Goal: Task Accomplishment & Management: Use online tool/utility

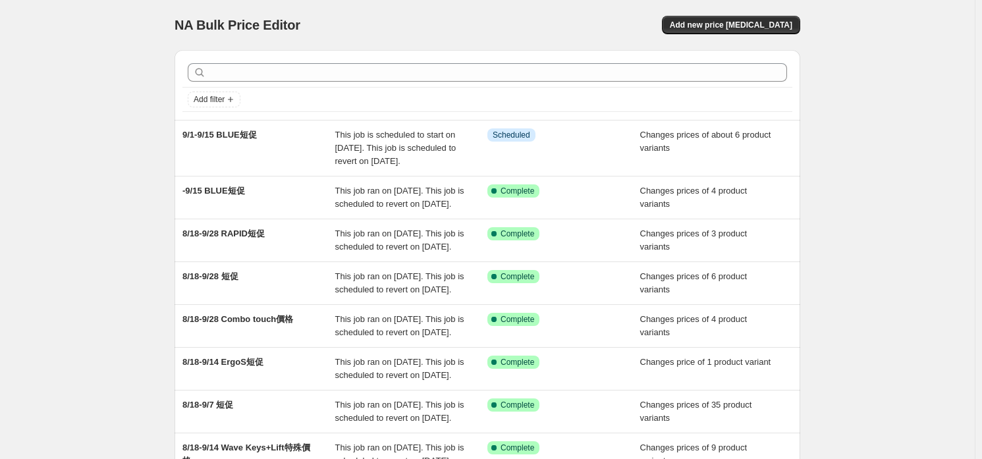
click at [78, 458] on div "NA Bulk Price Editor. This page is ready NA Bulk Price Editor Add new price [ME…" at bounding box center [487, 346] width 975 height 692
click at [750, 30] on button "Add new price [MEDICAL_DATA]" at bounding box center [731, 25] width 138 height 18
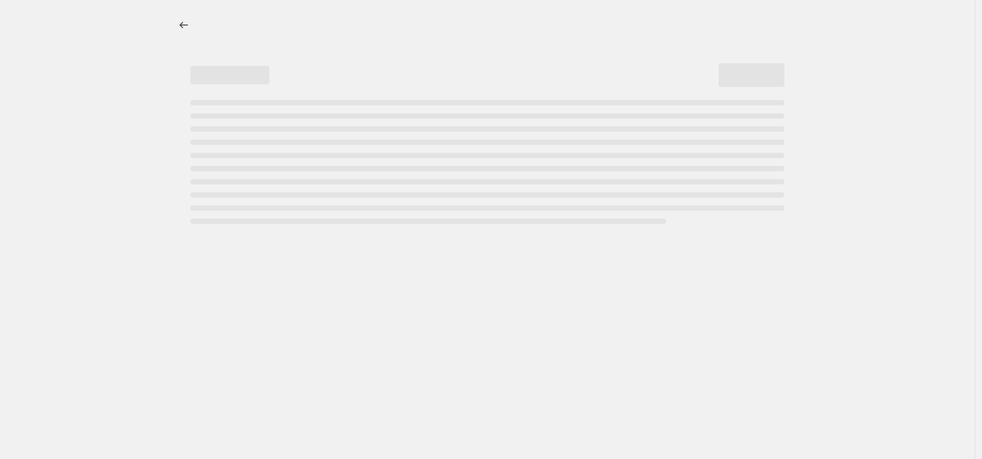
select select "percentage"
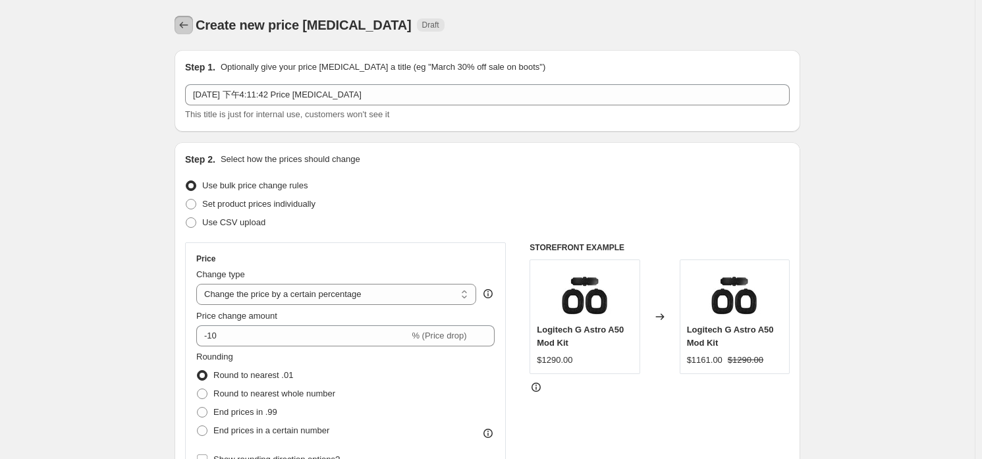
click at [184, 28] on icon "Price change jobs" at bounding box center [183, 24] width 13 height 13
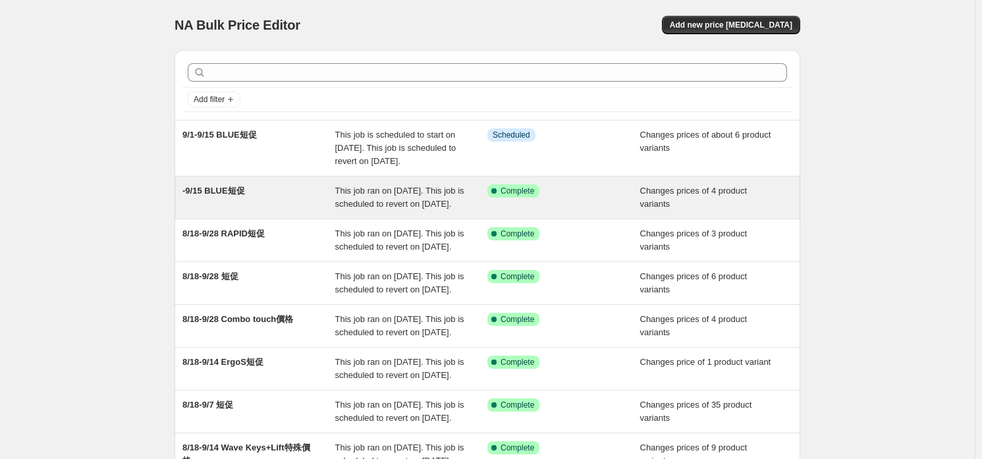
scroll to position [132, 0]
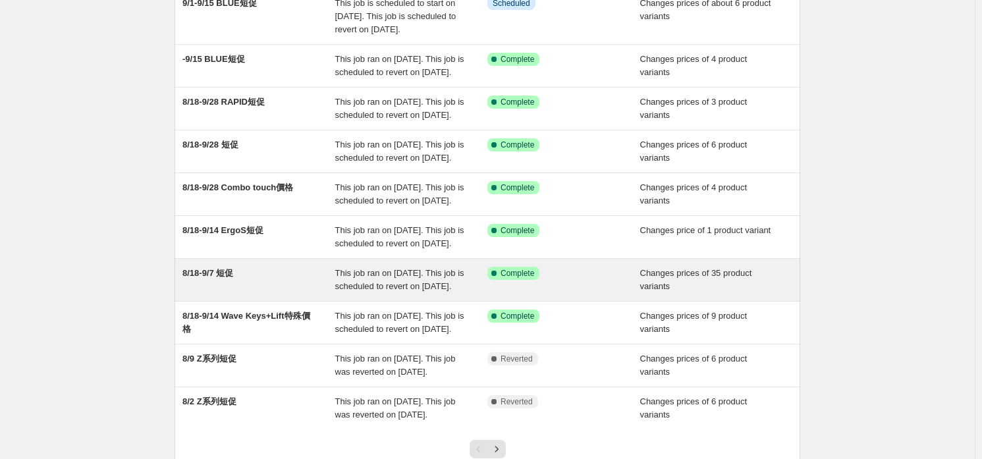
click at [287, 293] on div "8/18-9/7 短促" at bounding box center [258, 280] width 153 height 26
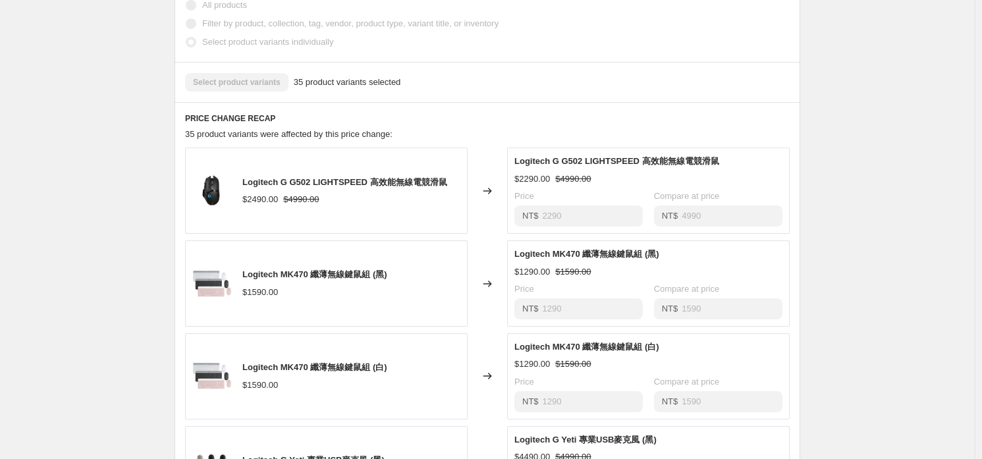
scroll to position [725, 0]
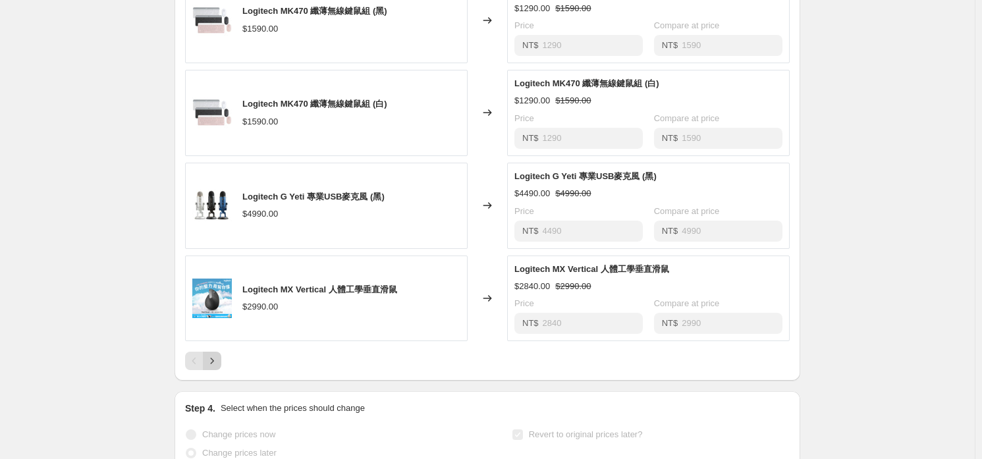
click at [221, 366] on button "Next" at bounding box center [212, 361] width 18 height 18
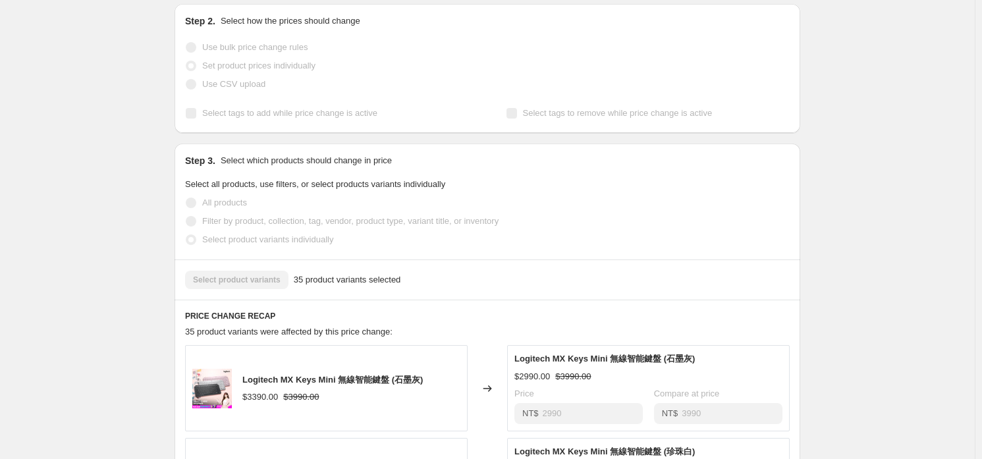
scroll to position [0, 0]
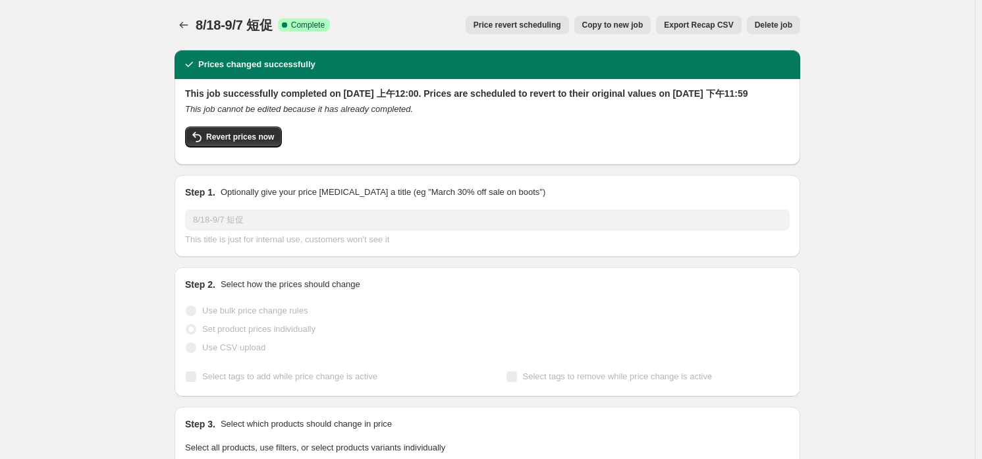
click at [183, 36] on div "8/18-9/7 短促. This page is ready 8/18-9/7 短促 Success Complete Complete Price rev…" at bounding box center [488, 25] width 626 height 50
click at [185, 30] on icon "Price change jobs" at bounding box center [183, 24] width 13 height 13
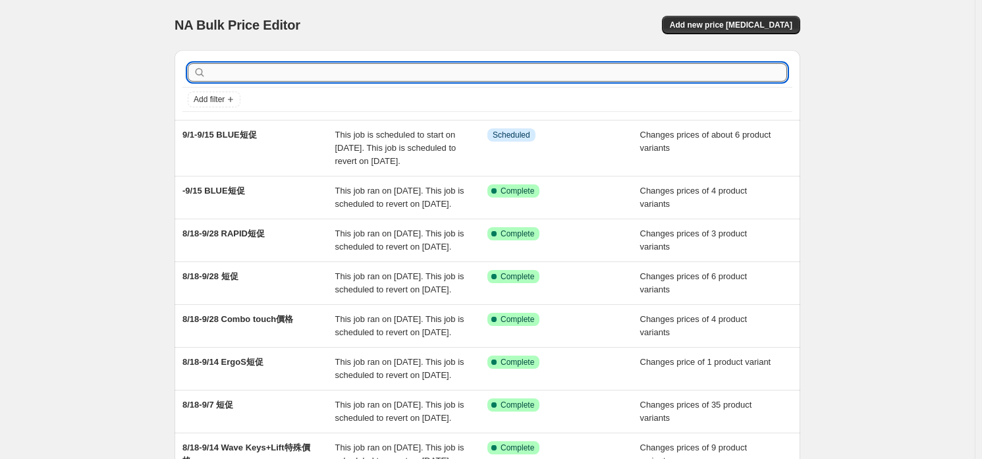
click at [306, 76] on input "text" at bounding box center [498, 72] width 578 height 18
click at [702, 23] on button "Add new price [MEDICAL_DATA]" at bounding box center [731, 25] width 138 height 18
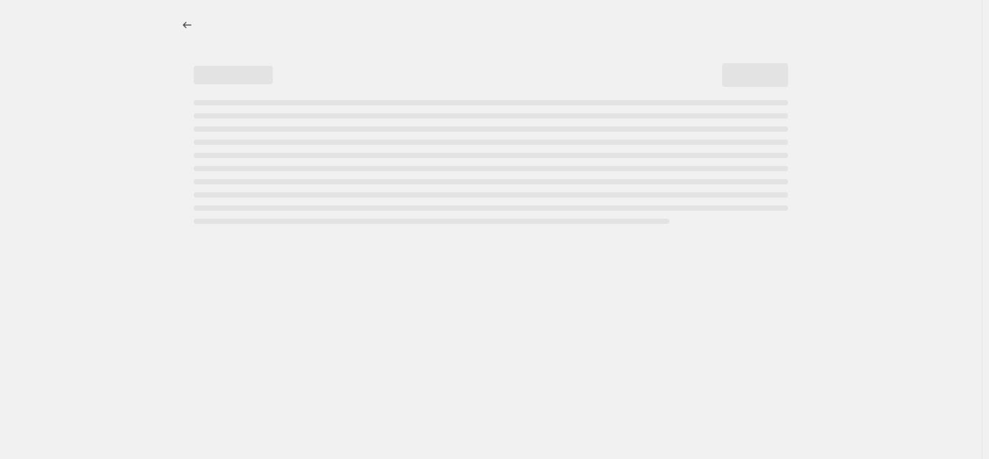
select select "percentage"
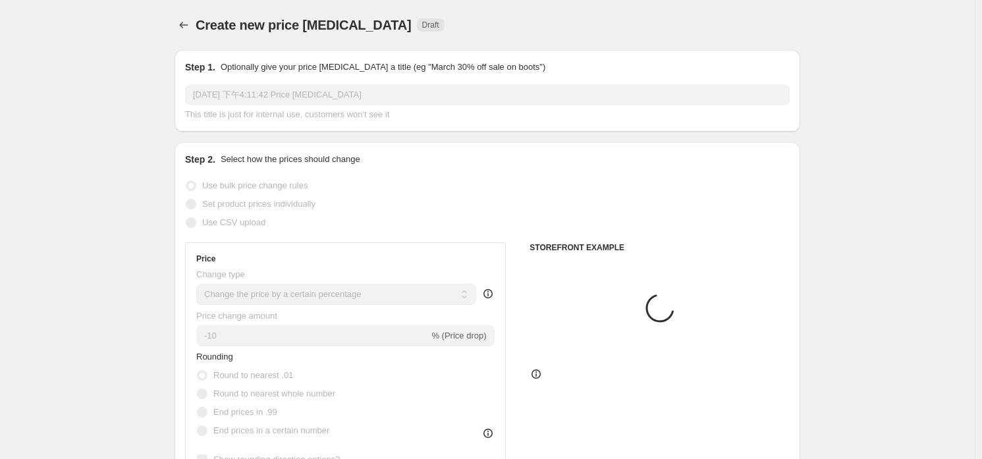
click at [289, 97] on input "[DATE] 下午4:11:42 Price [MEDICAL_DATA]" at bounding box center [487, 94] width 605 height 21
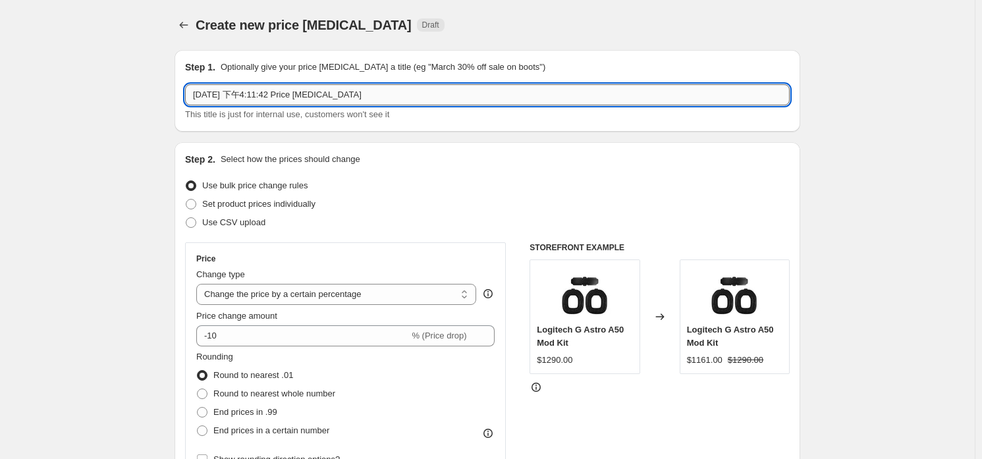
click at [303, 93] on input "[DATE] 下午4:11:42 Price [MEDICAL_DATA]" at bounding box center [487, 94] width 605 height 21
type input "9/1-9/14 Ergo S短促"
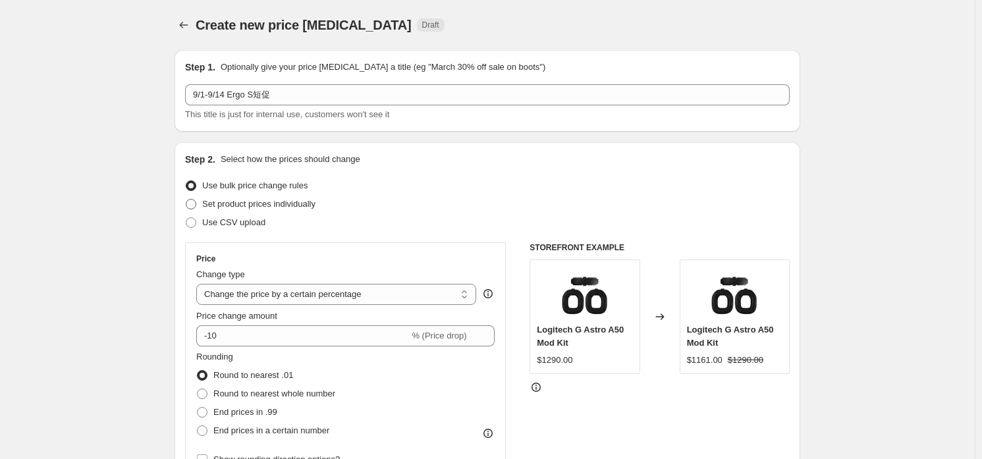
click at [303, 200] on span "Set product prices individually" at bounding box center [258, 204] width 113 height 10
click at [186, 200] on input "Set product prices individually" at bounding box center [186, 199] width 1 height 1
radio input "true"
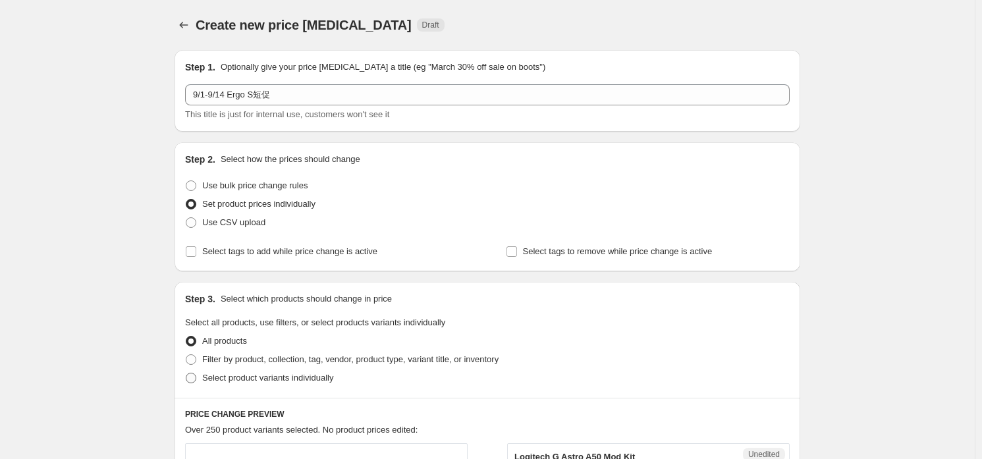
click at [264, 385] on label "Select product variants individually" at bounding box center [259, 378] width 148 height 18
click at [186, 374] on input "Select product variants individually" at bounding box center [186, 373] width 1 height 1
radio input "true"
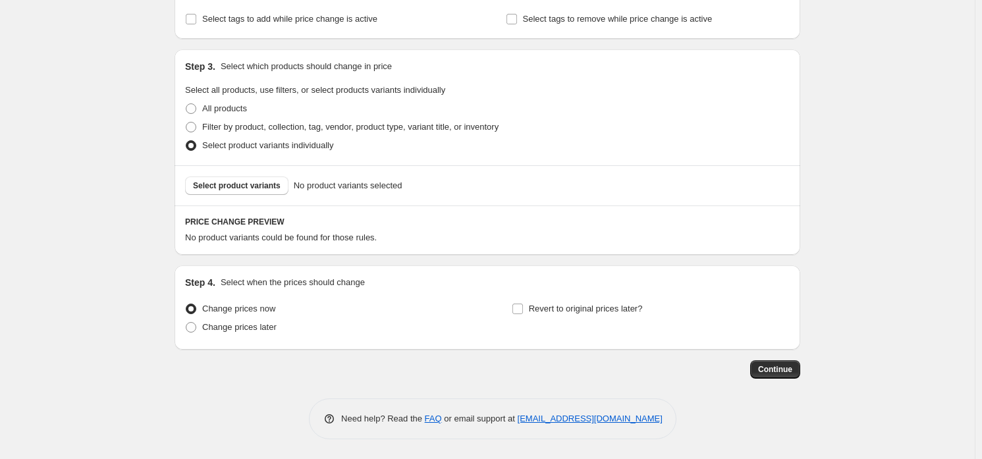
scroll to position [232, 0]
click at [227, 327] on span "Change prices later" at bounding box center [239, 328] width 74 height 10
click at [186, 323] on input "Change prices later" at bounding box center [186, 323] width 1 height 1
radio input "true"
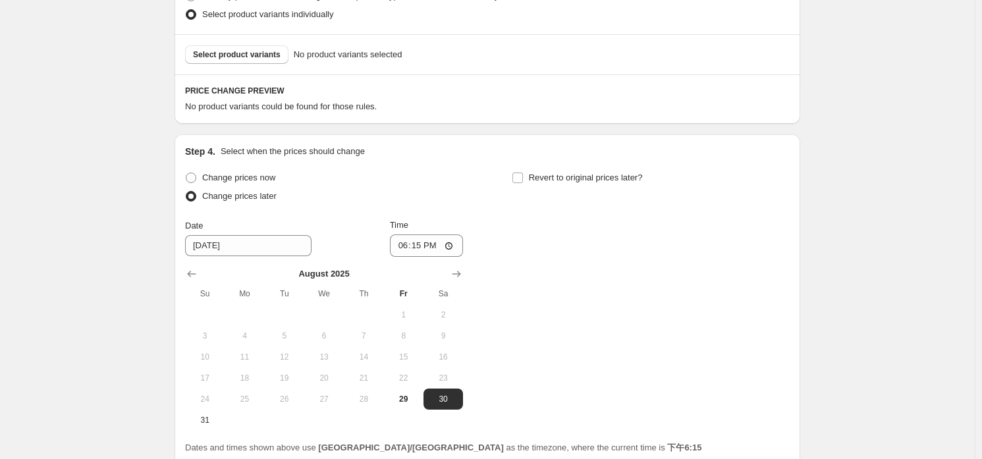
scroll to position [430, 0]
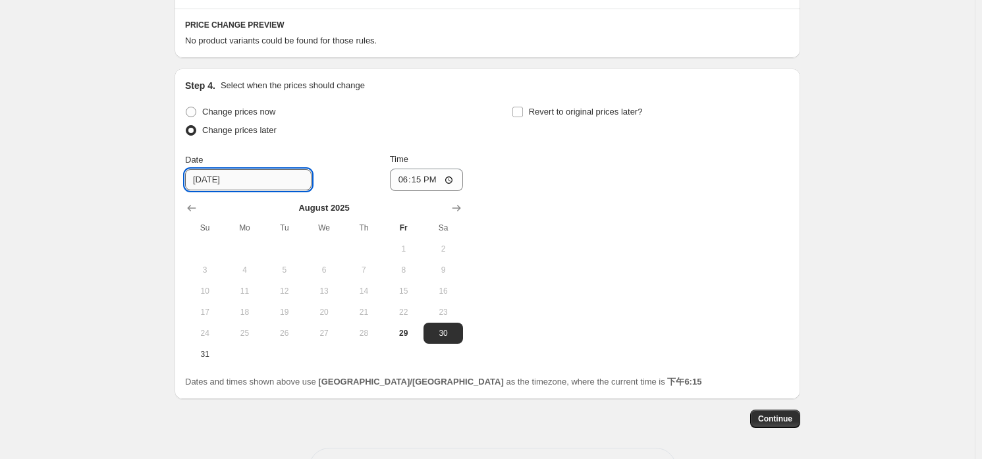
click at [256, 182] on input "[DATE]" at bounding box center [248, 179] width 126 height 21
click at [442, 202] on div at bounding box center [324, 208] width 278 height 13
click at [450, 202] on div at bounding box center [324, 208] width 278 height 13
click at [458, 211] on icon "Show next month, September 2025" at bounding box center [456, 208] width 13 height 13
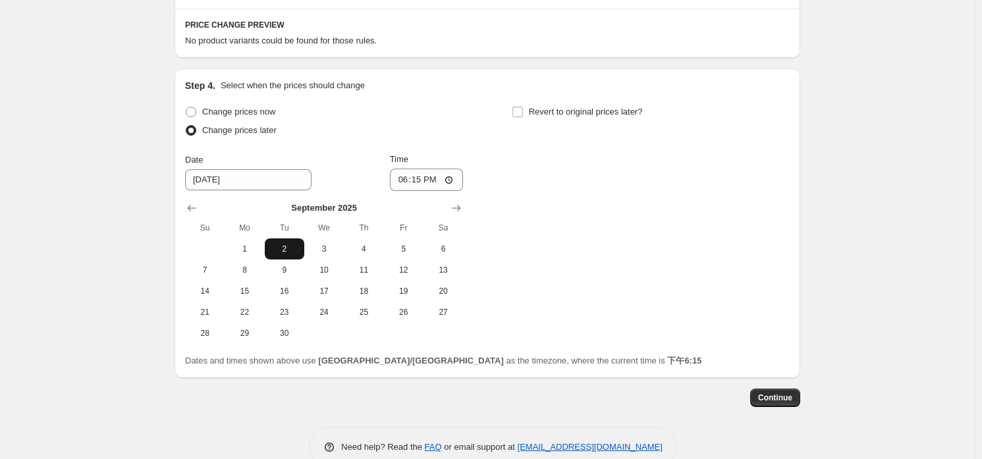
drag, startPoint x: 264, startPoint y: 248, endPoint x: 273, endPoint y: 244, distance: 9.7
click at [264, 248] on button "1" at bounding box center [245, 248] width 40 height 21
type input "[DATE]"
click at [425, 183] on input "18:15" at bounding box center [427, 180] width 74 height 22
drag, startPoint x: 408, startPoint y: 182, endPoint x: 397, endPoint y: 176, distance: 12.7
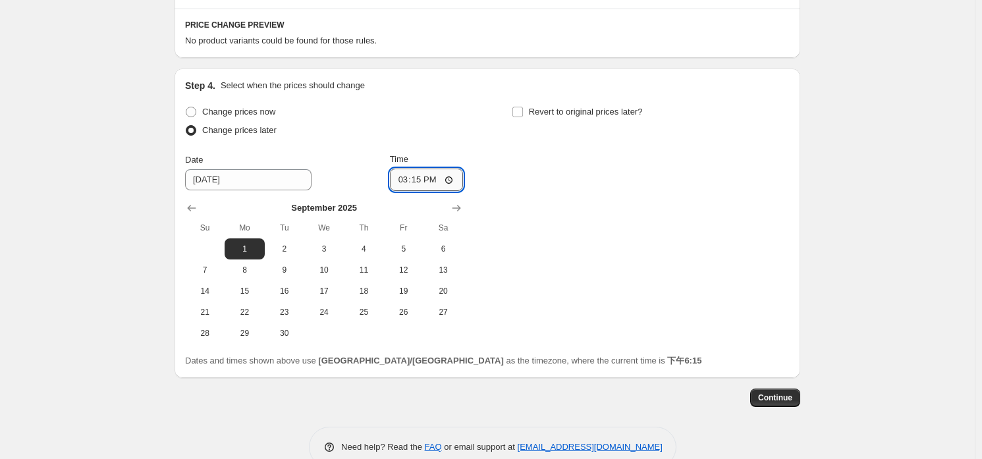
click at [397, 176] on input "15:15" at bounding box center [427, 180] width 74 height 22
click at [454, 177] on input "15:15" at bounding box center [427, 180] width 74 height 22
type input "03:15"
click at [426, 181] on input "03:15" at bounding box center [427, 180] width 74 height 22
click at [426, 181] on input "01:20" at bounding box center [427, 180] width 74 height 22
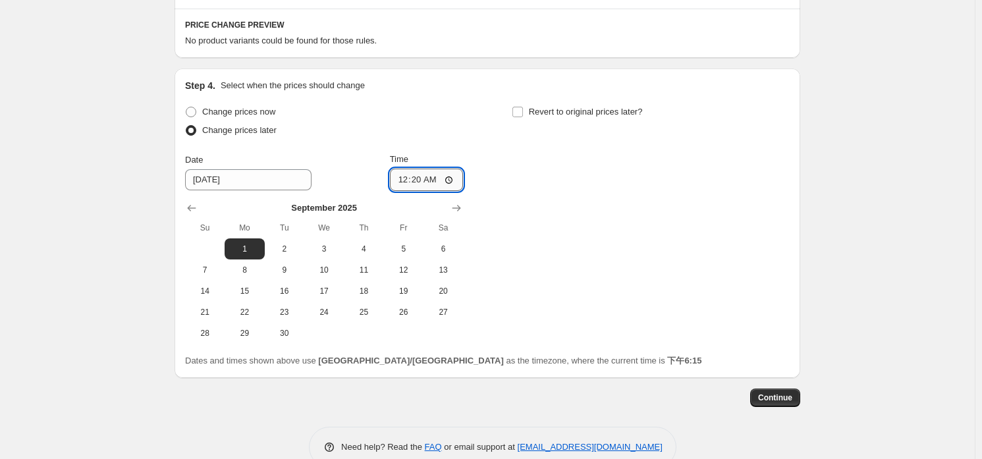
type input "00:00"
click at [563, 115] on span "Revert to original prices later?" at bounding box center [586, 112] width 114 height 10
click at [523, 115] on input "Revert to original prices later?" at bounding box center [518, 112] width 11 height 11
checkbox input "true"
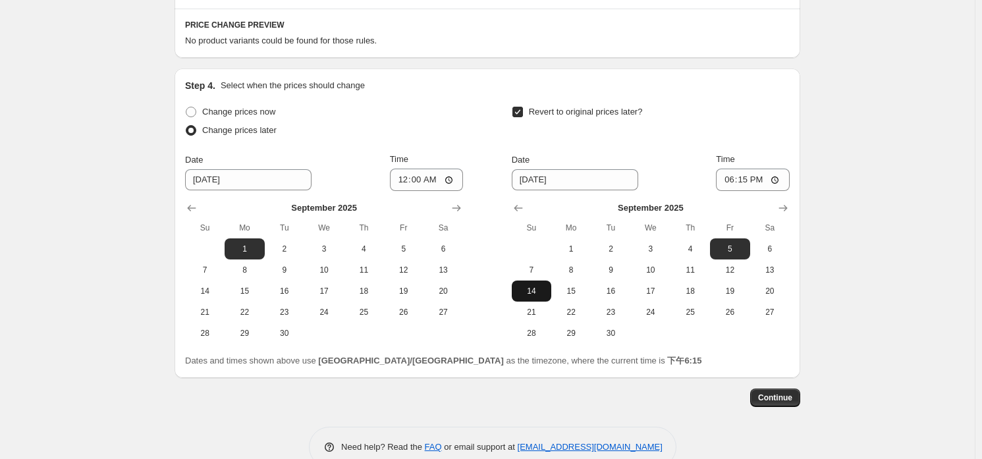
click at [550, 293] on button "14" at bounding box center [532, 291] width 40 height 21
type input "[DATE]"
click at [752, 181] on input "18:15" at bounding box center [753, 180] width 74 height 22
type input "23:59"
click at [816, 188] on div "Create new price [MEDICAL_DATA]. This page is ready Create new price [MEDICAL_D…" at bounding box center [487, 28] width 657 height 917
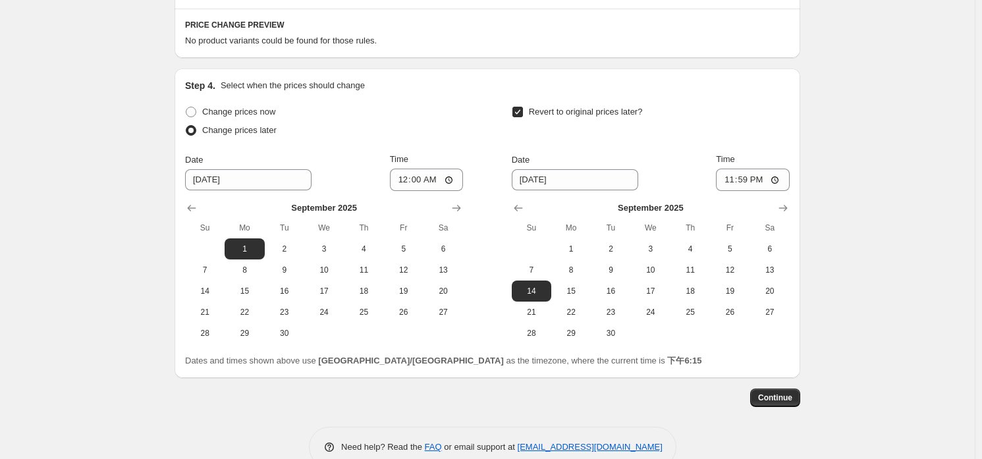
scroll to position [166, 0]
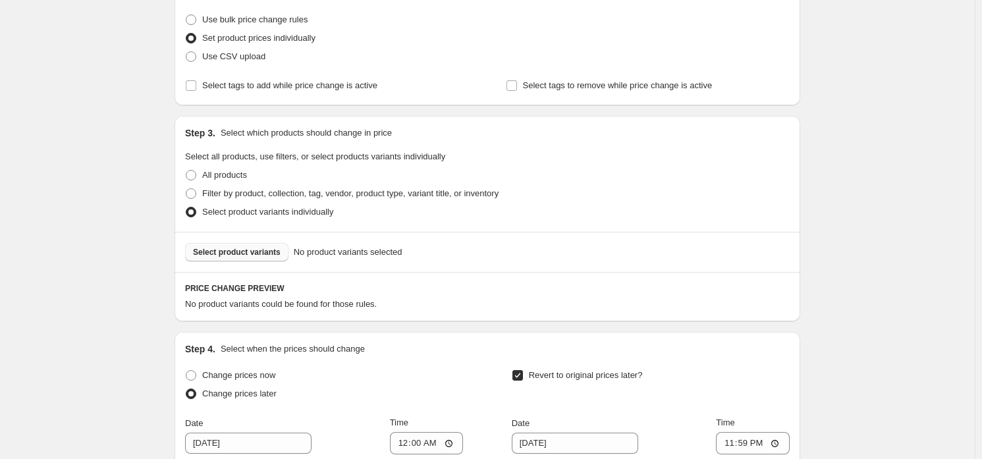
click at [265, 254] on span "Select product variants" at bounding box center [237, 252] width 88 height 11
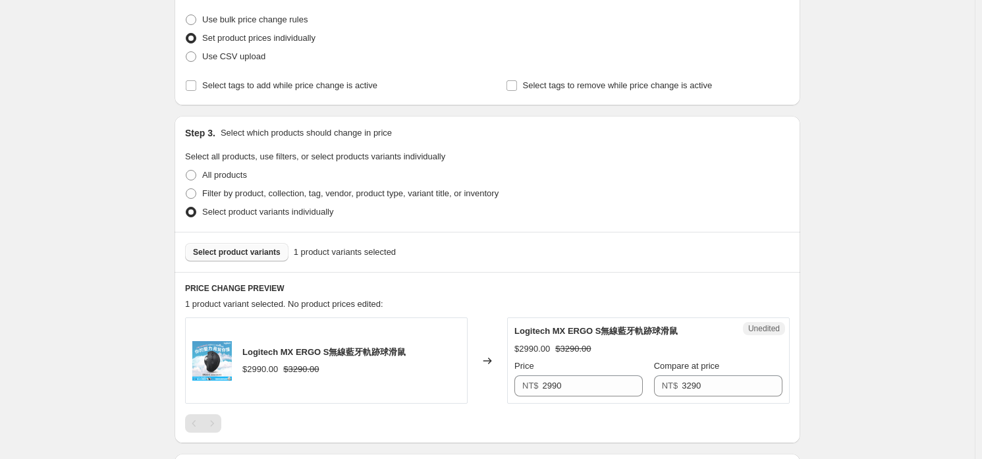
scroll to position [297, 0]
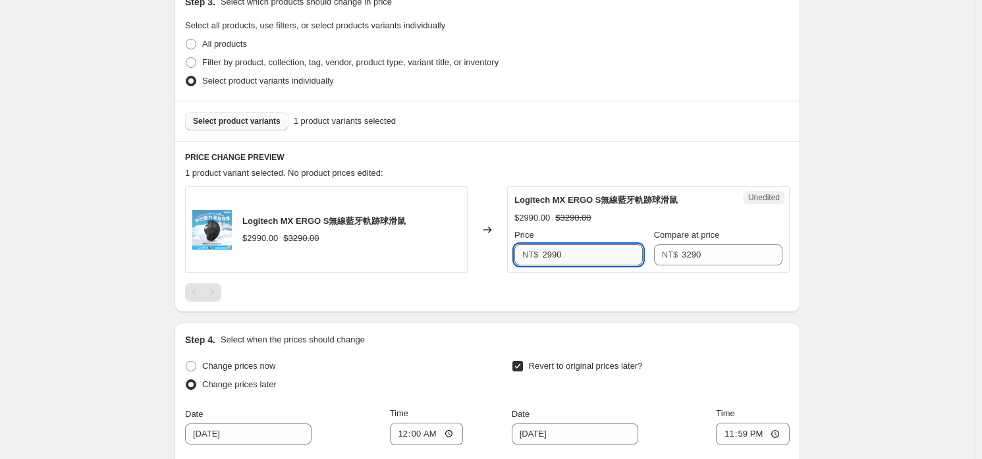
click at [594, 249] on input "2990" at bounding box center [593, 254] width 101 height 21
type input "3130"
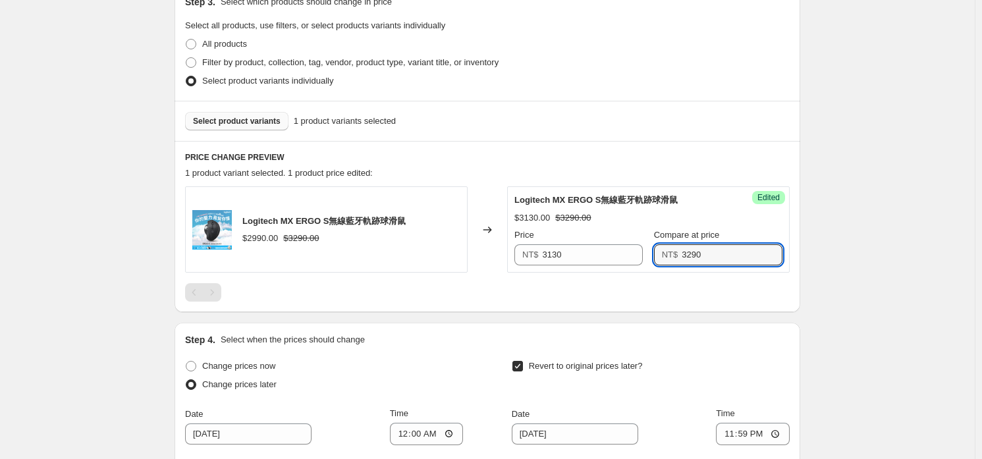
click at [610, 297] on div at bounding box center [487, 292] width 605 height 18
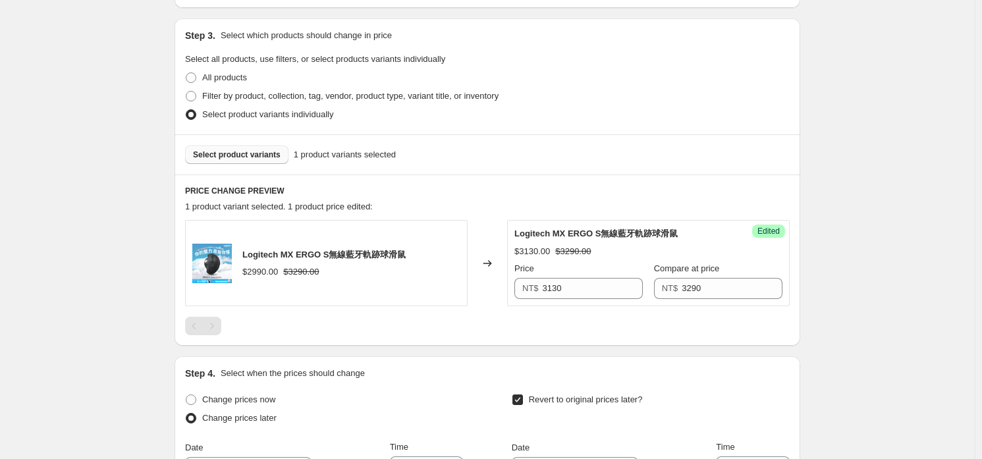
scroll to position [578, 0]
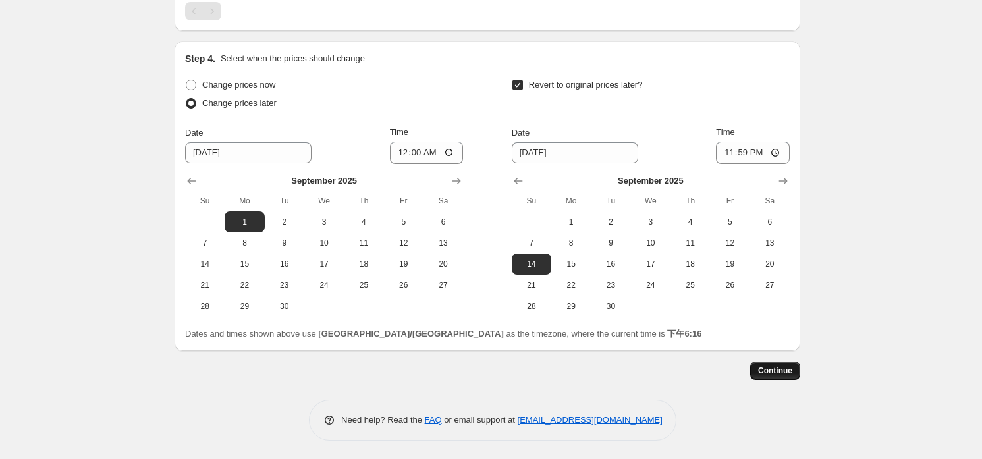
click at [788, 376] on button "Continue" at bounding box center [775, 371] width 50 height 18
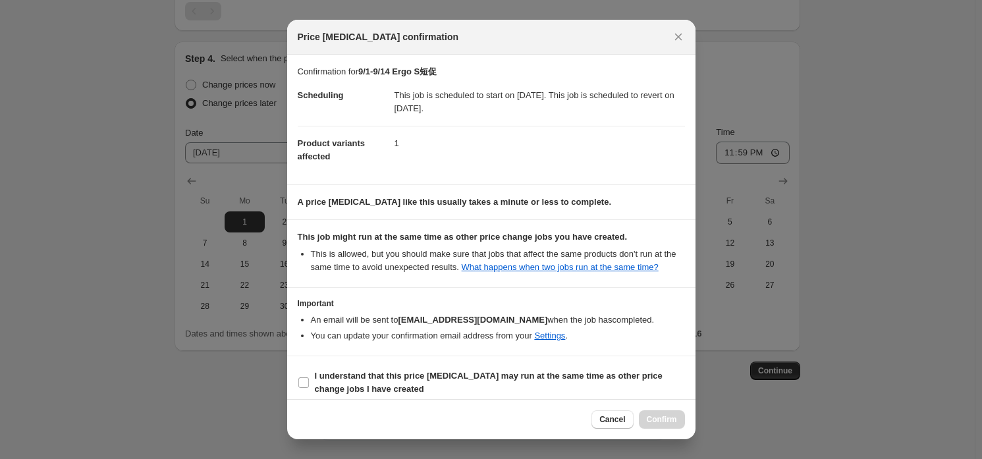
scroll to position [9, 0]
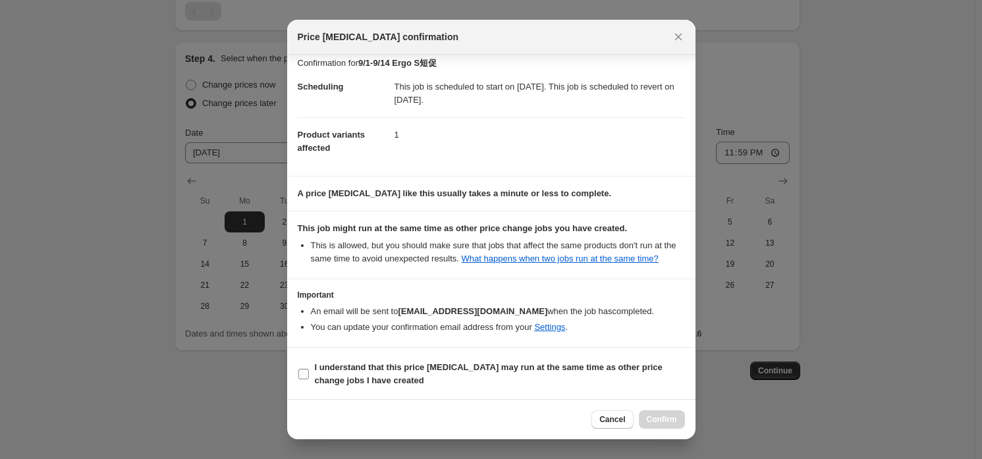
click at [418, 366] on b "I understand that this price [MEDICAL_DATA] may run at the same time as other p…" at bounding box center [489, 373] width 348 height 23
click at [309, 369] on input "I understand that this price [MEDICAL_DATA] may run at the same time as other p…" at bounding box center [303, 374] width 11 height 11
checkbox input "true"
click at [660, 420] on span "Confirm" at bounding box center [662, 419] width 30 height 11
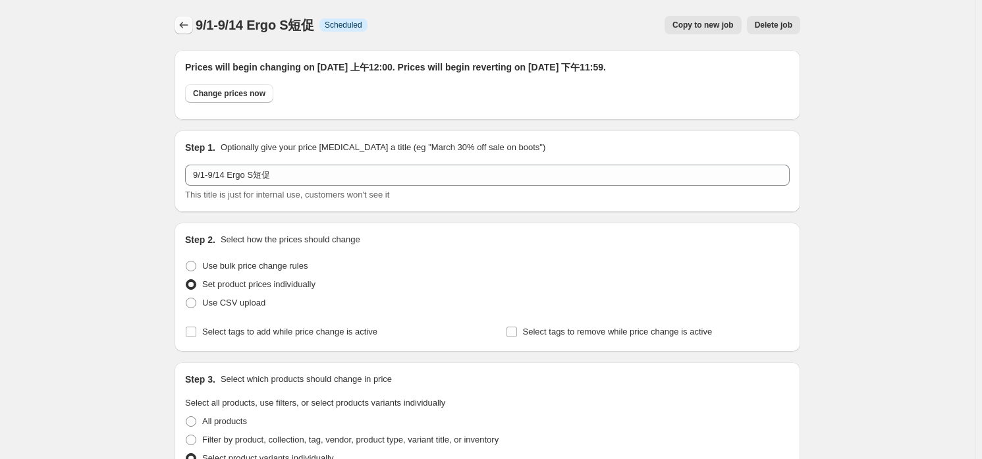
click at [190, 33] on button "Price change jobs" at bounding box center [184, 25] width 18 height 18
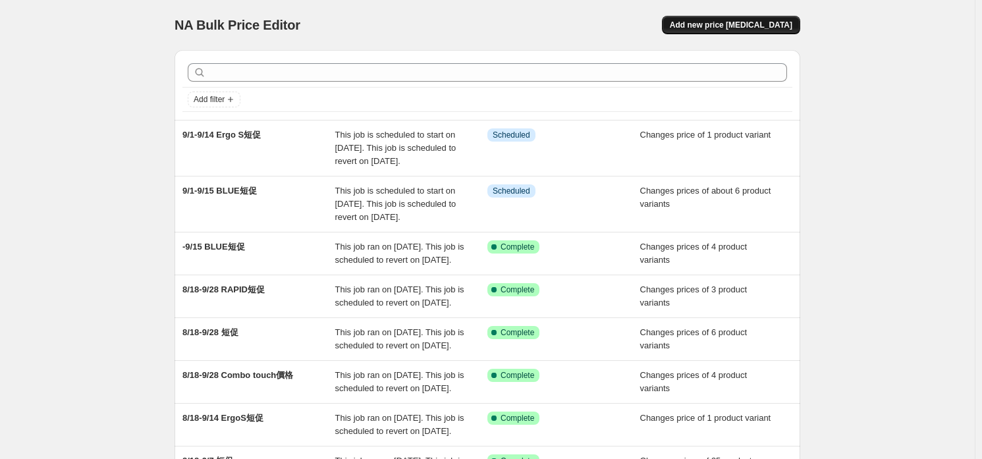
click at [759, 31] on button "Add new price [MEDICAL_DATA]" at bounding box center [731, 25] width 138 height 18
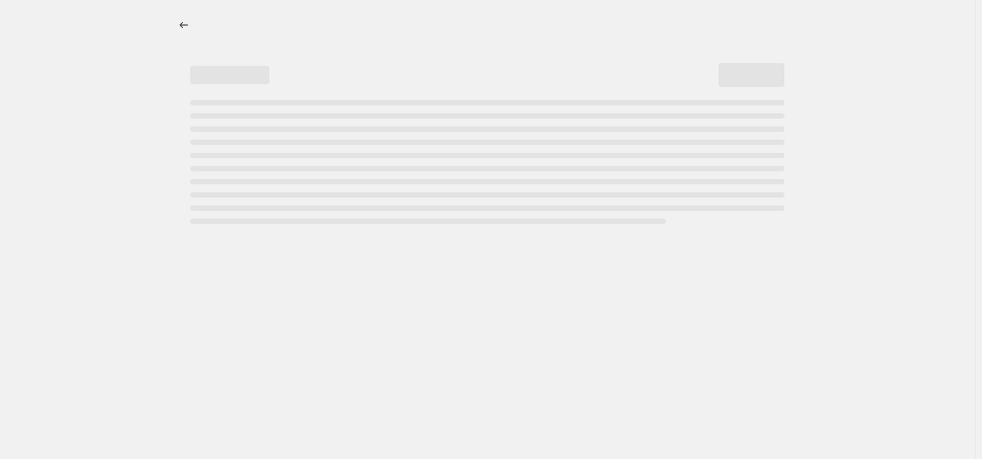
select select "percentage"
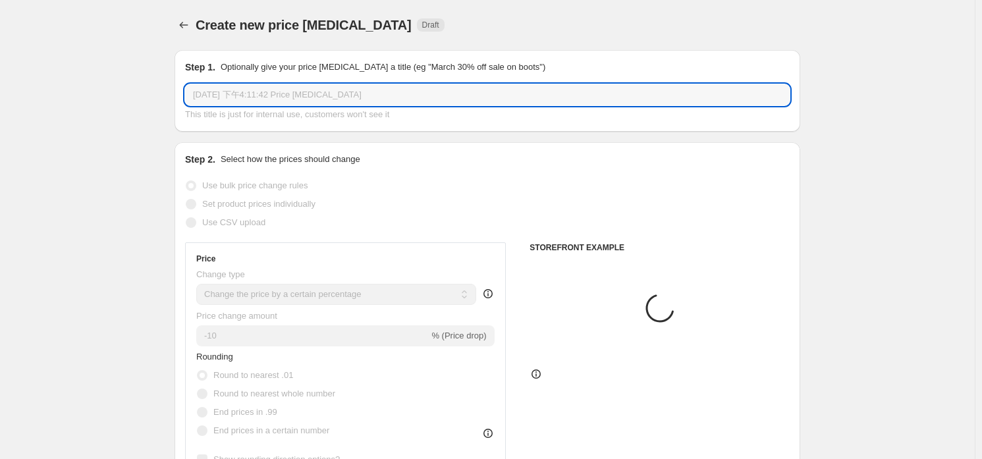
click at [383, 96] on input "[DATE] 下午4:11:42 Price [MEDICAL_DATA]" at bounding box center [487, 94] width 605 height 21
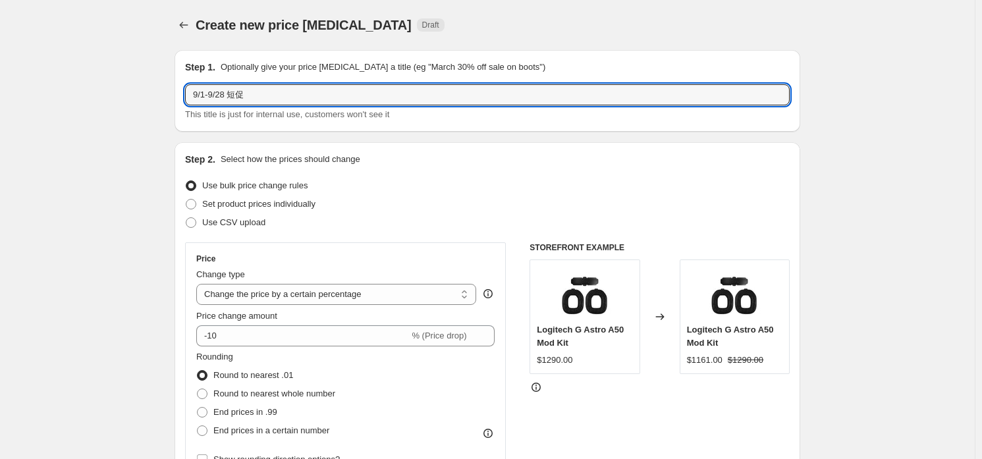
type input "9/1-9/28 短促"
click at [300, 195] on label "Set product prices individually" at bounding box center [250, 204] width 130 height 18
click at [186, 199] on input "Set product prices individually" at bounding box center [186, 199] width 1 height 1
radio input "true"
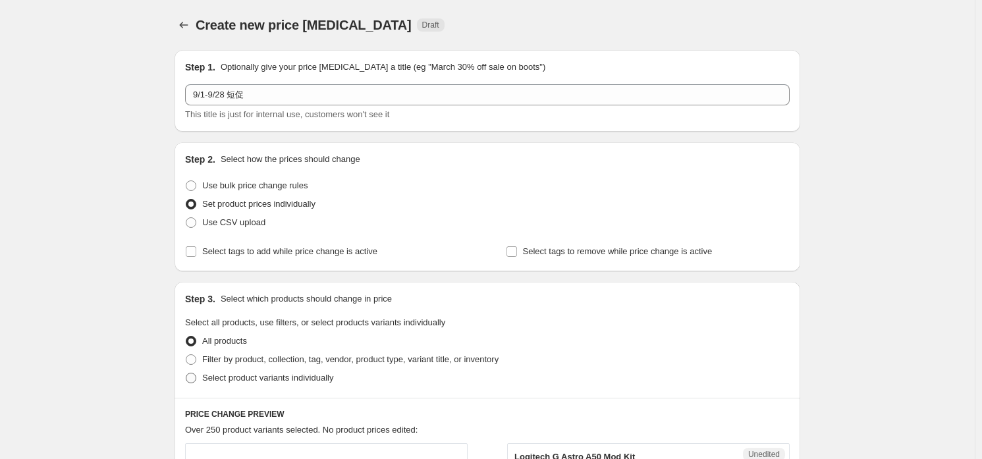
click at [256, 379] on span "Select product variants individually" at bounding box center [267, 378] width 131 height 10
click at [186, 374] on input "Select product variants individually" at bounding box center [186, 373] width 1 height 1
radio input "true"
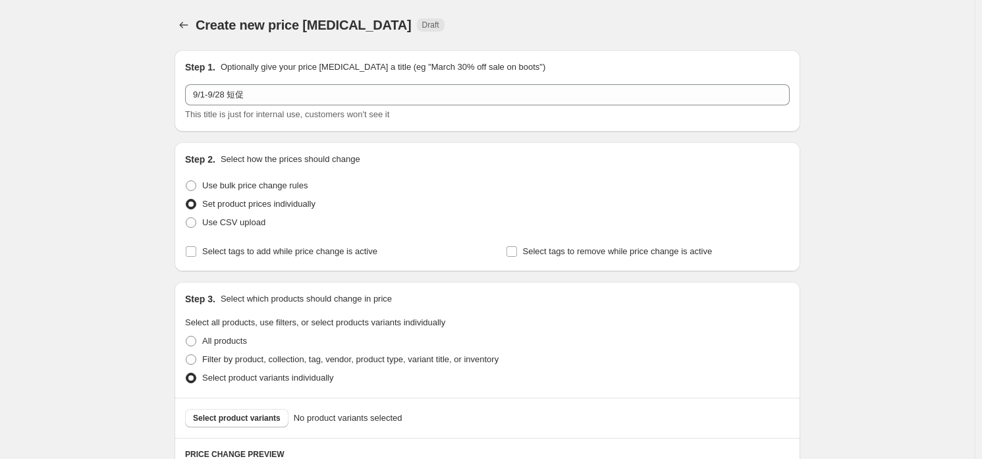
scroll to position [232, 0]
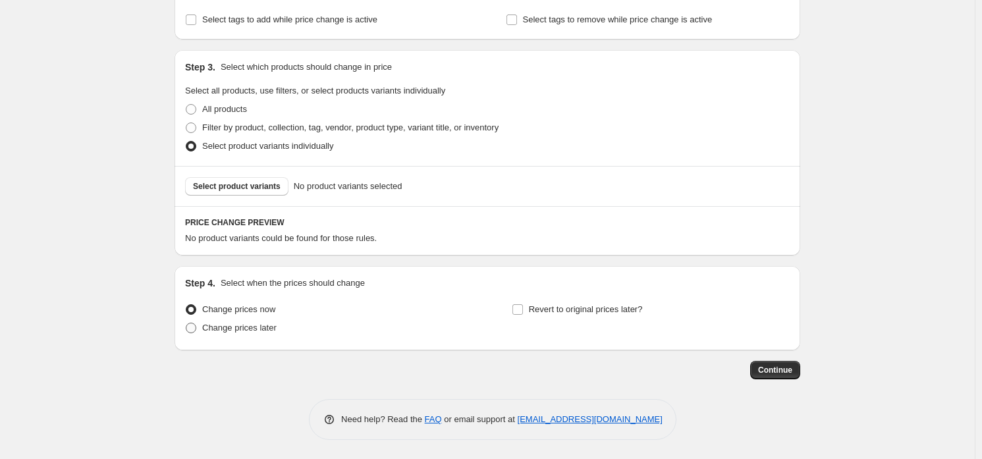
click at [250, 331] on span "Change prices later" at bounding box center [239, 328] width 74 height 10
click at [186, 323] on input "Change prices later" at bounding box center [186, 323] width 1 height 1
radio input "true"
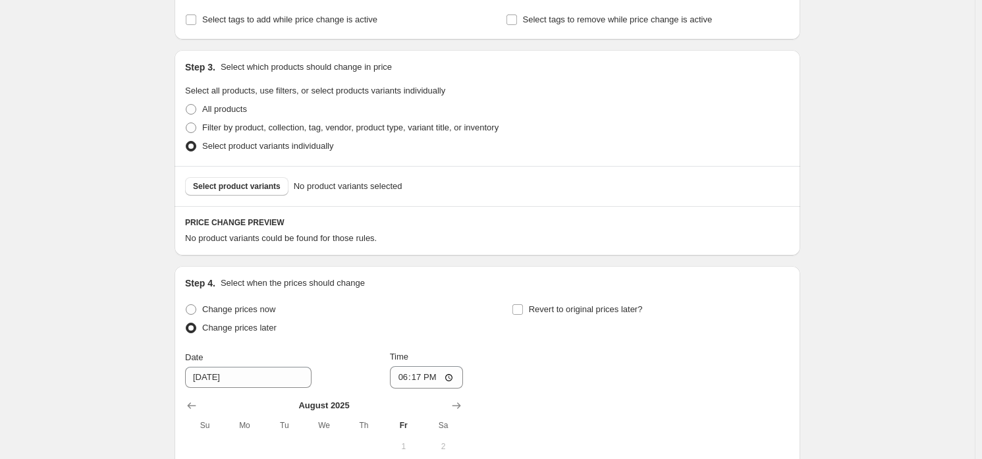
scroll to position [430, 0]
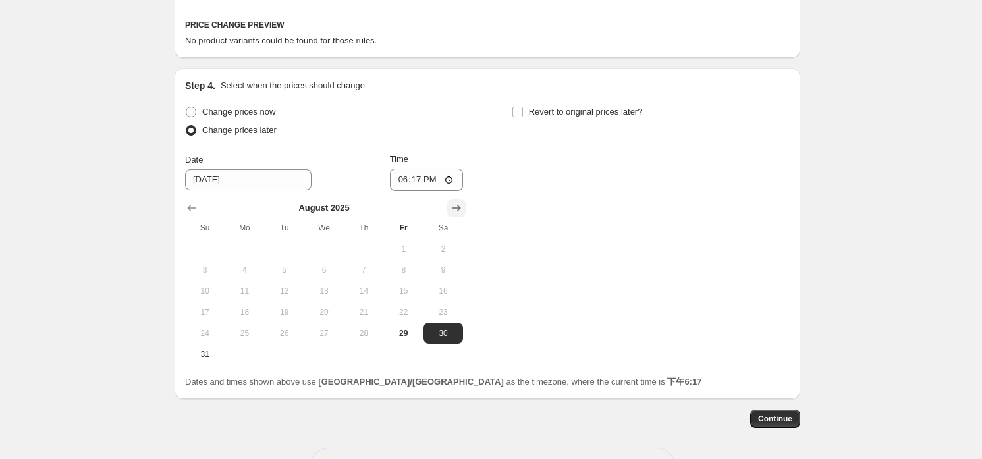
click at [455, 206] on icon "Show next month, September 2025" at bounding box center [456, 208] width 13 height 13
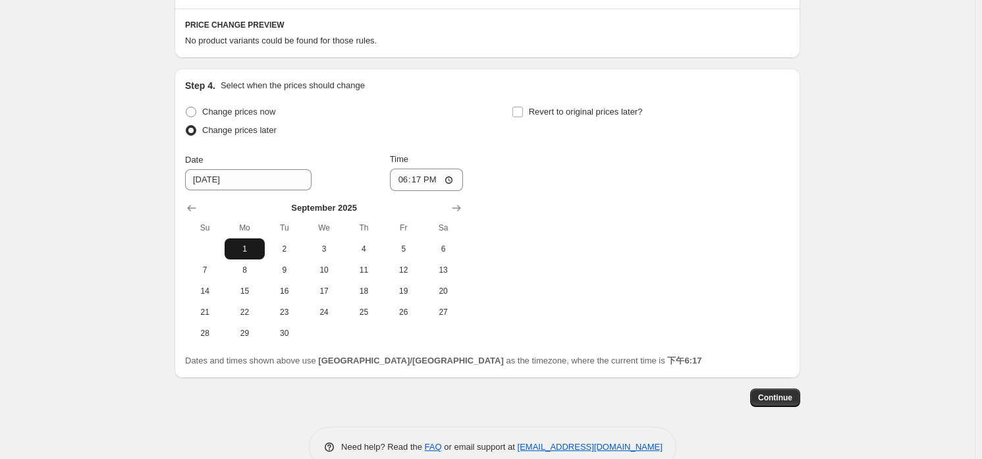
click at [246, 245] on span "1" at bounding box center [244, 249] width 29 height 11
type input "[DATE]"
click at [416, 186] on input "18:17" at bounding box center [427, 180] width 74 height 22
click at [446, 177] on input "12:00" at bounding box center [427, 180] width 74 height 22
type input "00:00"
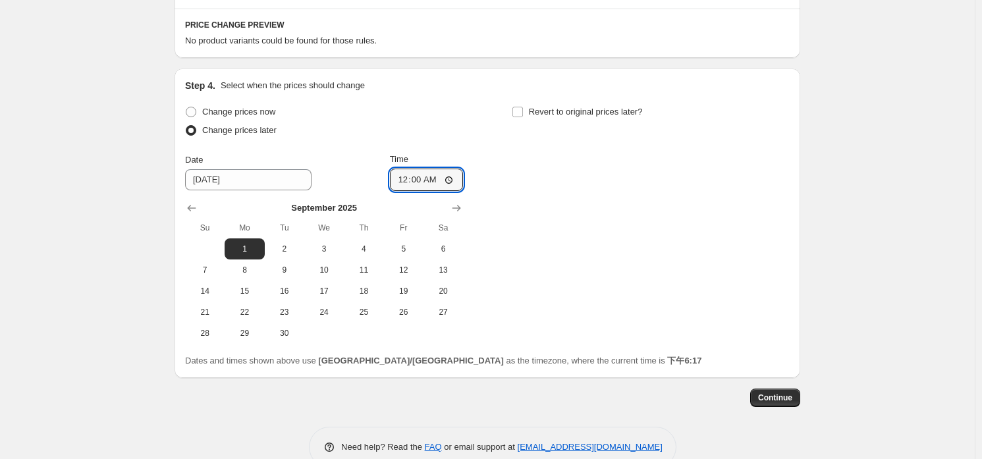
click at [527, 165] on div "Change prices now Change prices later Date [DATE] Time 00:00 [DATE] Su Mo Tu We…" at bounding box center [487, 223] width 605 height 241
click at [581, 115] on span "Revert to original prices later?" at bounding box center [586, 112] width 114 height 10
click at [523, 115] on input "Revert to original prices later?" at bounding box center [518, 112] width 11 height 11
checkbox input "true"
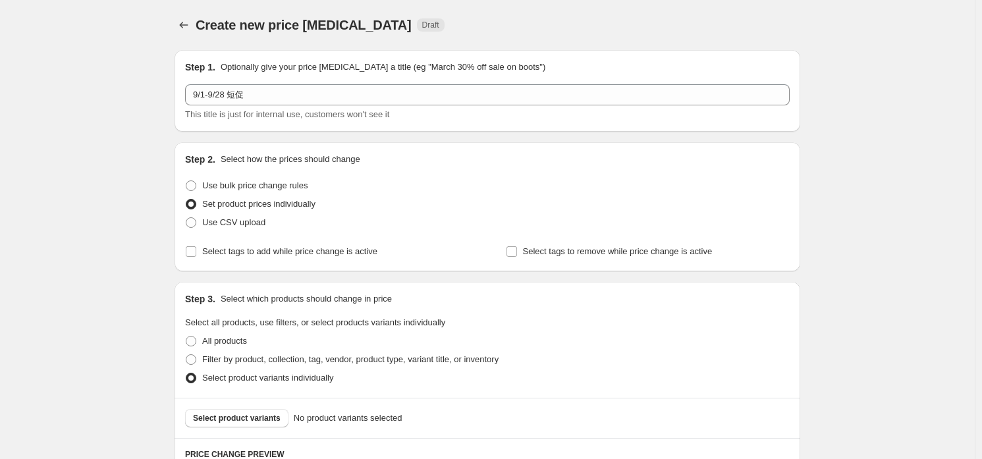
scroll to position [457, 0]
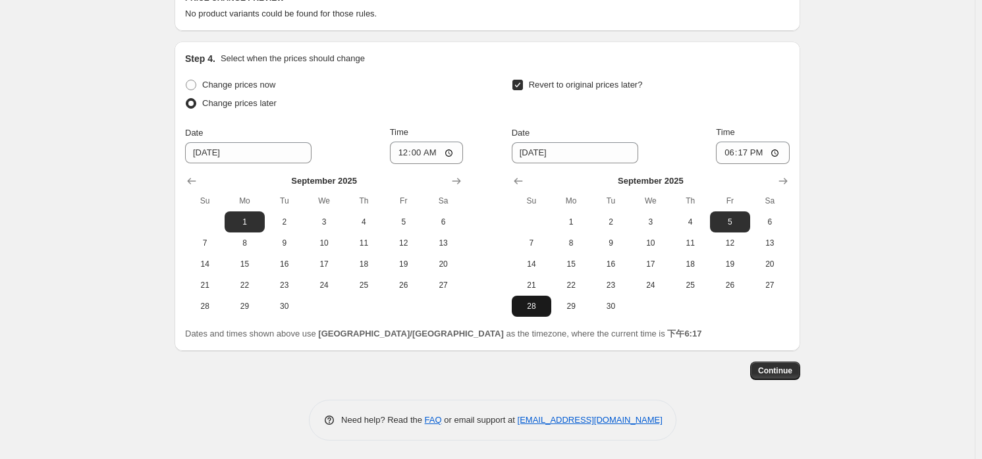
click at [543, 310] on span "28" at bounding box center [531, 306] width 29 height 11
type input "[DATE]"
click at [758, 155] on input "18:17" at bounding box center [753, 153] width 74 height 22
type input "23:59"
click at [810, 155] on div "Create new price [MEDICAL_DATA]. This page is ready Create new price [MEDICAL_D…" at bounding box center [487, 1] width 657 height 917
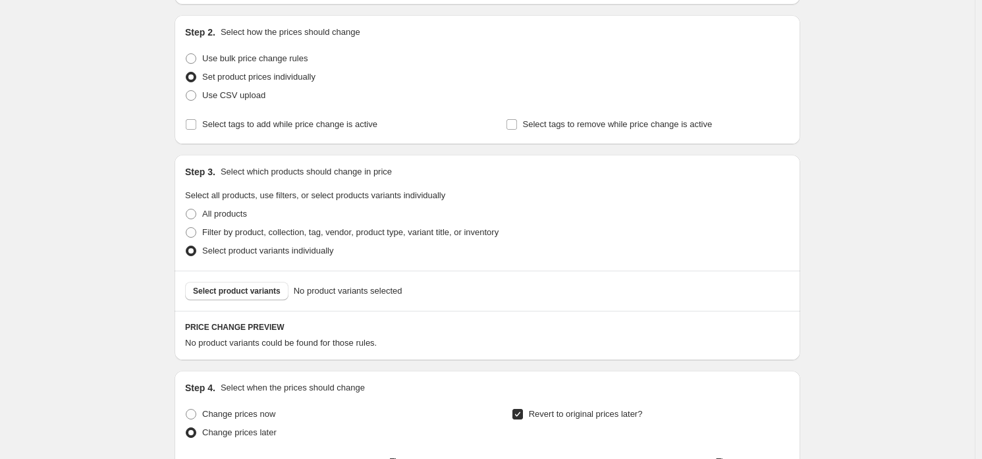
scroll to position [0, 0]
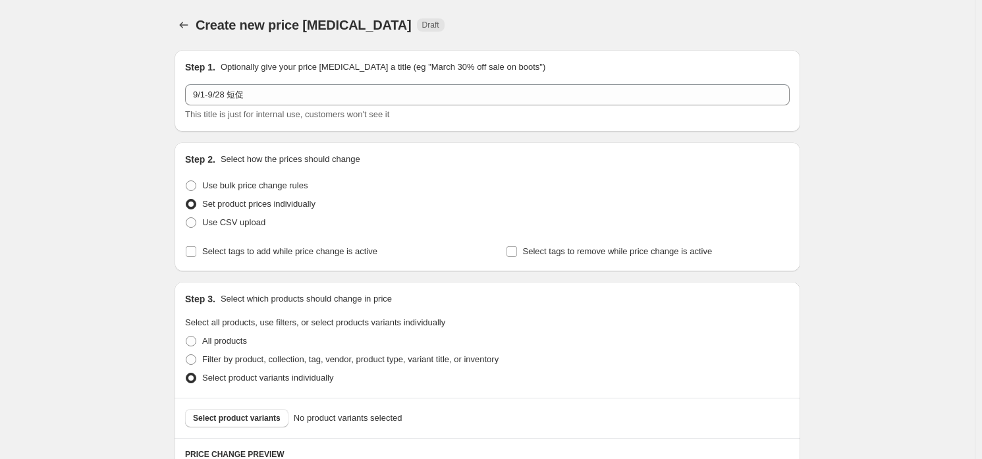
click at [213, 406] on div "Select product variants No product variants selected" at bounding box center [488, 418] width 626 height 40
click at [217, 418] on span "Select product variants" at bounding box center [237, 418] width 88 height 11
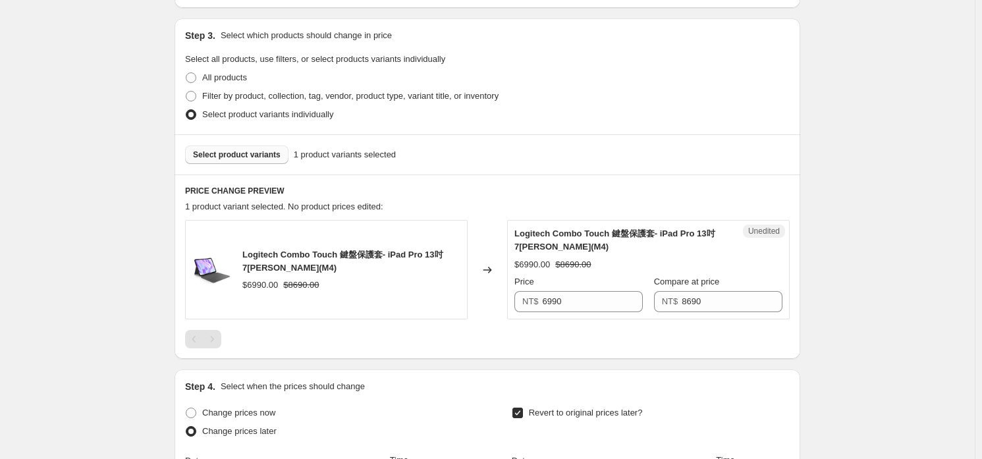
scroll to position [329, 0]
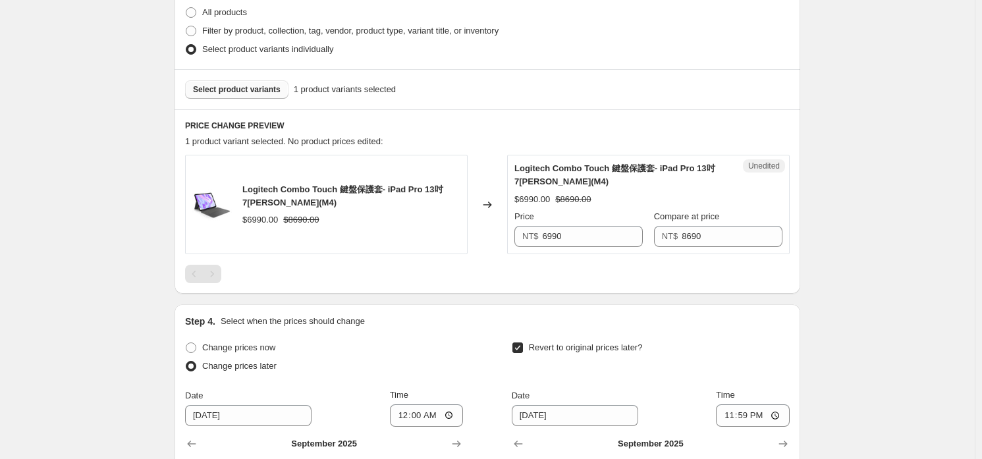
click at [588, 250] on div "Unedited Logitech Combo Touch 鍵盤保護套- iPad Pro 13吋 7[PERSON_NAME](M4) $6990.00 $…" at bounding box center [648, 204] width 283 height 99
click at [592, 238] on input "6990" at bounding box center [593, 236] width 101 height 21
type input "7890"
click at [588, 253] on div "Success Edited Logitech Combo Touch 鍵盤保護套- iPad Pro 13吋 7[PERSON_NAME](M4) $789…" at bounding box center [648, 204] width 283 height 99
click at [705, 233] on input "8690" at bounding box center [732, 236] width 101 height 21
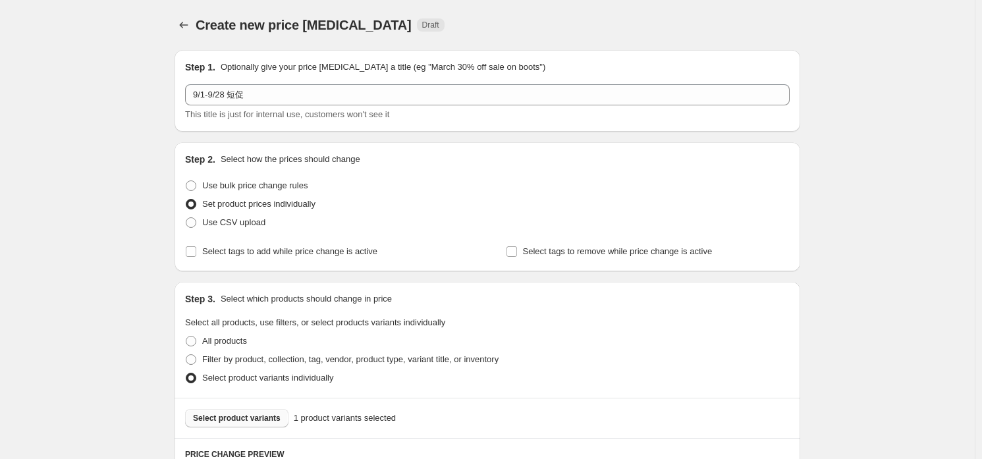
scroll to position [197, 0]
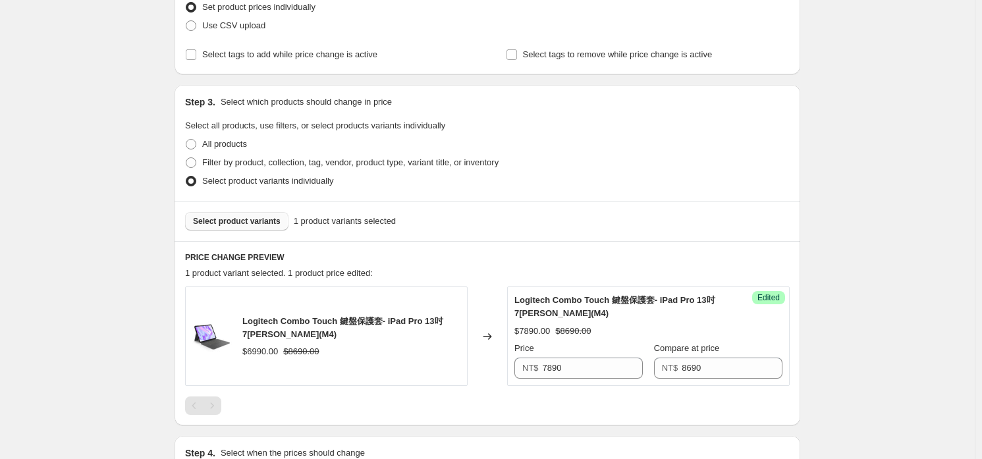
click at [260, 217] on span "Select product variants" at bounding box center [237, 221] width 88 height 11
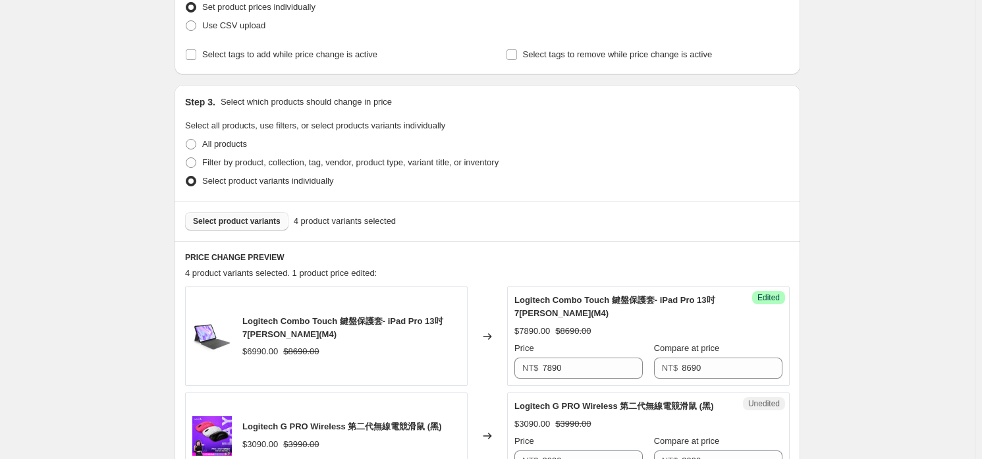
click at [221, 216] on span "Select product variants" at bounding box center [237, 221] width 88 height 11
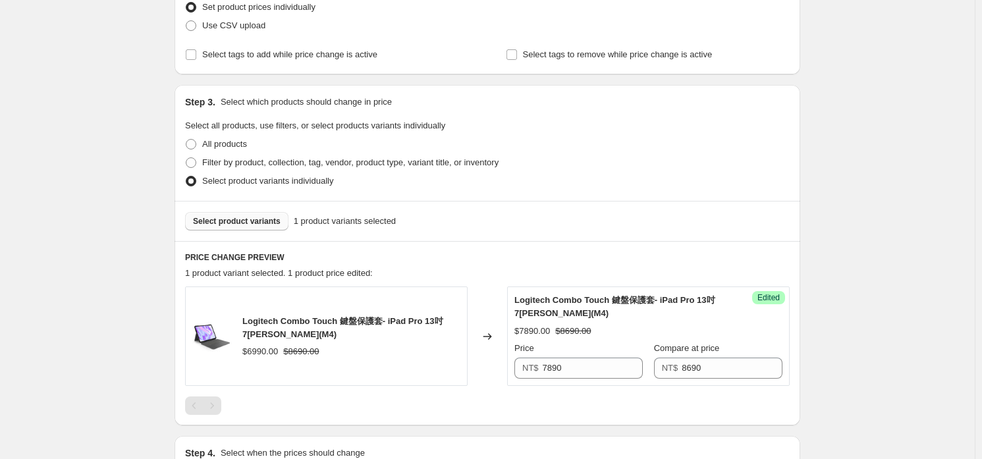
click at [238, 226] on button "Select product variants" at bounding box center [236, 221] width 103 height 18
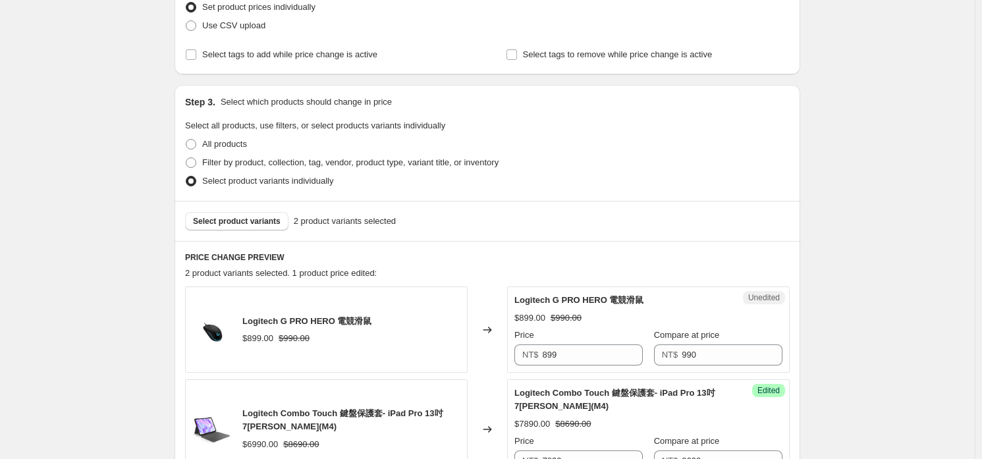
scroll to position [395, 0]
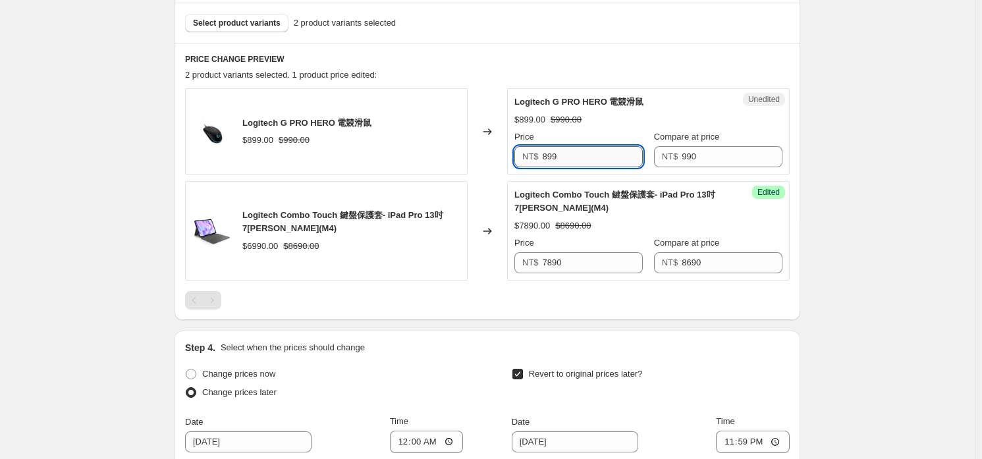
click at [581, 165] on input "899" at bounding box center [593, 156] width 101 height 21
type input "799"
click at [584, 190] on span "Logitech Combo Touch 鍵盤保護套- iPad Pro 13吋 7[PERSON_NAME](M4)" at bounding box center [614, 201] width 201 height 23
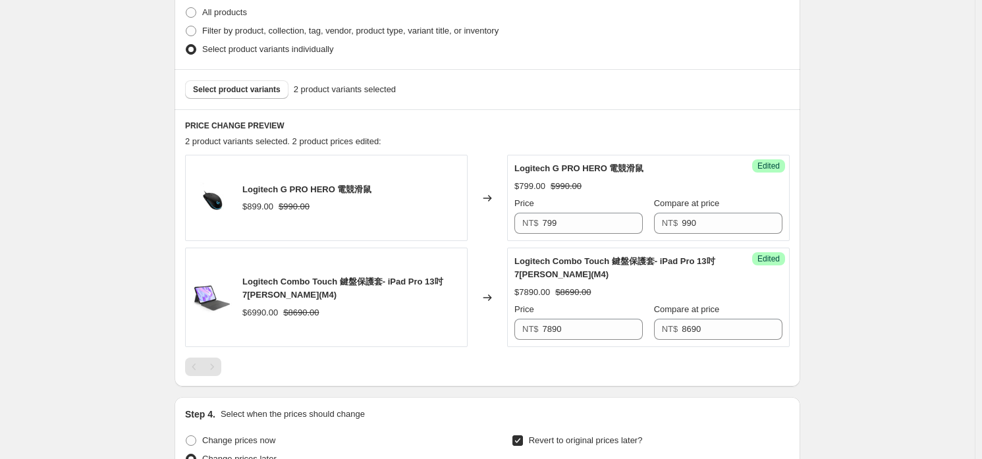
scroll to position [132, 0]
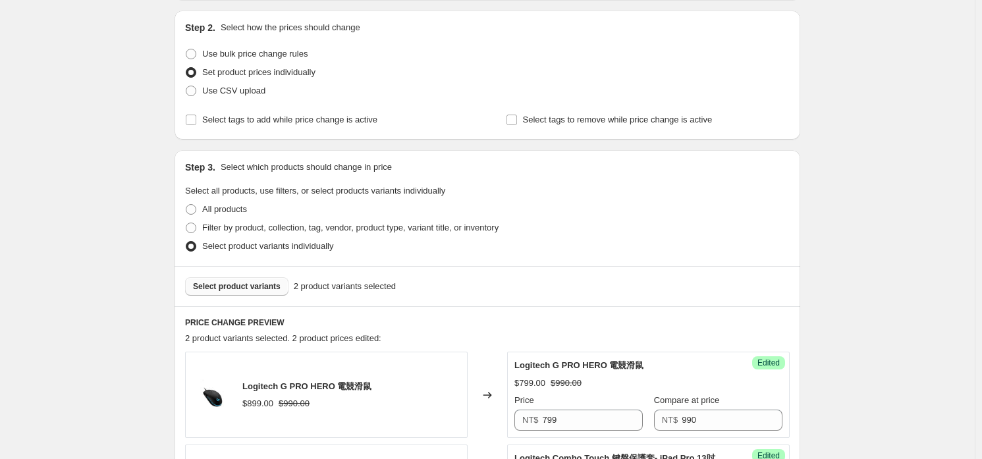
click at [258, 279] on button "Select product variants" at bounding box center [236, 286] width 103 height 18
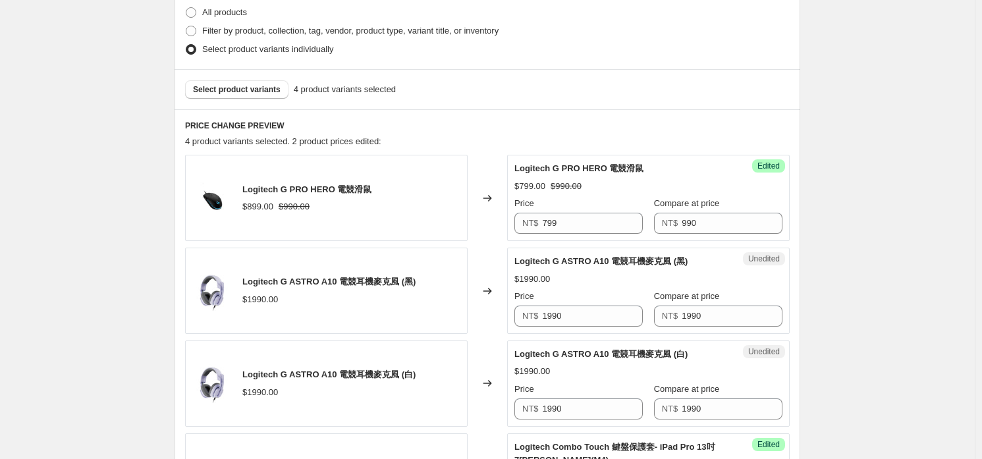
scroll to position [461, 0]
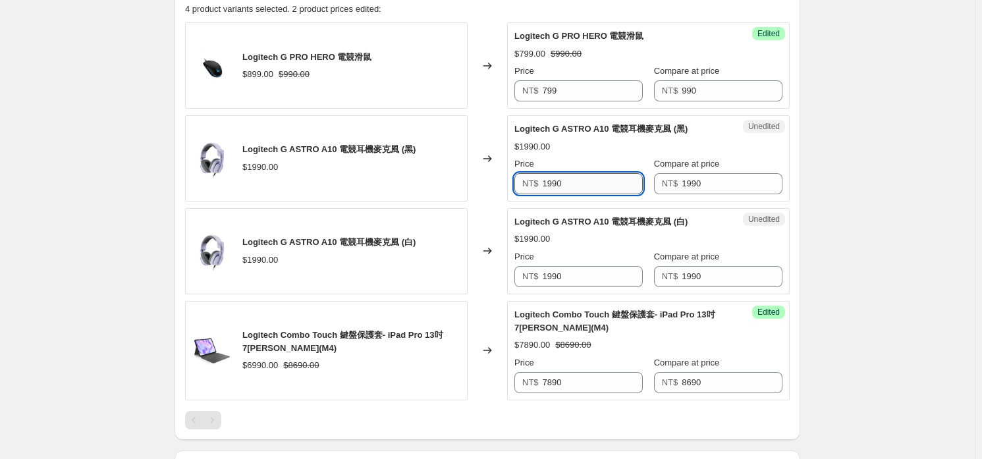
click at [601, 190] on input "1990" at bounding box center [593, 183] width 101 height 21
type input "1690"
click at [617, 180] on input "1690" at bounding box center [593, 183] width 101 height 21
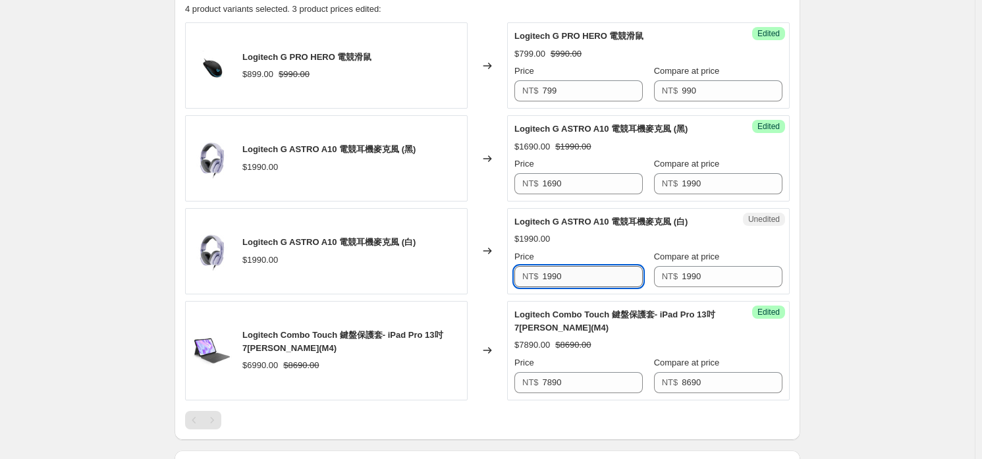
click at [607, 268] on input "1990" at bounding box center [593, 276] width 101 height 21
paste input "6"
type input "1690"
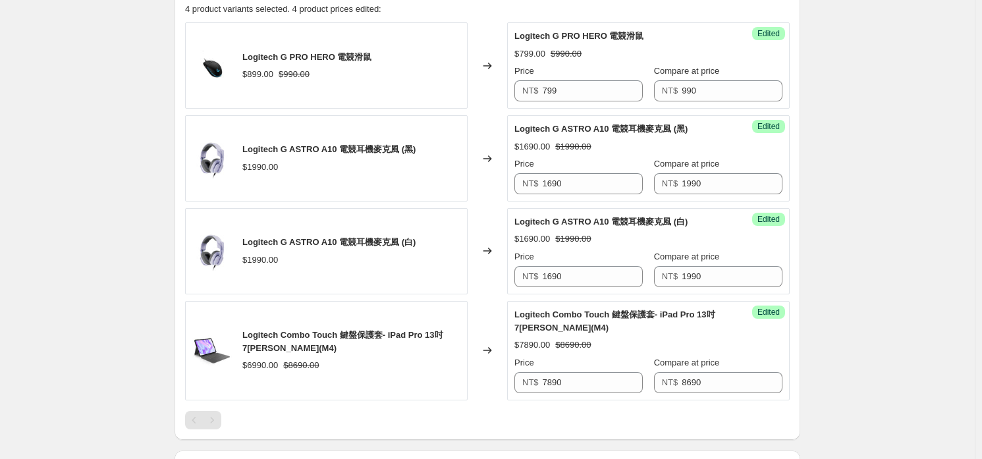
click at [619, 240] on div "$1690.00 $1990.00" at bounding box center [648, 239] width 268 height 13
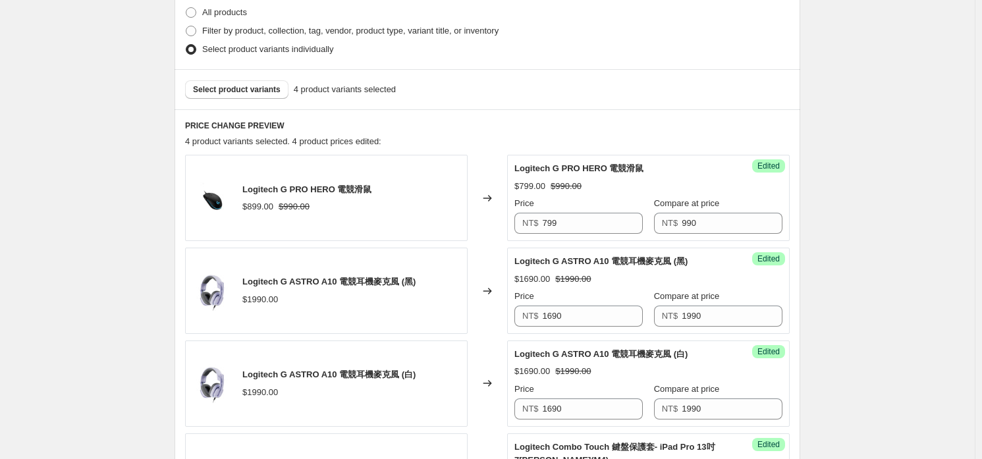
scroll to position [197, 0]
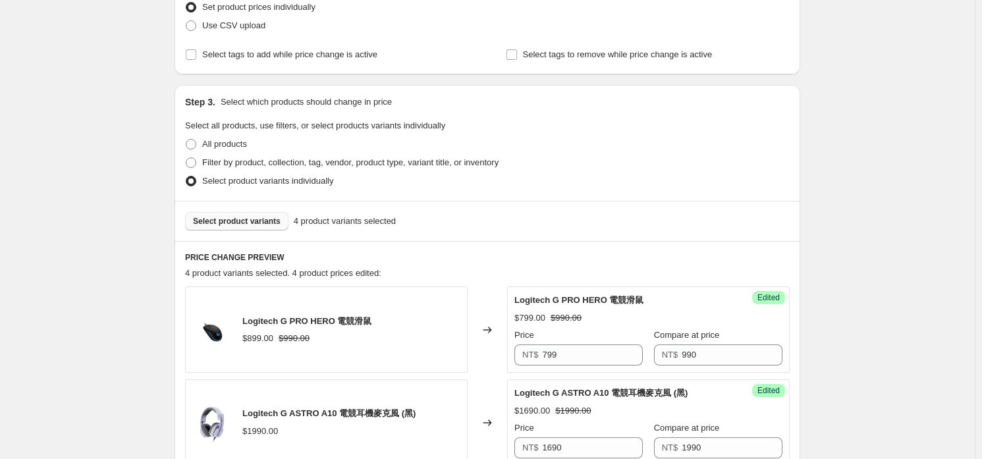
click at [248, 224] on span "Select product variants" at bounding box center [237, 221] width 88 height 11
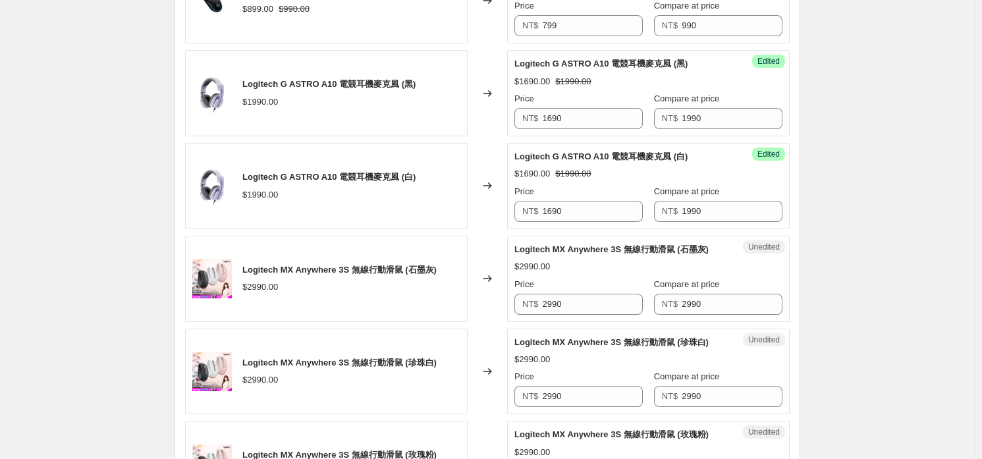
scroll to position [658, 0]
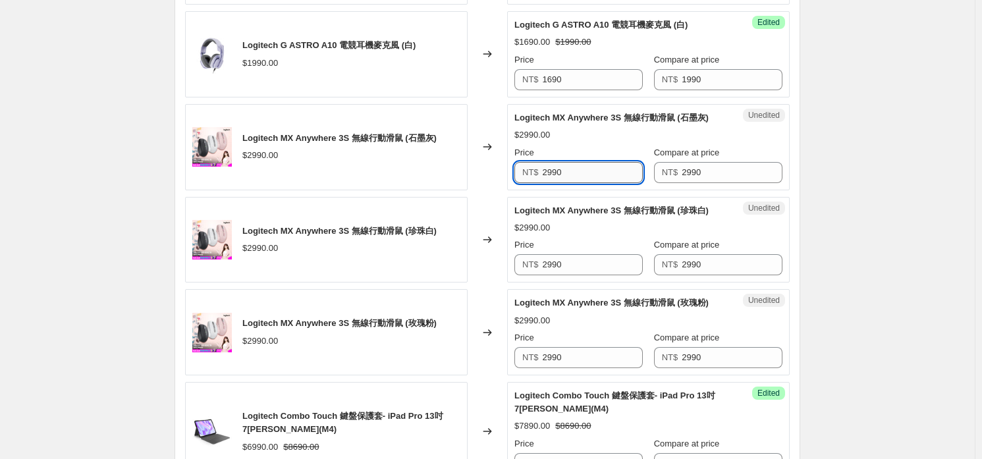
click at [606, 175] on input "2990" at bounding box center [593, 172] width 101 height 21
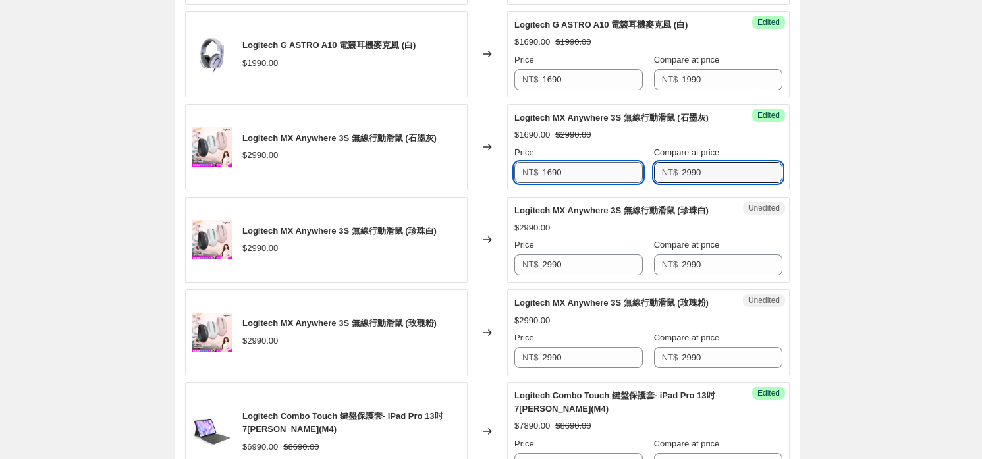
click at [605, 179] on input "1690" at bounding box center [593, 172] width 101 height 21
type input "2690"
click at [605, 179] on input "2690" at bounding box center [593, 172] width 101 height 21
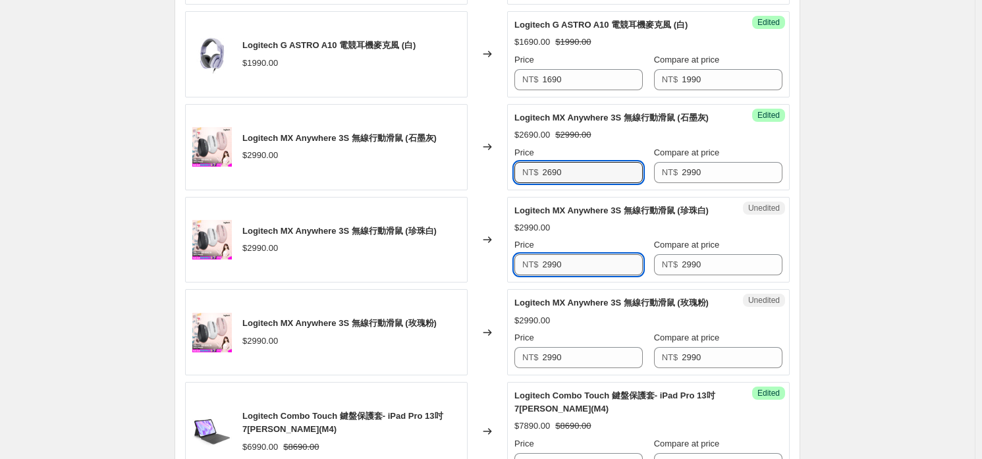
click at [611, 265] on input "2990" at bounding box center [593, 264] width 101 height 21
paste input "6"
type input "2690"
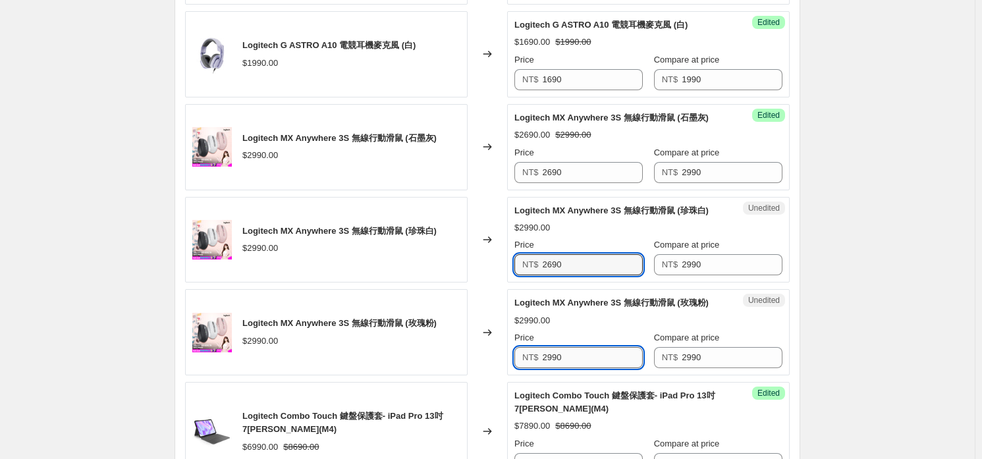
click at [607, 347] on input "2990" at bounding box center [593, 357] width 101 height 21
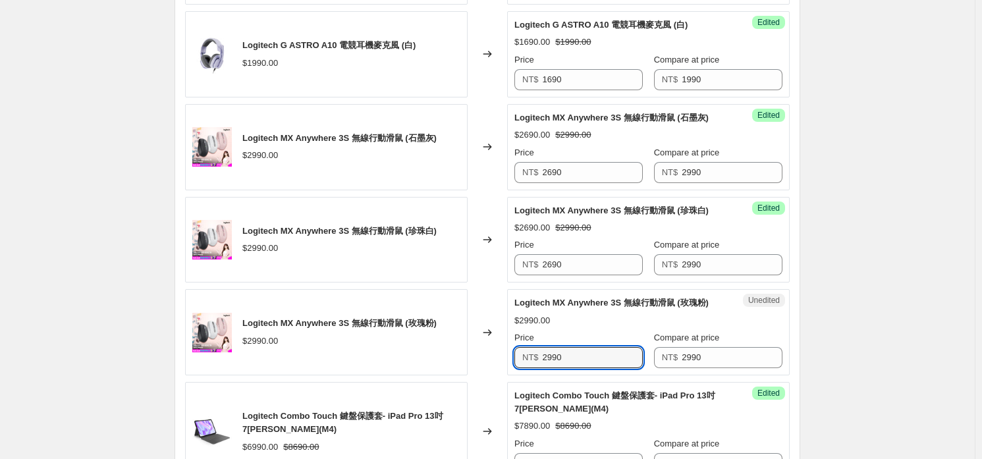
paste input "6"
type input "2690"
click at [605, 316] on div "$2990.00" at bounding box center [648, 320] width 268 height 13
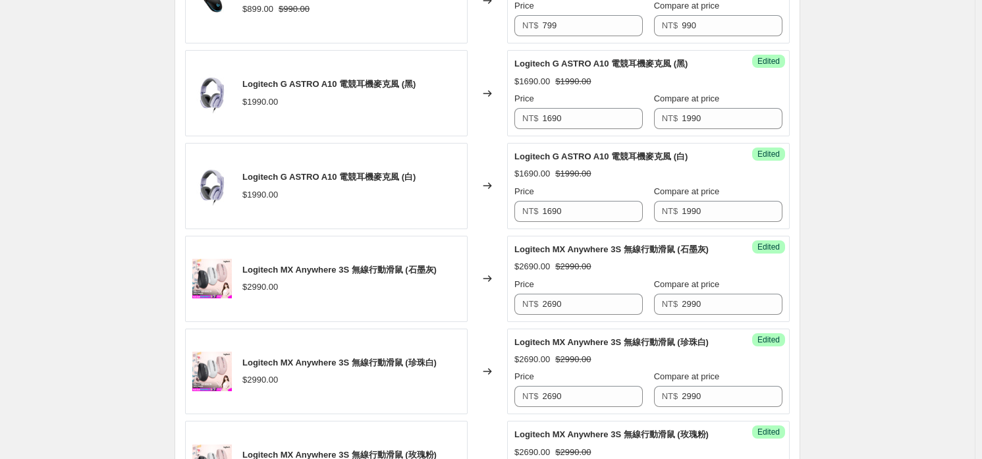
scroll to position [329, 0]
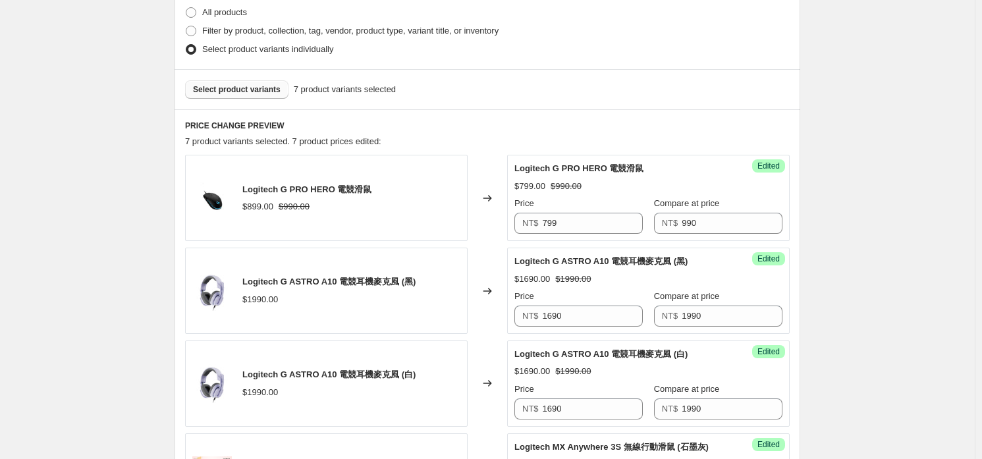
click at [247, 93] on span "Select product variants" at bounding box center [237, 89] width 88 height 11
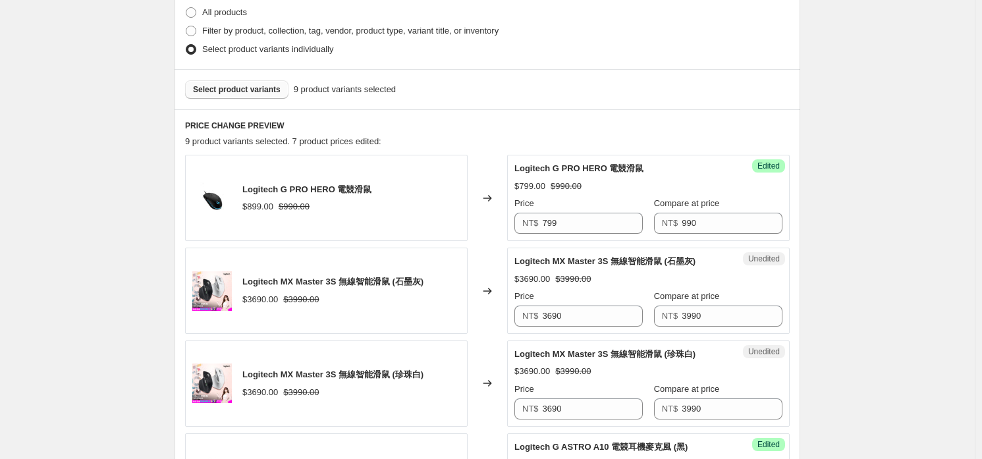
scroll to position [526, 0]
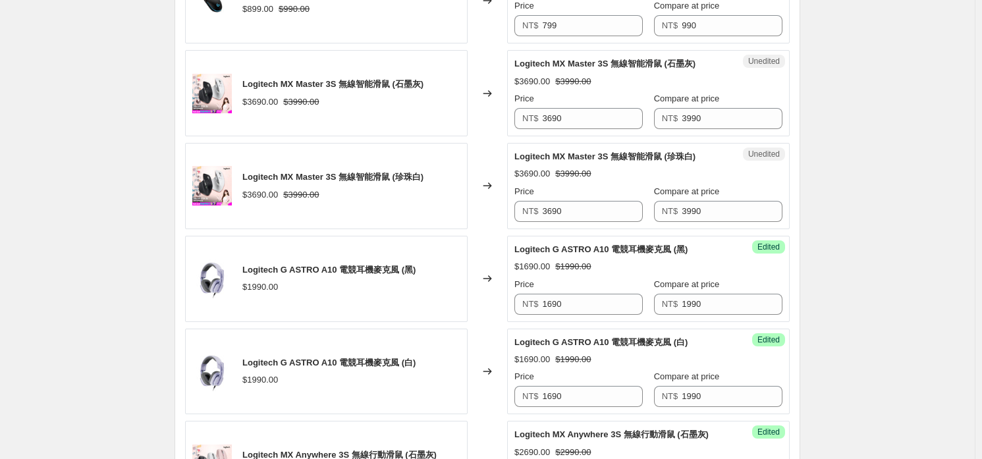
click at [601, 130] on div "Unedited Logitech MX Master 3S 無線智能滑鼠 (石墨灰) $3690.00 $3990.00 Price NT$ 3690 Co…" at bounding box center [648, 93] width 283 height 86
click at [590, 117] on input "3690" at bounding box center [593, 118] width 101 height 21
type input "3290"
click at [590, 117] on input "3290" at bounding box center [593, 118] width 101 height 21
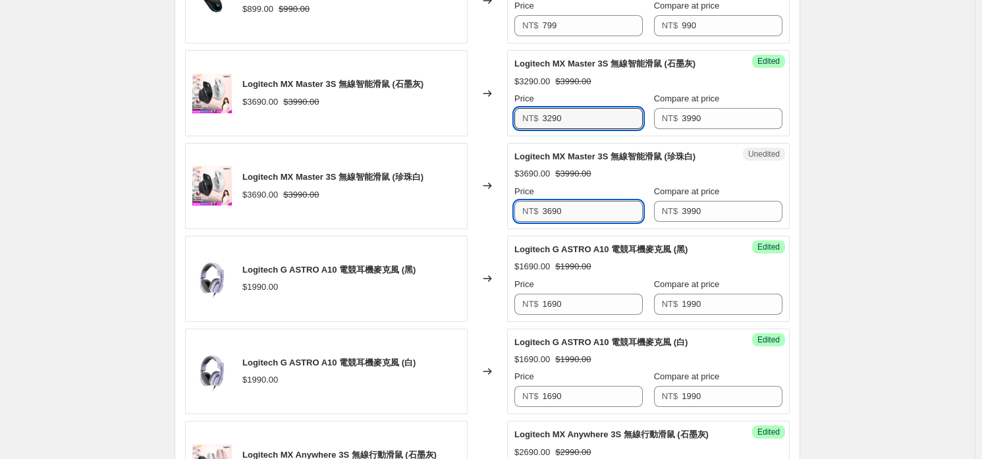
click at [609, 203] on input "3690" at bounding box center [593, 211] width 101 height 21
paste input "2"
type input "3290"
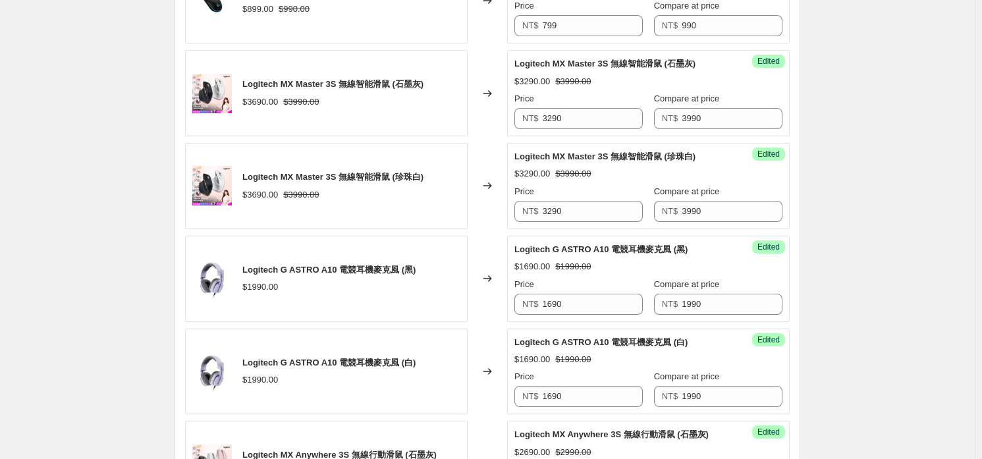
click at [605, 177] on div "$3290.00 $3990.00" at bounding box center [648, 173] width 268 height 13
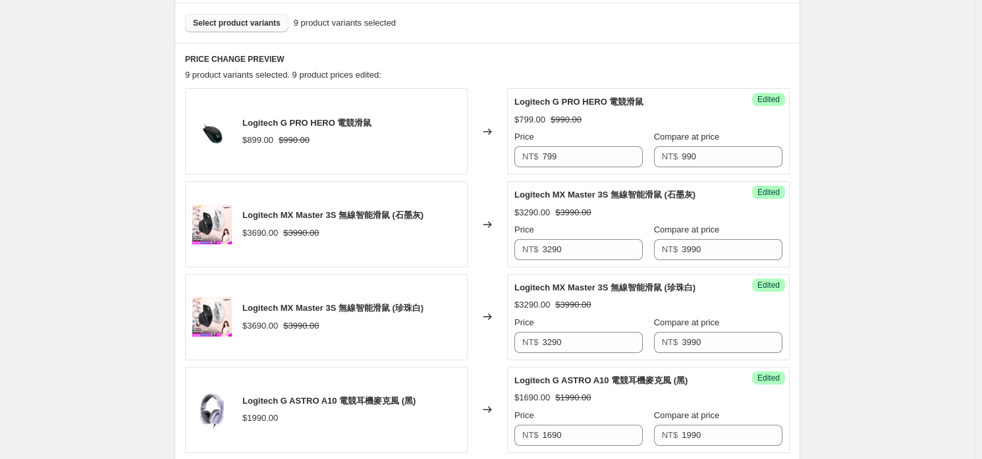
click at [262, 34] on div "Select product variants 9 product variants selected" at bounding box center [488, 23] width 626 height 40
click at [262, 29] on button "Select product variants" at bounding box center [236, 23] width 103 height 18
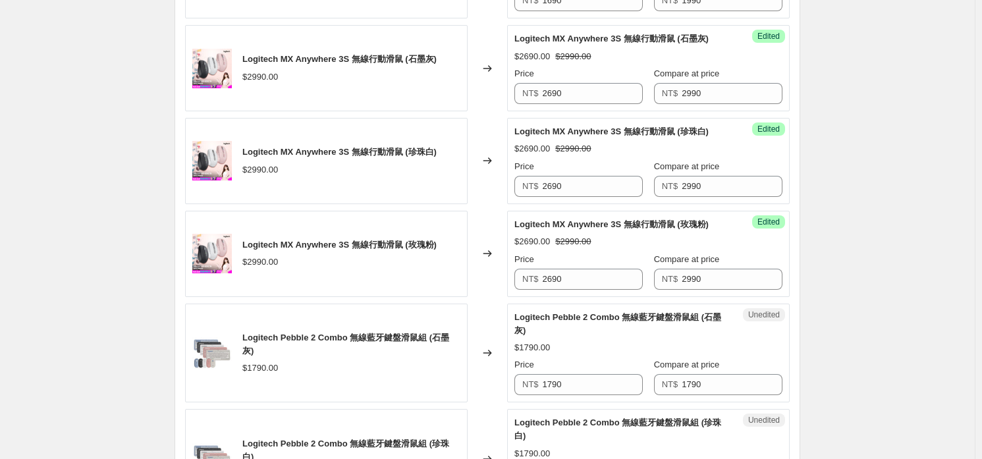
scroll to position [1119, 0]
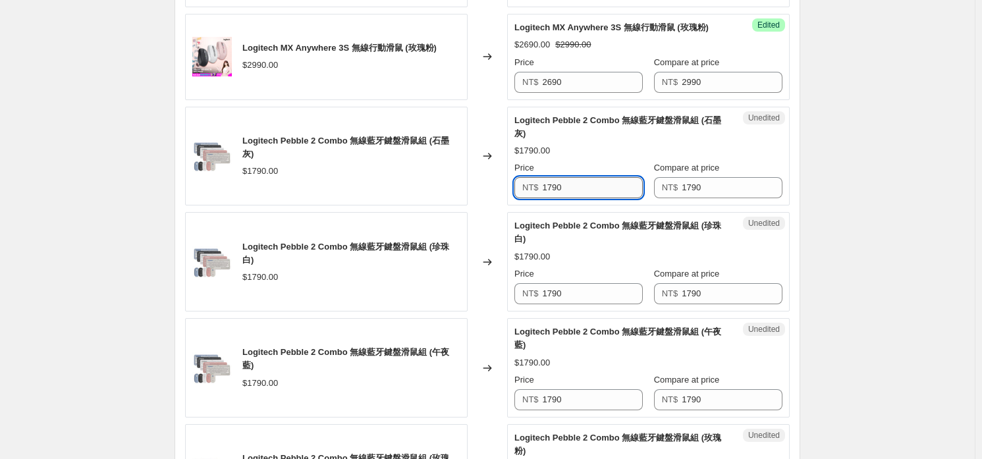
click at [613, 180] on input "1790" at bounding box center [593, 187] width 101 height 21
type input "1590"
click at [613, 180] on input "1590" at bounding box center [593, 187] width 101 height 21
click at [606, 314] on div "Logitech G PRO HERO 電競滑鼠 $899.00 $990.00 Changed to Success Edited Logitech G P…" at bounding box center [487, 49] width 605 height 1371
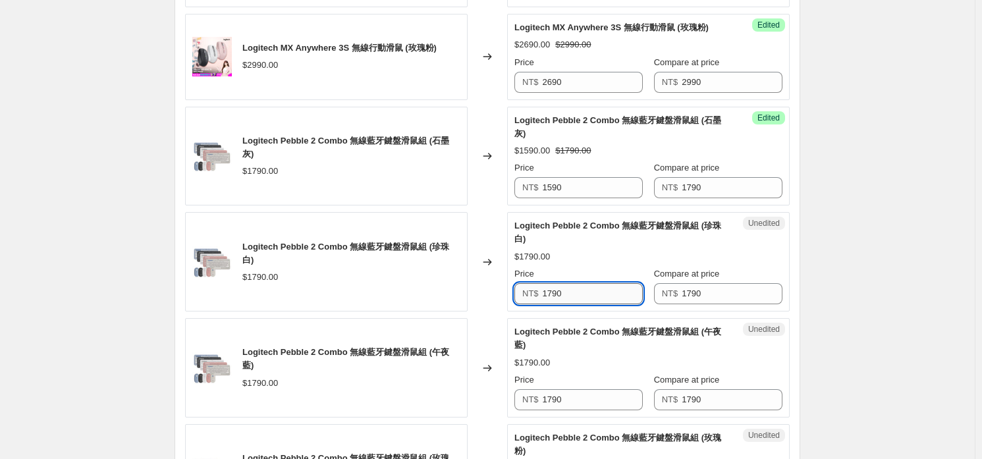
click at [607, 298] on input "1790" at bounding box center [593, 293] width 101 height 21
paste input "5"
type input "1590"
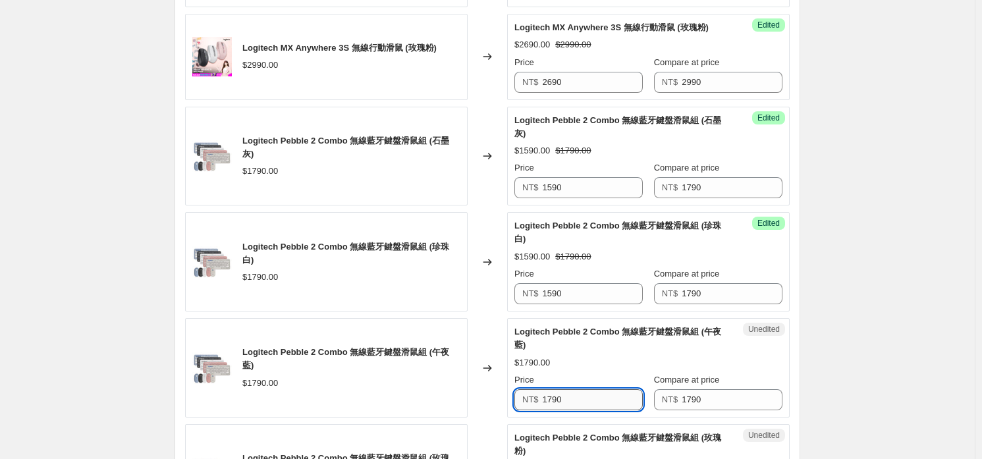
click at [609, 397] on input "1790" at bounding box center [593, 399] width 101 height 21
paste input "5"
type input "1590"
click at [609, 356] on div "$1590.00 $1790.00" at bounding box center [648, 362] width 268 height 13
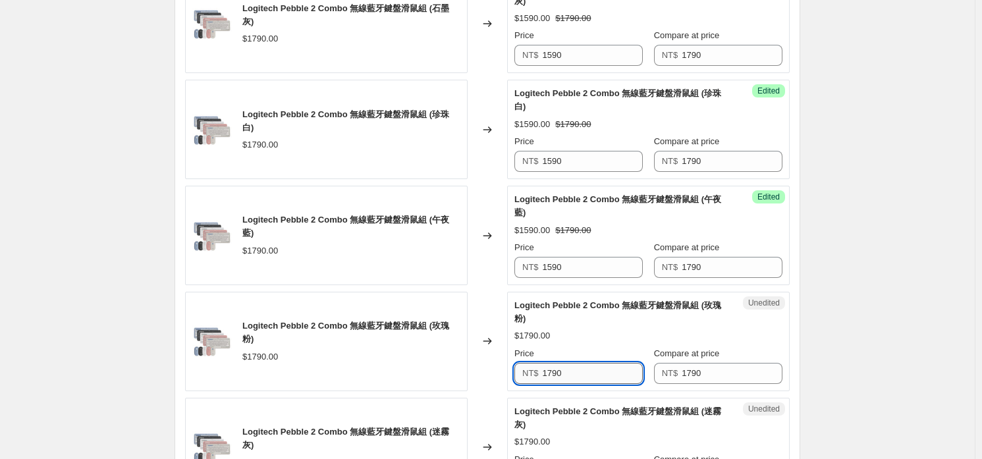
click at [596, 364] on input "1790" at bounding box center [593, 373] width 101 height 21
paste input "5"
type input "1590"
click at [595, 416] on div "Logitech Pebble 2 Combo 無線藍牙鍵盤滑鼠組 (迷霧灰)" at bounding box center [621, 418] width 215 height 26
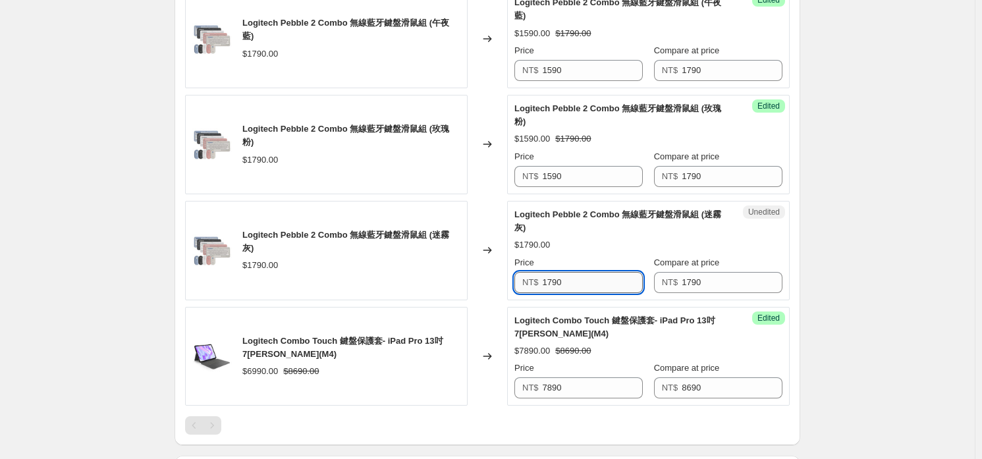
click at [589, 283] on input "1790" at bounding box center [593, 282] width 101 height 21
paste input "5"
type input "1590"
click at [599, 327] on div "Logitech Combo Touch 鍵盤保護套- iPad Pro 13吋 7[PERSON_NAME](M4)" at bounding box center [621, 327] width 215 height 26
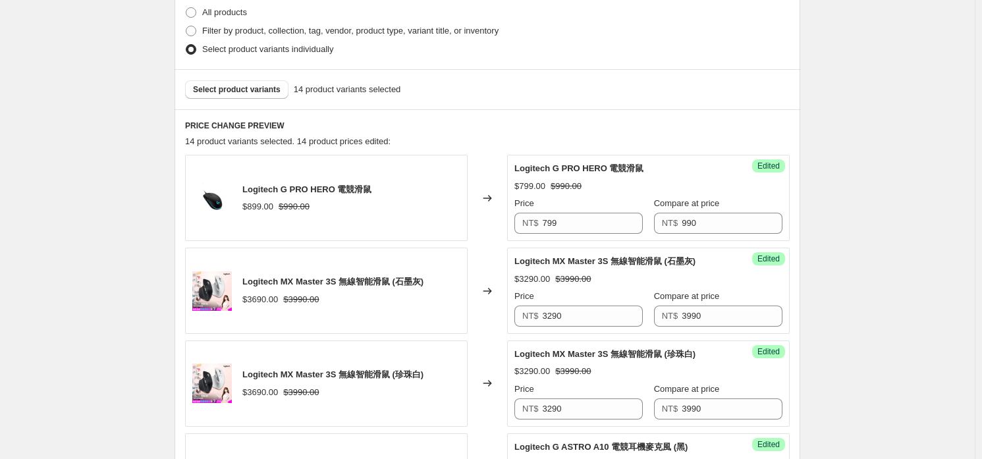
scroll to position [197, 0]
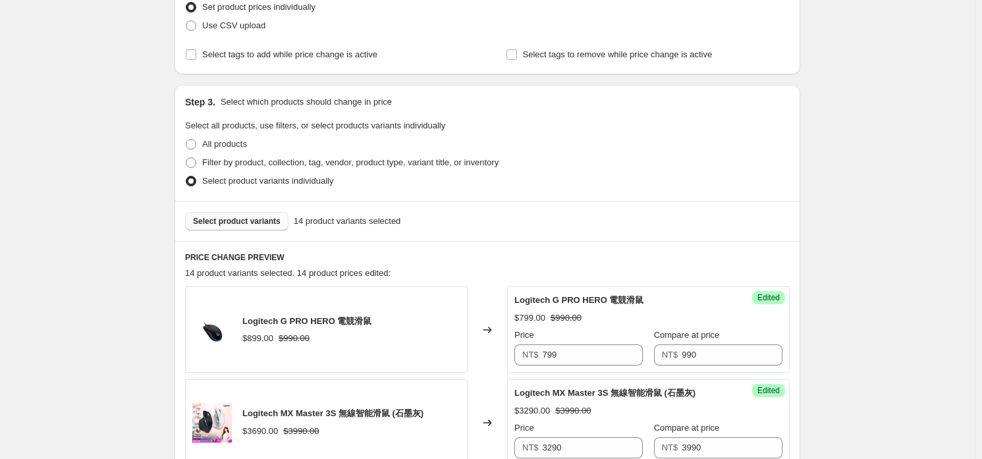
click at [235, 216] on span "Select product variants" at bounding box center [237, 221] width 88 height 11
click at [264, 212] on button "Select product variants" at bounding box center [236, 221] width 103 height 18
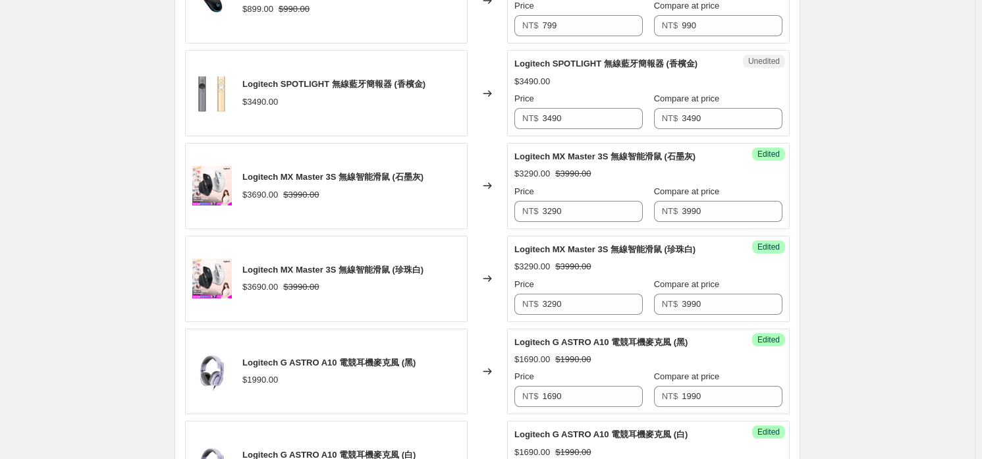
scroll to position [461, 0]
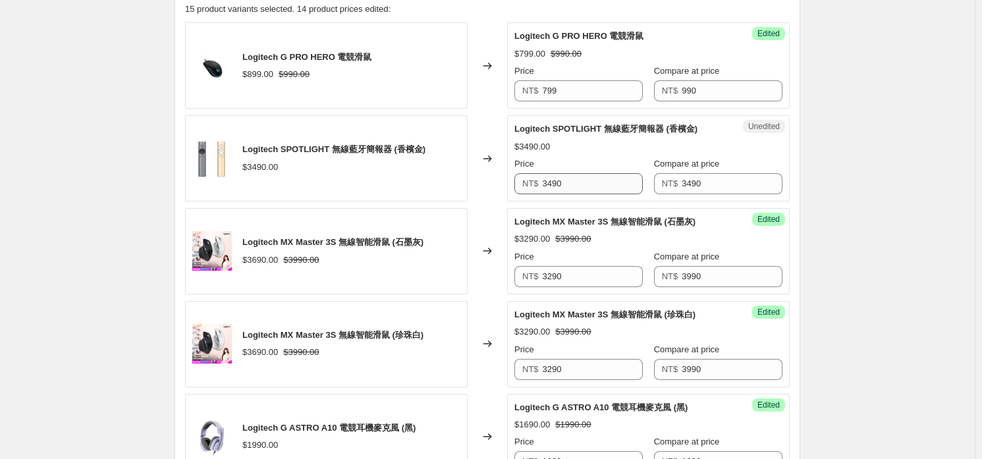
click at [596, 193] on div "Unedited Logitech SPOTLIGHT 無線藍牙簡報器 (香檳金) $3490.00 Price NT$ 3490 Compare at pr…" at bounding box center [648, 158] width 283 height 86
click at [592, 189] on input "3490" at bounding box center [593, 183] width 101 height 21
type input "2990"
click at [594, 219] on span "Logitech MX Master 3S 無線智能滑鼠 (石墨灰)" at bounding box center [604, 222] width 181 height 10
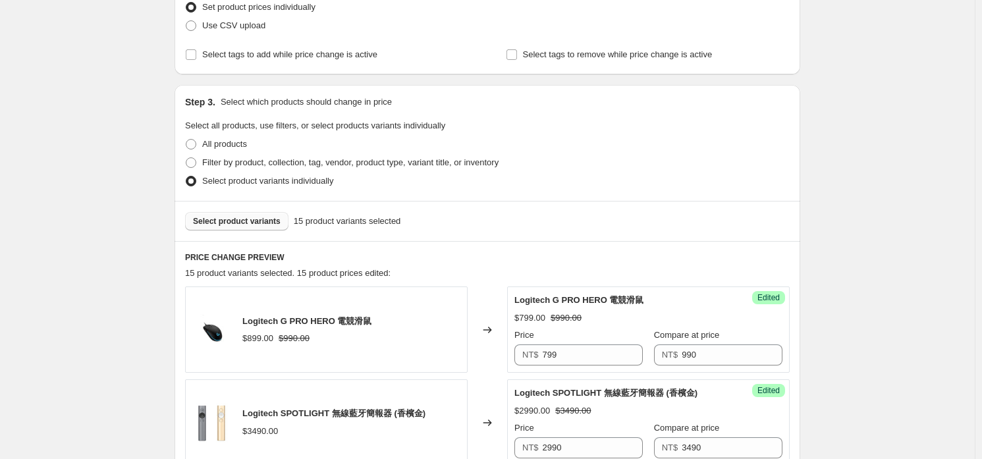
click at [219, 213] on button "Select product variants" at bounding box center [236, 221] width 103 height 18
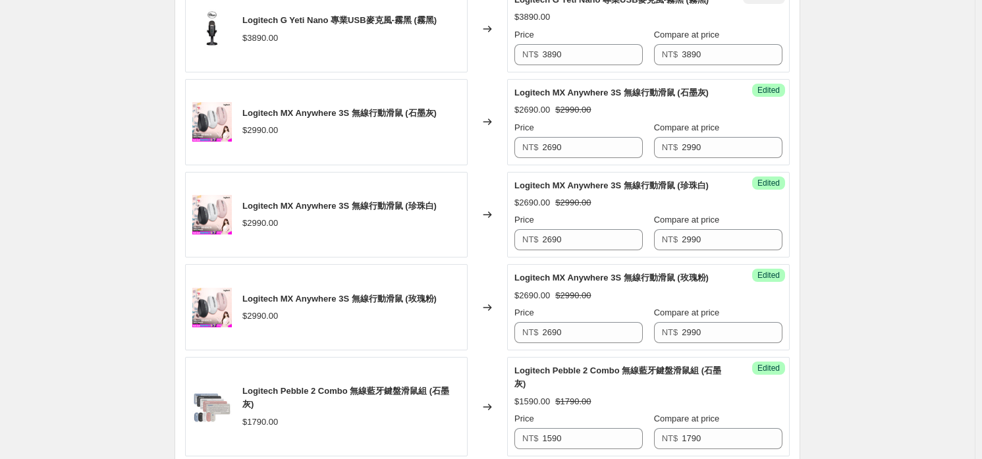
scroll to position [922, 0]
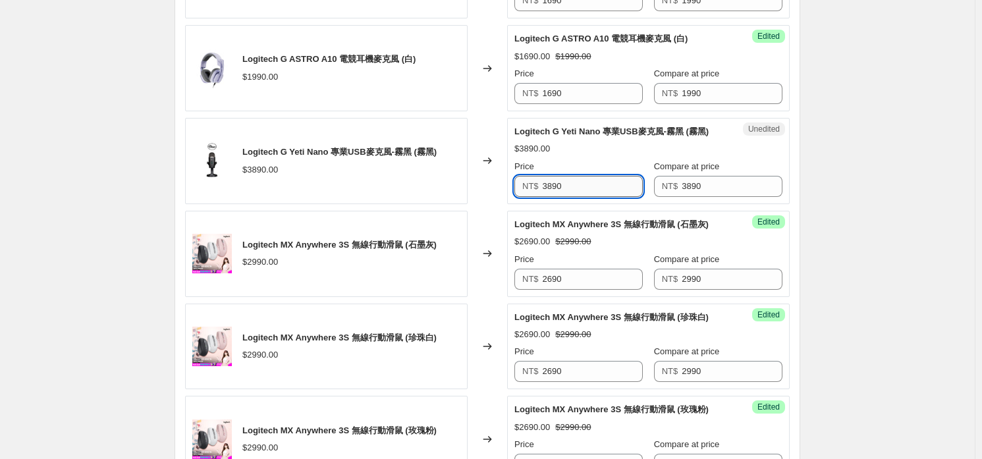
click at [626, 194] on div "Unedited Logitech G Yeti Nano 專業USB麥克風-霧黑 (霧黑) $3890.00 Price NT$ 3890 Compare …" at bounding box center [648, 161] width 283 height 86
type input "3490"
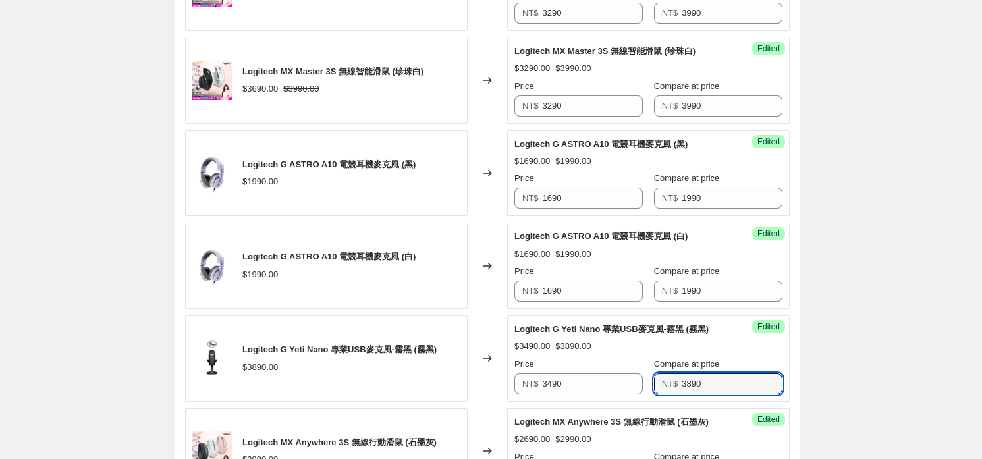
scroll to position [987, 0]
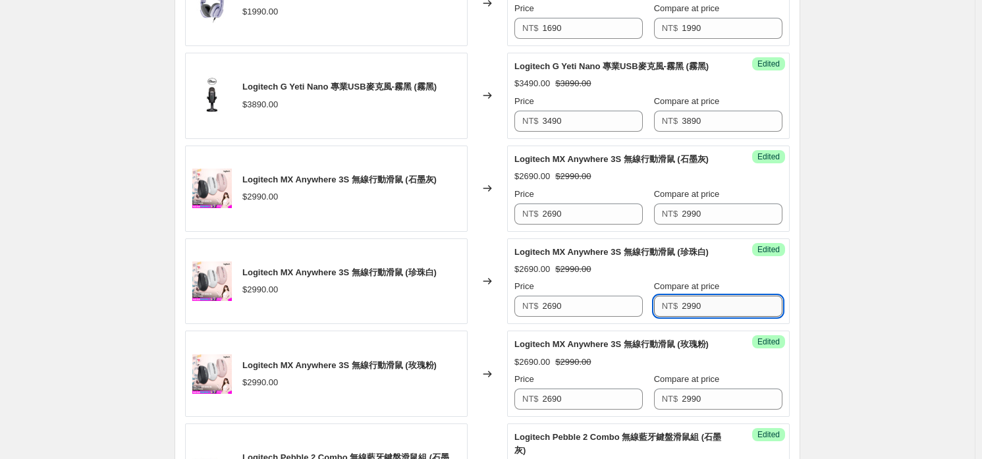
click at [765, 300] on input "2990" at bounding box center [732, 306] width 101 height 21
click at [848, 283] on div "Create new price [MEDICAL_DATA]. This page is ready Create new price [MEDICAL_D…" at bounding box center [487, 267] width 975 height 2509
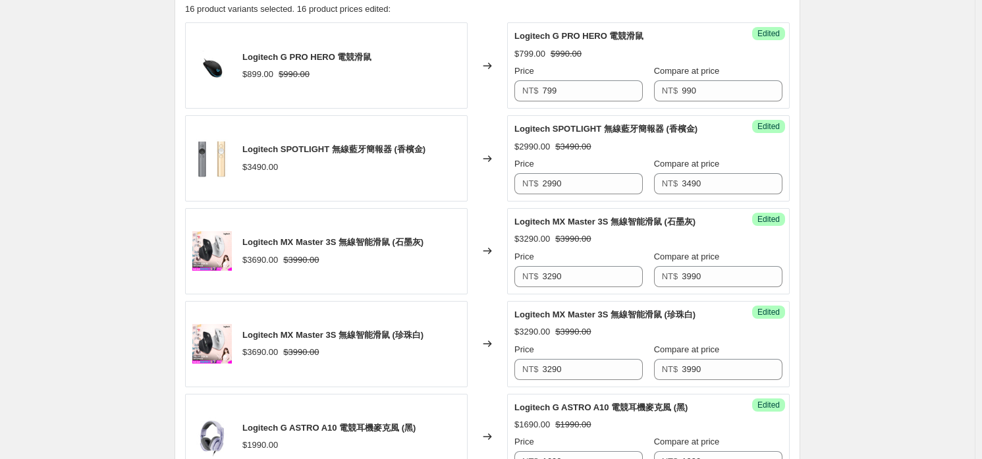
scroll to position [264, 0]
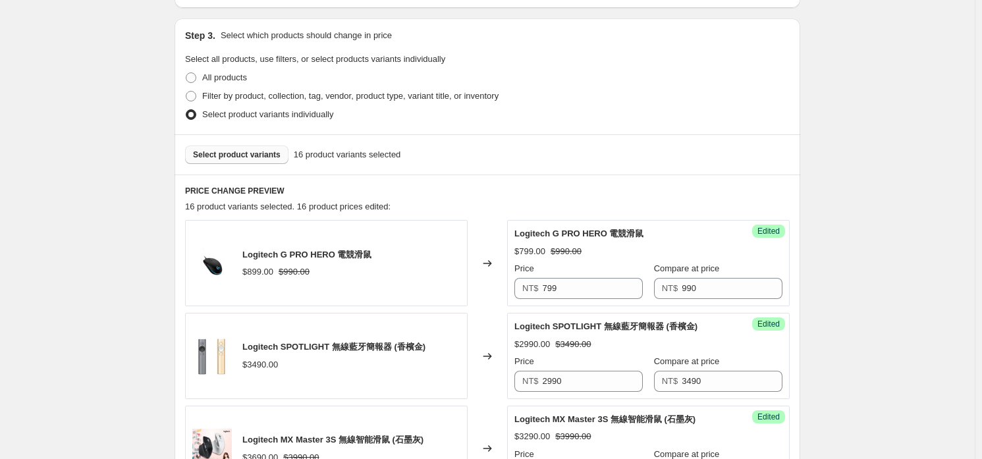
click at [258, 154] on span "Select product variants" at bounding box center [237, 155] width 88 height 11
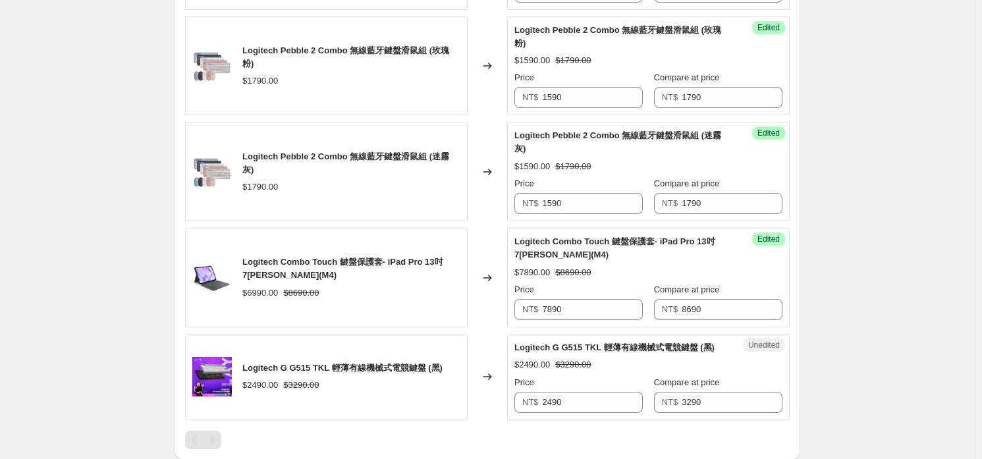
scroll to position [1778, 0]
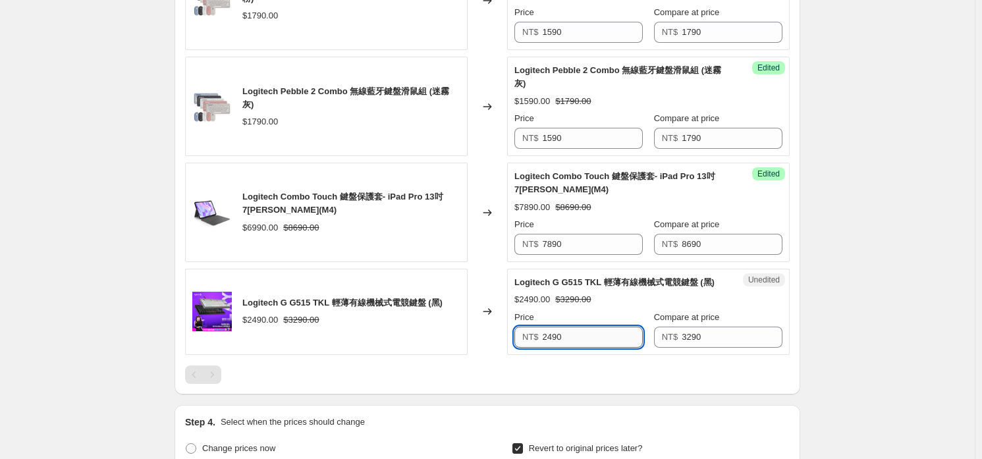
click at [600, 335] on input "2490" at bounding box center [593, 337] width 101 height 21
type input "2190"
click at [604, 372] on div at bounding box center [487, 375] width 605 height 18
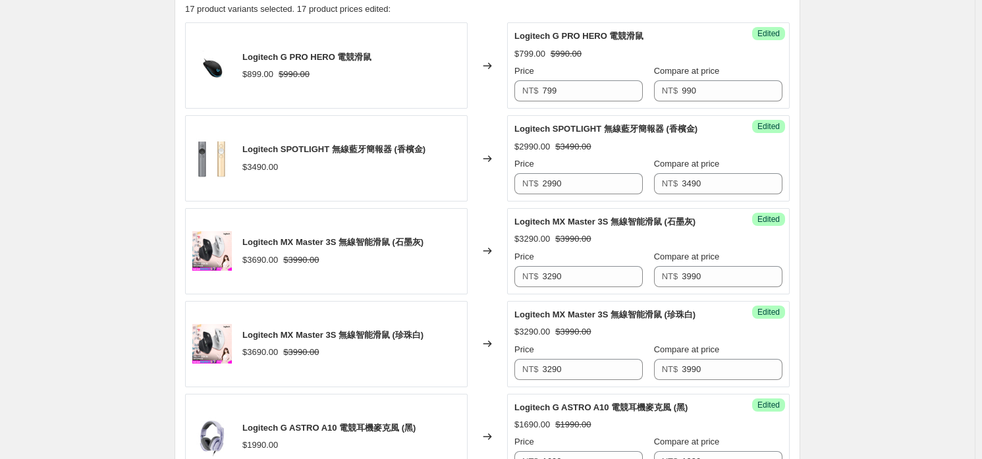
scroll to position [264, 0]
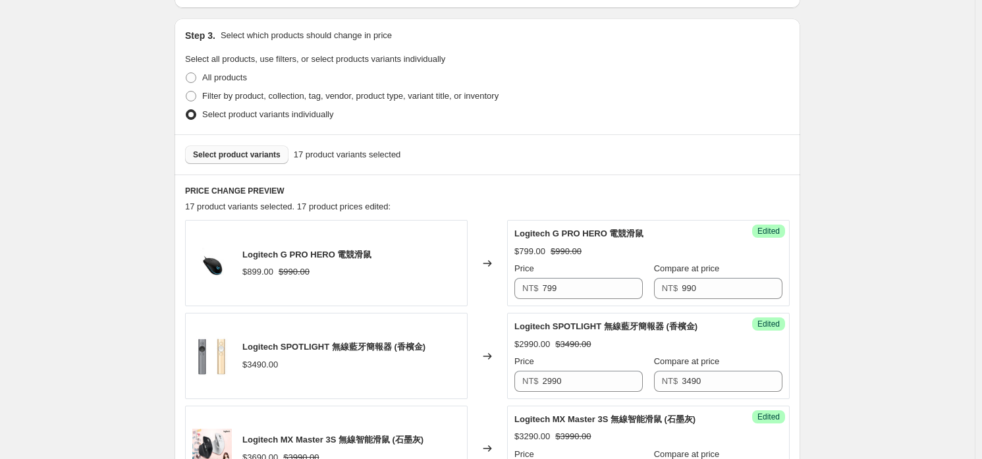
click at [260, 151] on span "Select product variants" at bounding box center [237, 155] width 88 height 11
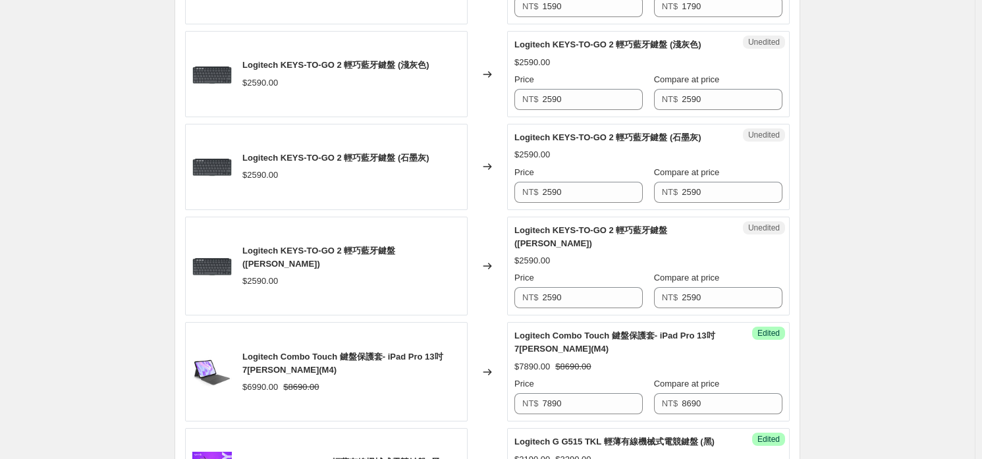
scroll to position [1845, 0]
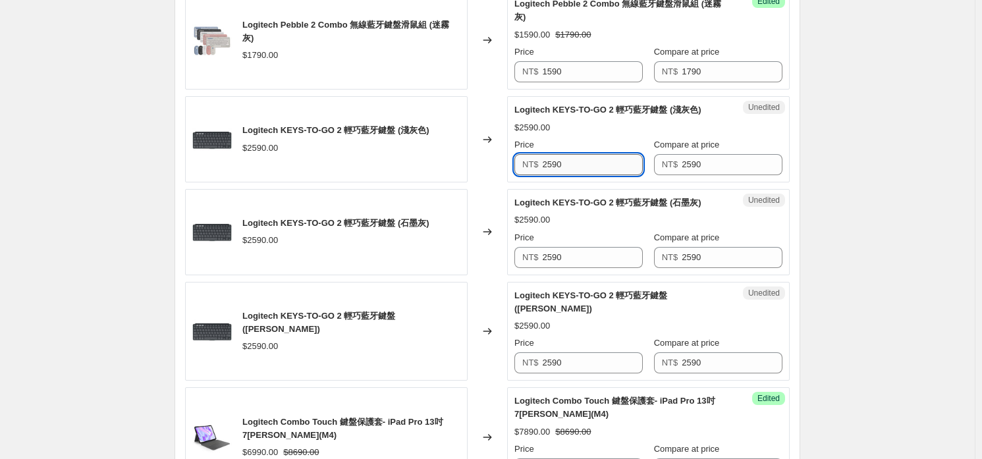
click at [615, 163] on input "2590" at bounding box center [593, 164] width 101 height 21
type input "2290"
click at [606, 169] on input "2290" at bounding box center [593, 164] width 101 height 21
click at [584, 249] on input "2590" at bounding box center [593, 257] width 101 height 21
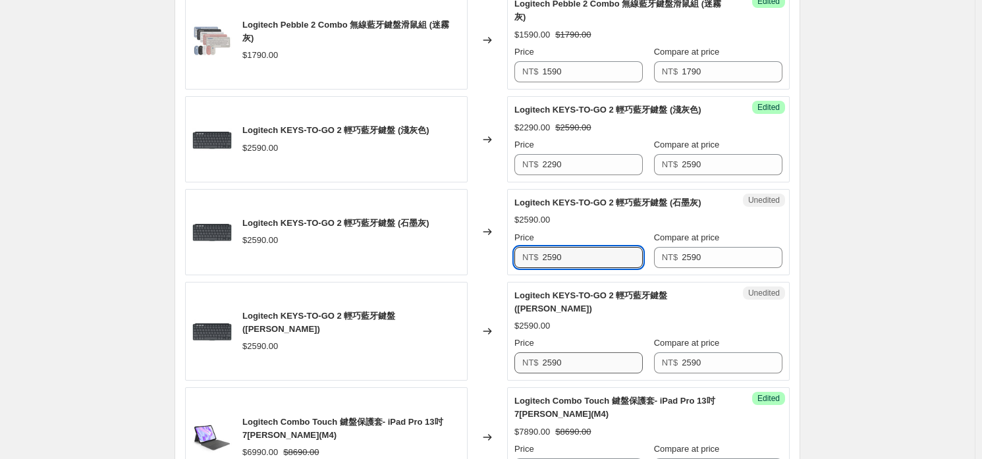
paste input "2"
type input "2290"
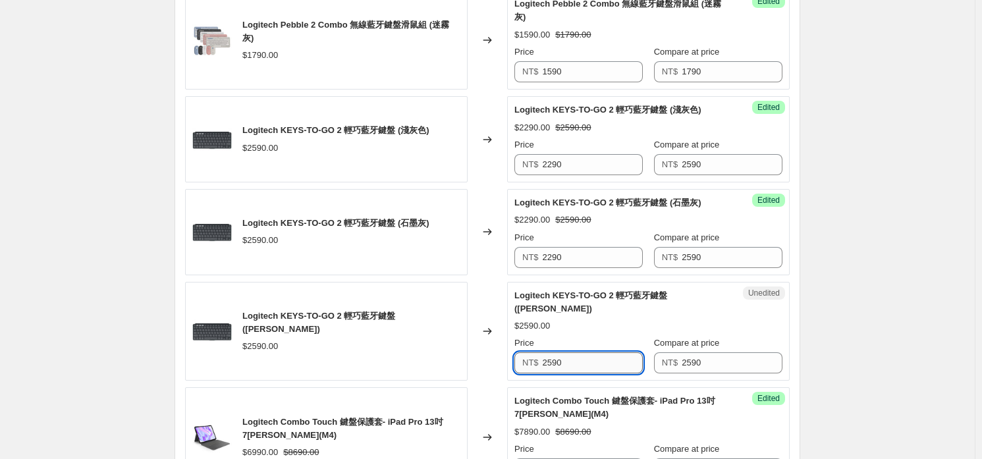
click at [597, 352] on input "2590" at bounding box center [593, 362] width 101 height 21
paste input "2"
type input "2290"
click at [606, 319] on div "$2590.00" at bounding box center [648, 325] width 268 height 13
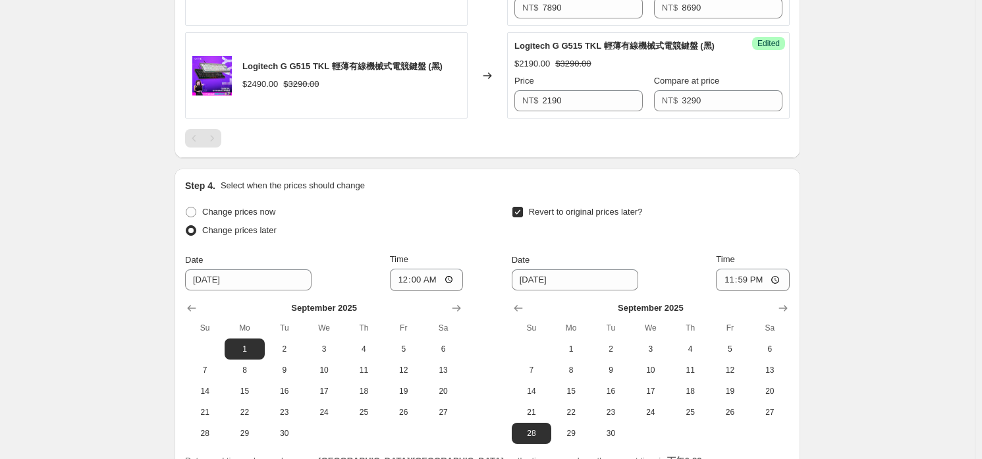
scroll to position [2416, 0]
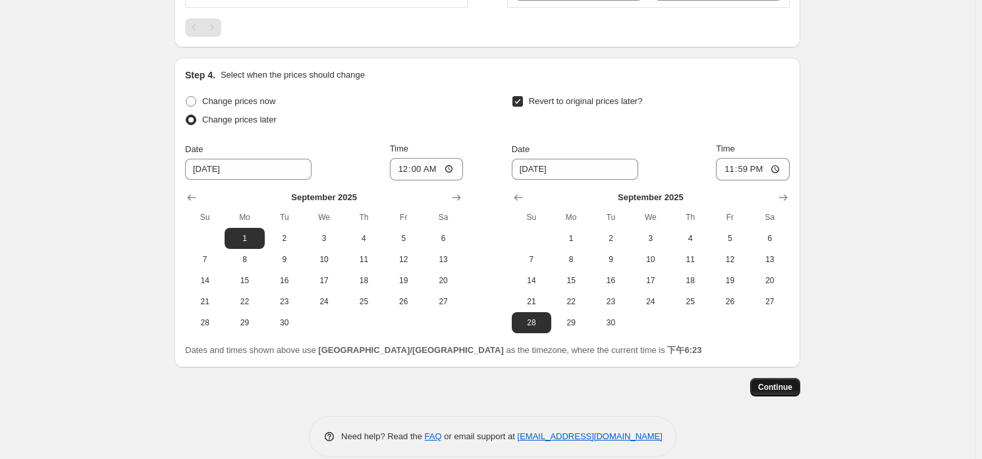
click at [785, 378] on button "Continue" at bounding box center [775, 387] width 50 height 18
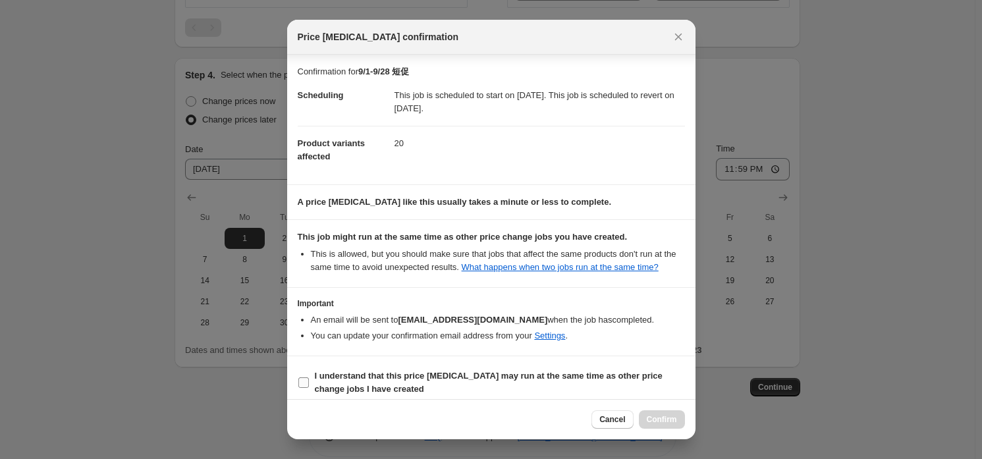
scroll to position [9, 0]
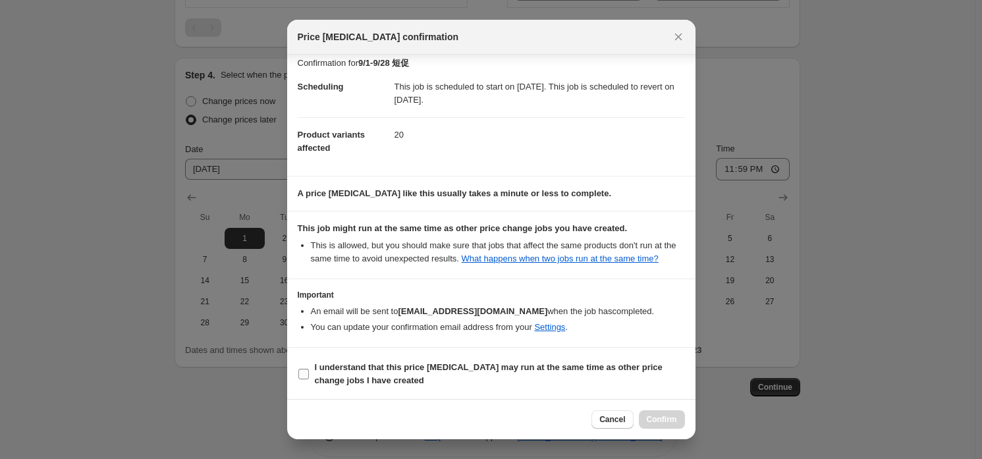
click at [506, 358] on label "I understand that this price [MEDICAL_DATA] may run at the same time as other p…" at bounding box center [491, 374] width 387 height 32
click at [309, 369] on input "I understand that this price [MEDICAL_DATA] may run at the same time as other p…" at bounding box center [303, 374] width 11 height 11
checkbox input "true"
click at [652, 418] on span "Confirm" at bounding box center [662, 419] width 30 height 11
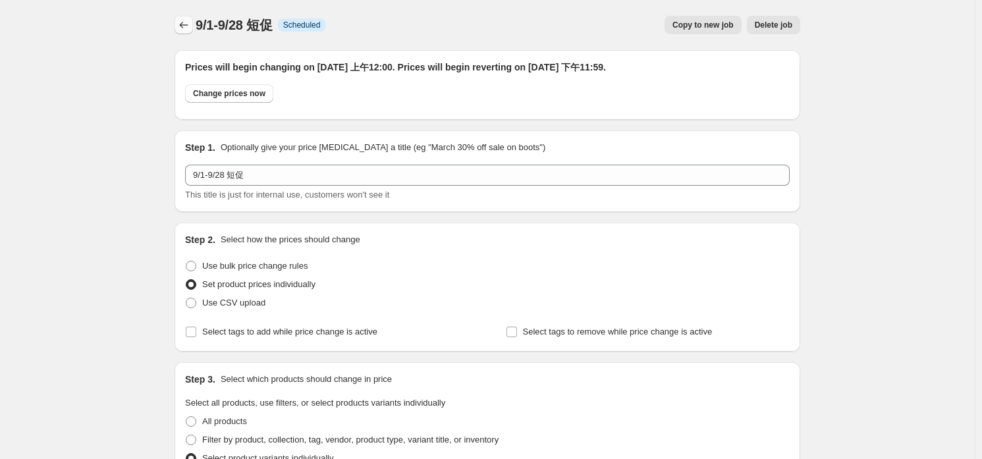
click at [188, 29] on icon "Price change jobs" at bounding box center [183, 24] width 13 height 13
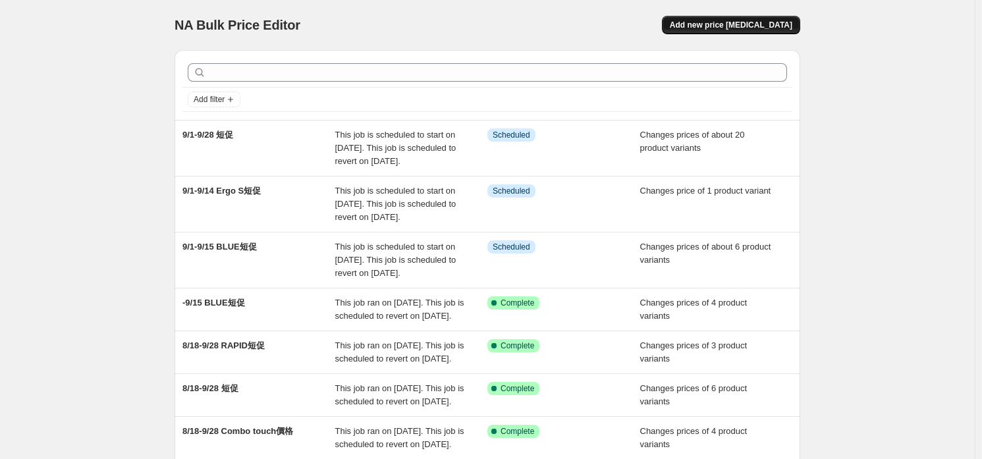
click at [760, 30] on span "Add new price [MEDICAL_DATA]" at bounding box center [731, 25] width 123 height 11
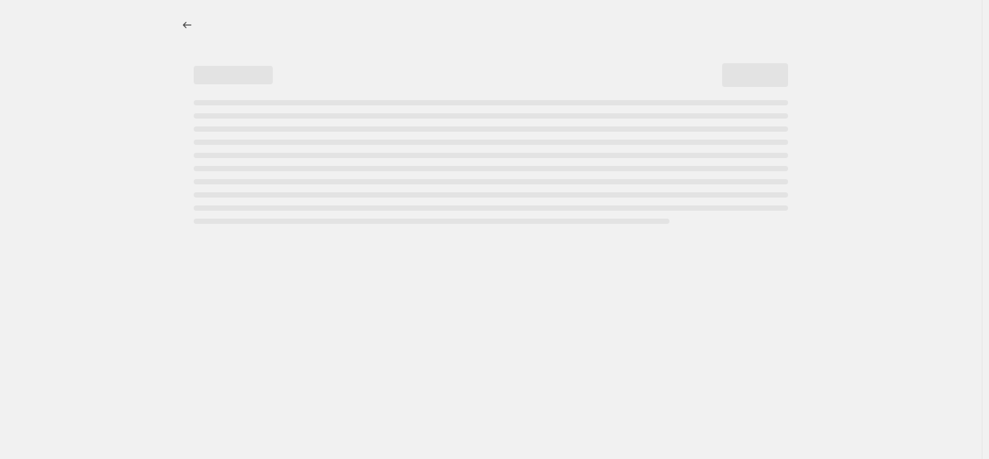
select select "percentage"
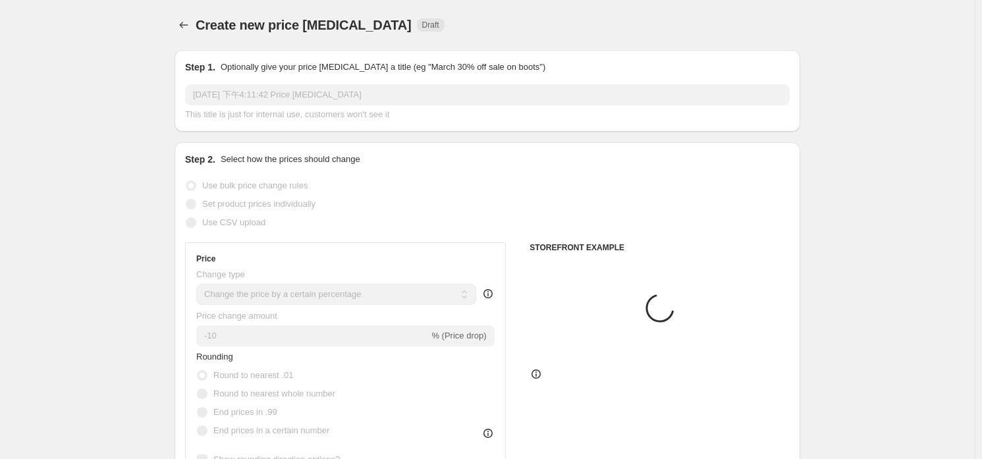
click at [388, 76] on div "Step 1. Optionally give your price [MEDICAL_DATA] a title (eg "March 30% off sa…" at bounding box center [487, 91] width 605 height 61
click at [384, 88] on input "[DATE] 下午4:11:42 Price [MEDICAL_DATA]" at bounding box center [487, 94] width 605 height 21
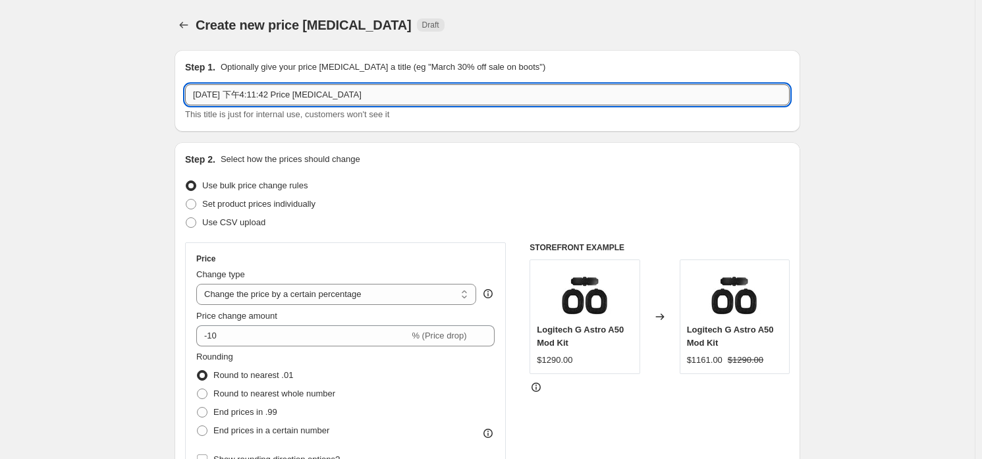
click at [370, 88] on input "[DATE] 下午4:11:42 Price [MEDICAL_DATA]" at bounding box center [487, 94] width 605 height 21
type input "9/1-9/15 短促"
click at [304, 208] on span "Set product prices individually" at bounding box center [258, 204] width 113 height 10
click at [186, 200] on input "Set product prices individually" at bounding box center [186, 199] width 1 height 1
radio input "true"
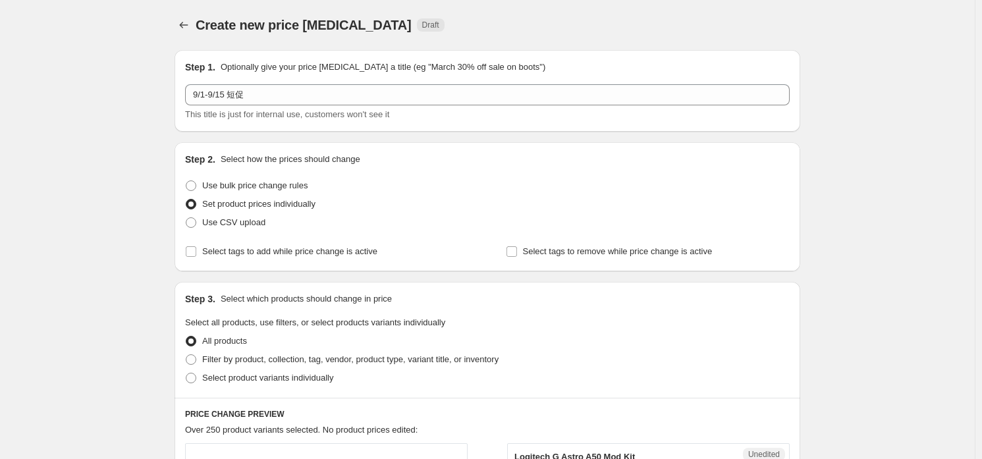
scroll to position [197, 0]
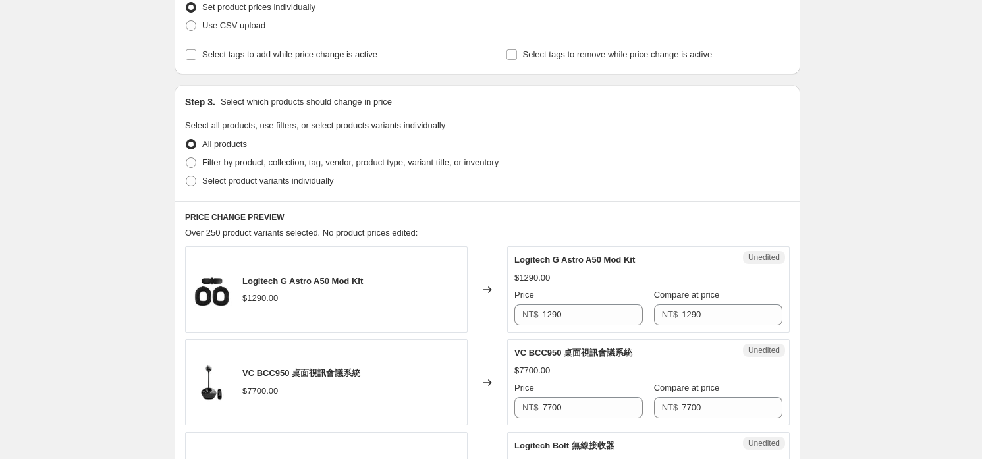
click at [309, 194] on div "Step 3. Select which products should change in price Select all products, use f…" at bounding box center [488, 143] width 626 height 116
click at [312, 184] on span "Select product variants individually" at bounding box center [267, 181] width 131 height 10
click at [186, 177] on input "Select product variants individually" at bounding box center [186, 176] width 1 height 1
radio input "true"
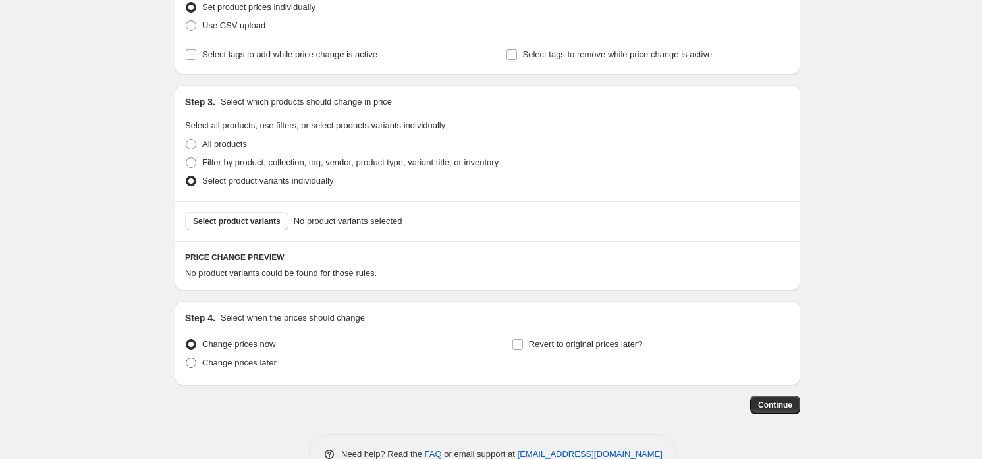
click at [233, 358] on span "Change prices later" at bounding box center [239, 363] width 74 height 10
click at [186, 358] on input "Change prices later" at bounding box center [186, 358] width 1 height 1
radio input "true"
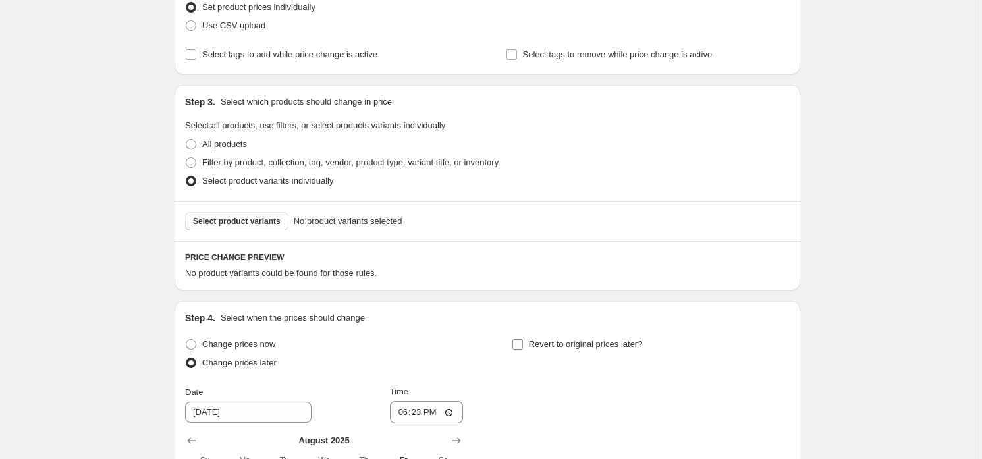
click at [576, 345] on span "Revert to original prices later?" at bounding box center [586, 344] width 114 height 10
click at [523, 345] on input "Revert to original prices later?" at bounding box center [518, 344] width 11 height 11
checkbox input "true"
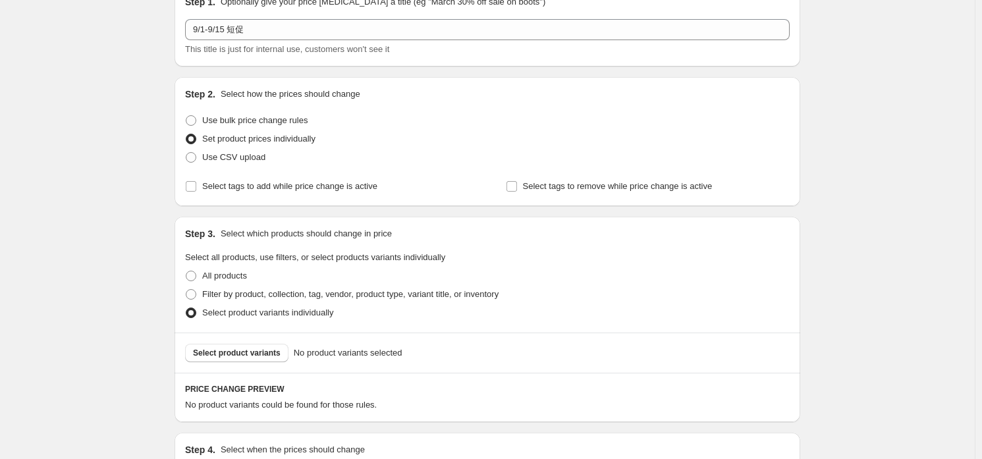
scroll to position [0, 0]
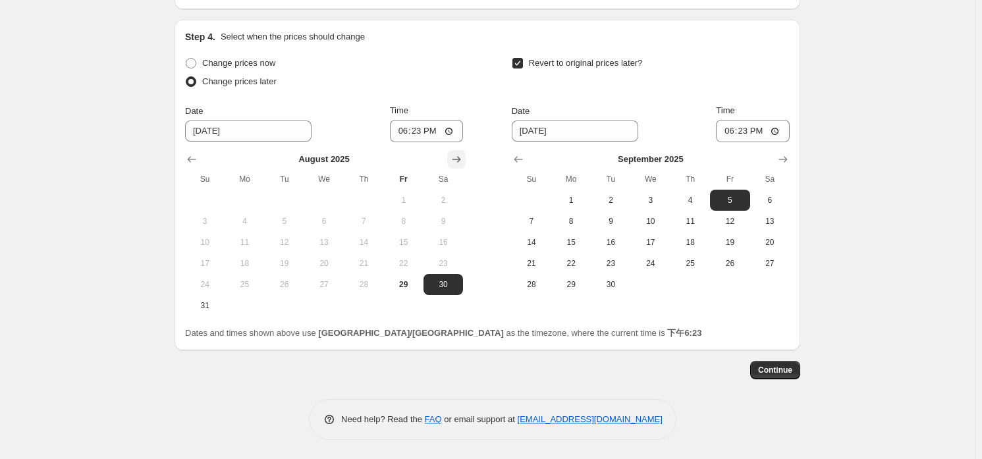
click at [456, 151] on button "Show next month, September 2025" at bounding box center [456, 159] width 18 height 18
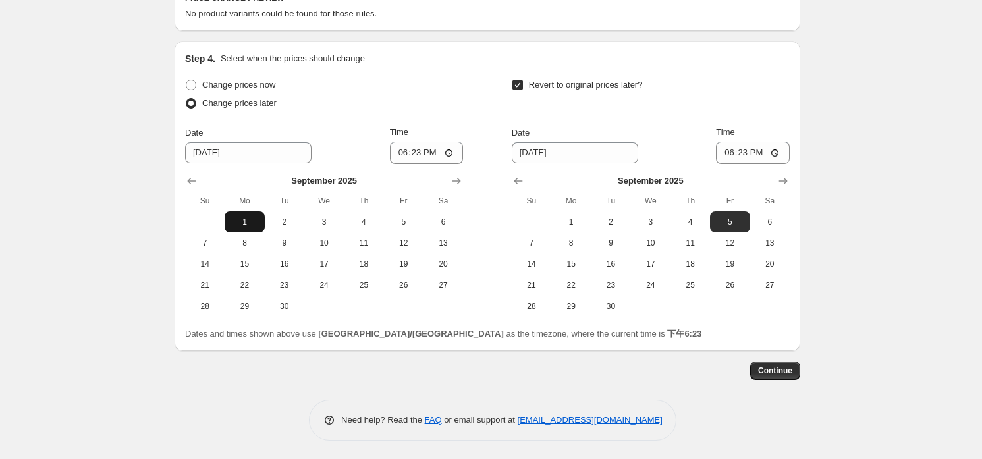
click at [248, 222] on span "1" at bounding box center [244, 222] width 29 height 11
type input "[DATE]"
click at [424, 152] on input "18:23" at bounding box center [427, 153] width 74 height 22
click at [455, 151] on input "18:23" at bounding box center [427, 153] width 74 height 22
click at [427, 149] on input "06:23" at bounding box center [427, 153] width 74 height 22
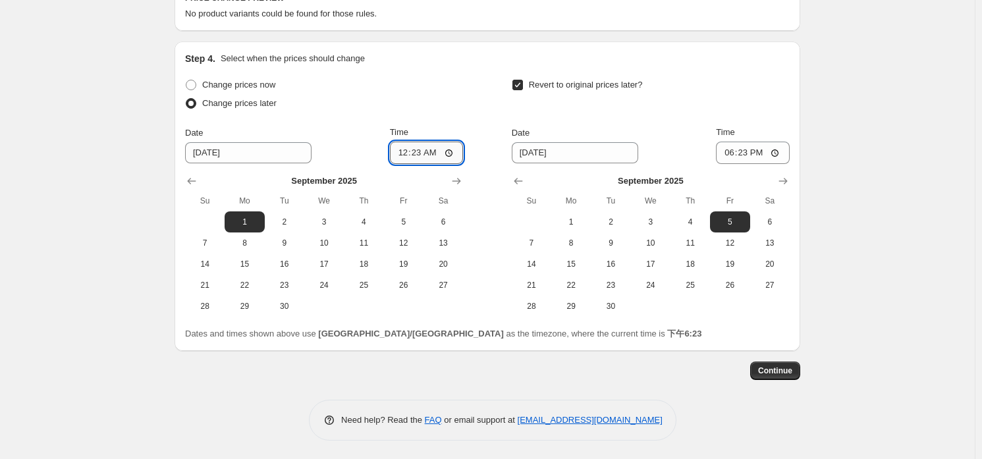
type input "00:00"
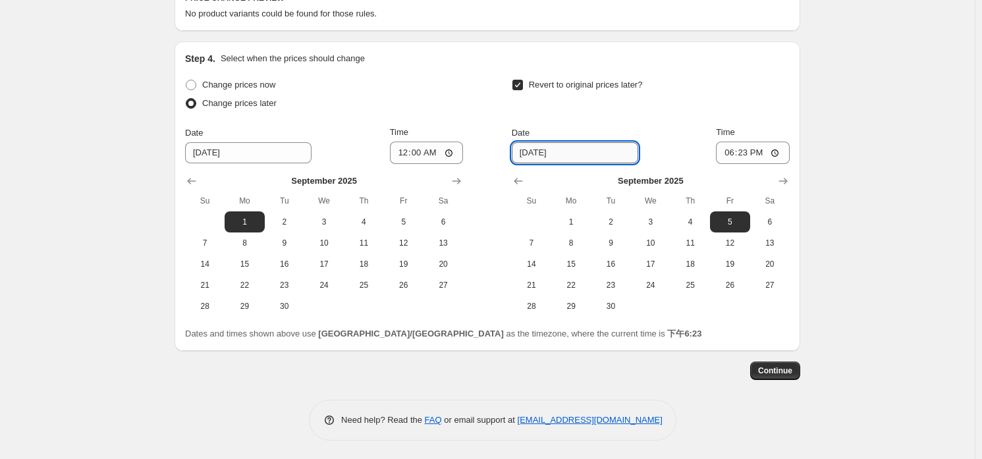
click at [602, 150] on input "[DATE]" at bounding box center [575, 152] width 126 height 21
click at [576, 261] on span "15" at bounding box center [571, 264] width 29 height 11
type input "[DATE]"
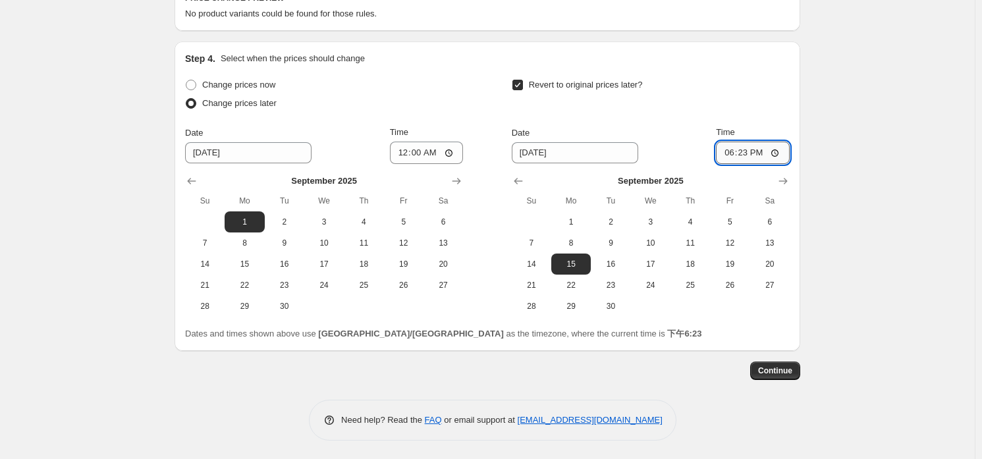
click at [746, 153] on input "18:23" at bounding box center [753, 153] width 74 height 22
type input "23:59"
click at [852, 144] on div "Create new price [MEDICAL_DATA]. This page is ready Create new price [MEDICAL_D…" at bounding box center [487, 1] width 975 height 917
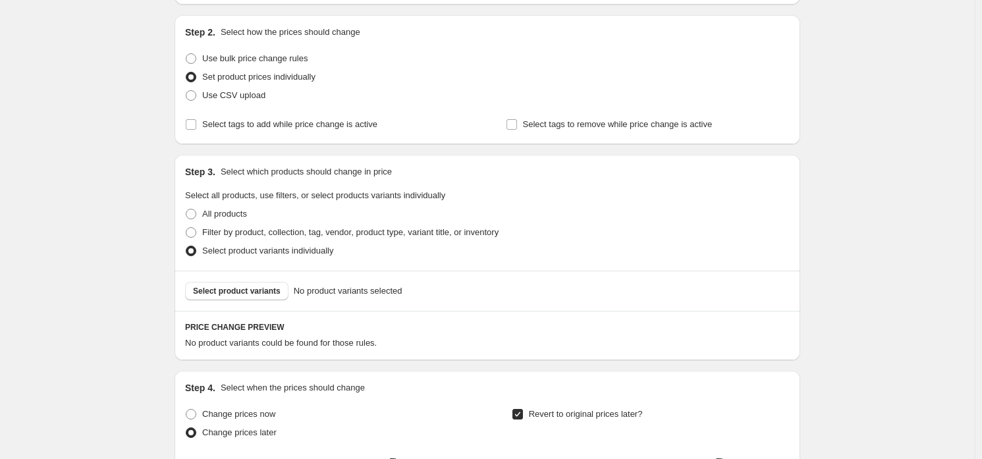
scroll to position [0, 0]
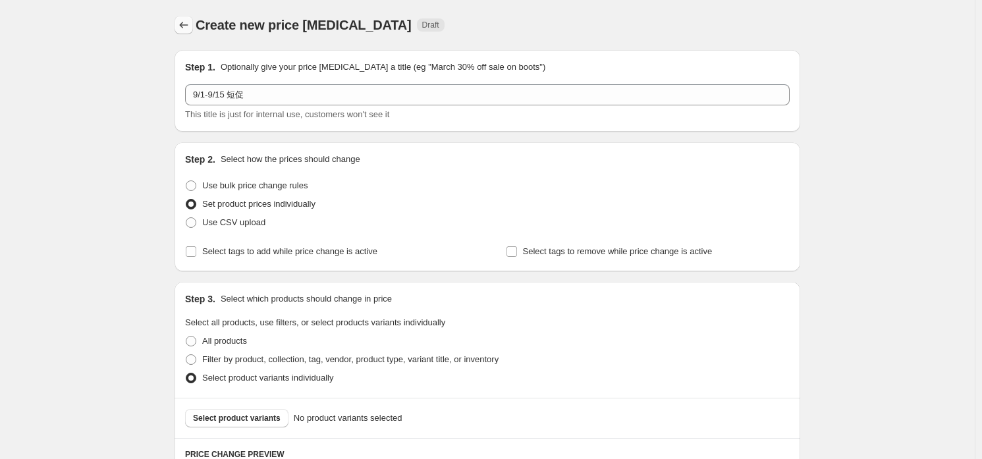
click at [188, 25] on icon "Price change jobs" at bounding box center [184, 25] width 9 height 7
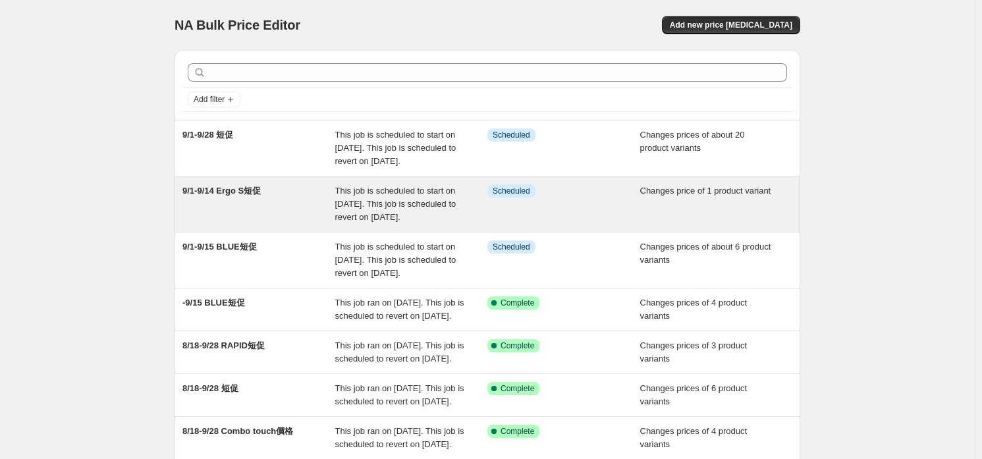
scroll to position [65, 0]
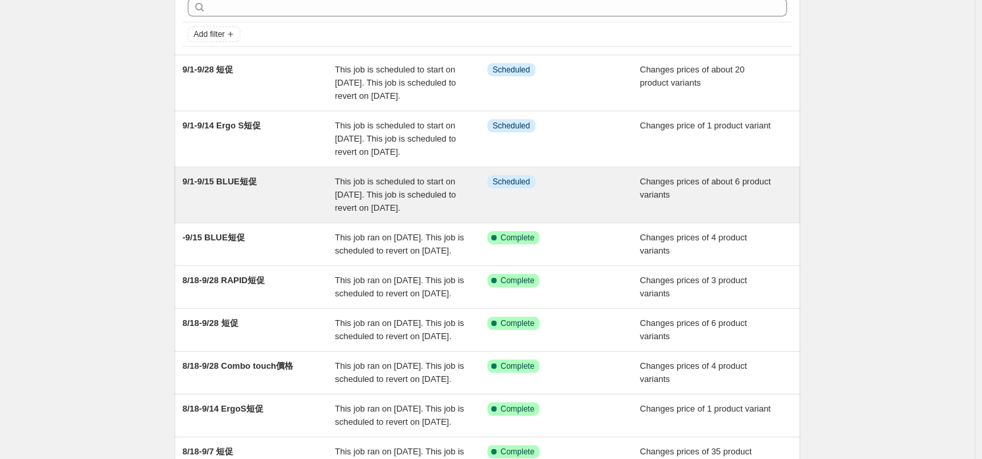
click at [278, 215] on div "9/1-9/15 BLUE短促" at bounding box center [258, 195] width 153 height 40
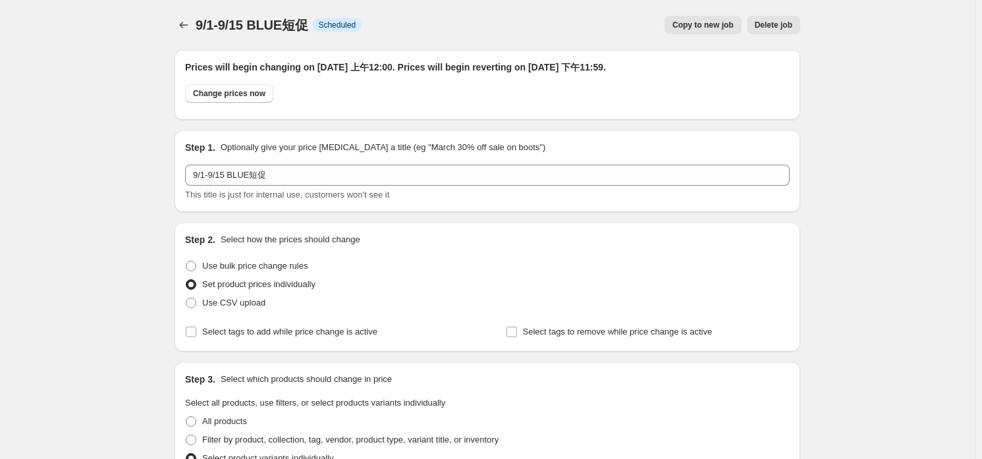
click at [196, 27] on div at bounding box center [185, 25] width 21 height 18
click at [190, 27] on icon "Price change jobs" at bounding box center [183, 24] width 13 height 13
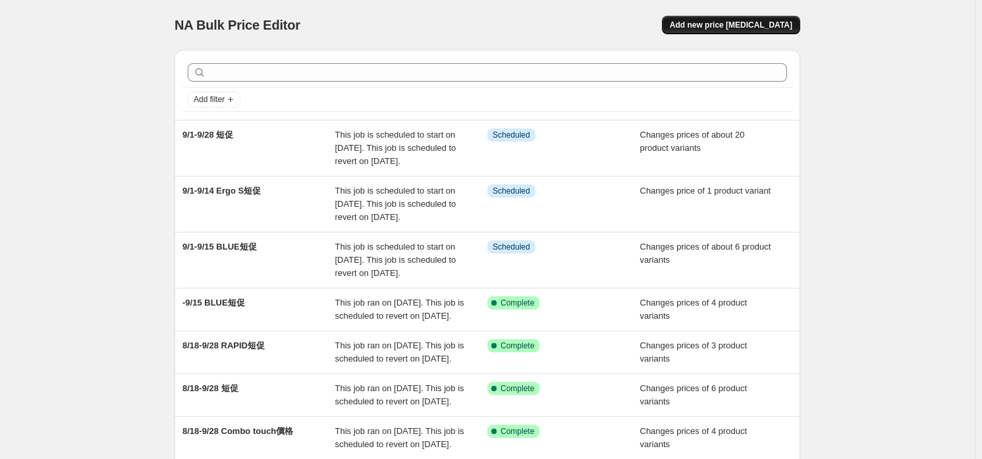
click at [768, 32] on button "Add new price [MEDICAL_DATA]" at bounding box center [731, 25] width 138 height 18
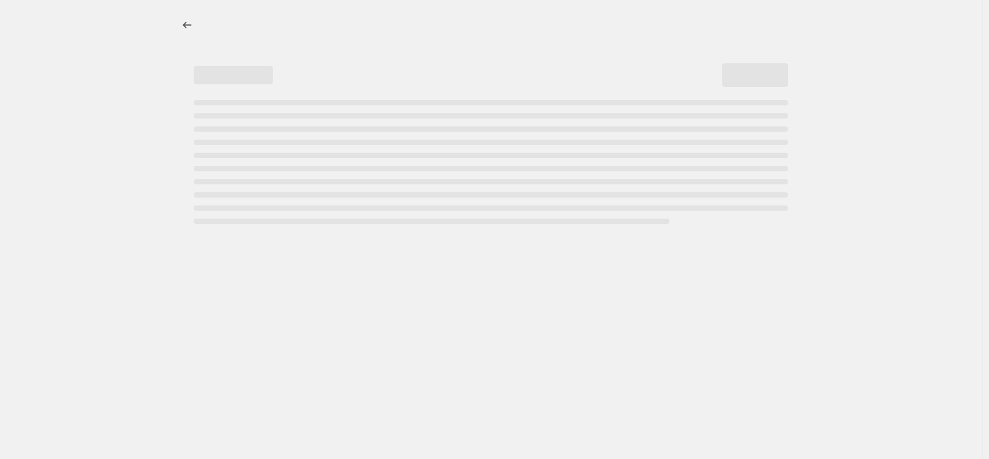
select select "percentage"
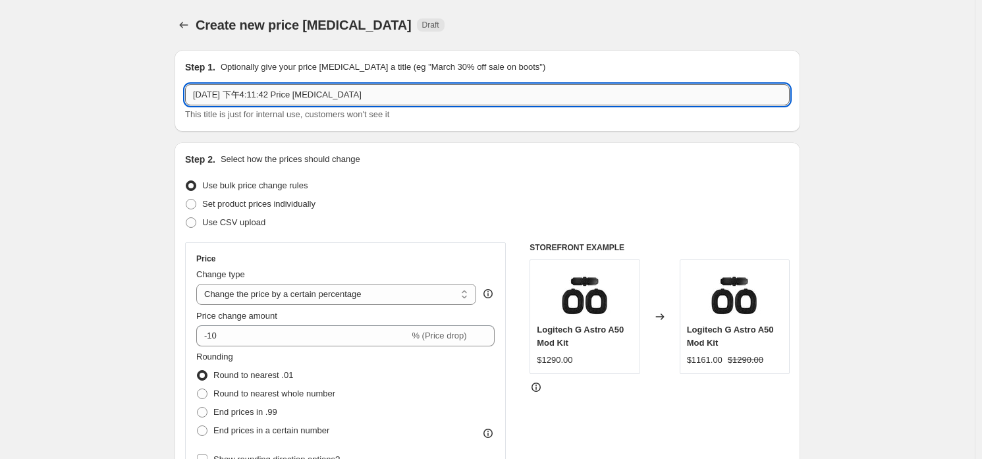
click at [366, 90] on input "[DATE] 下午4:11:42 Price [MEDICAL_DATA]" at bounding box center [487, 94] width 605 height 21
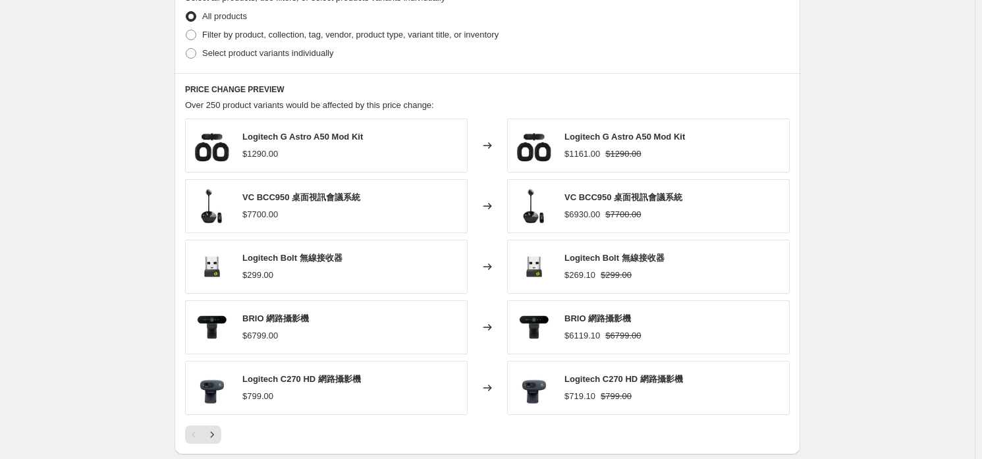
scroll to position [856, 0]
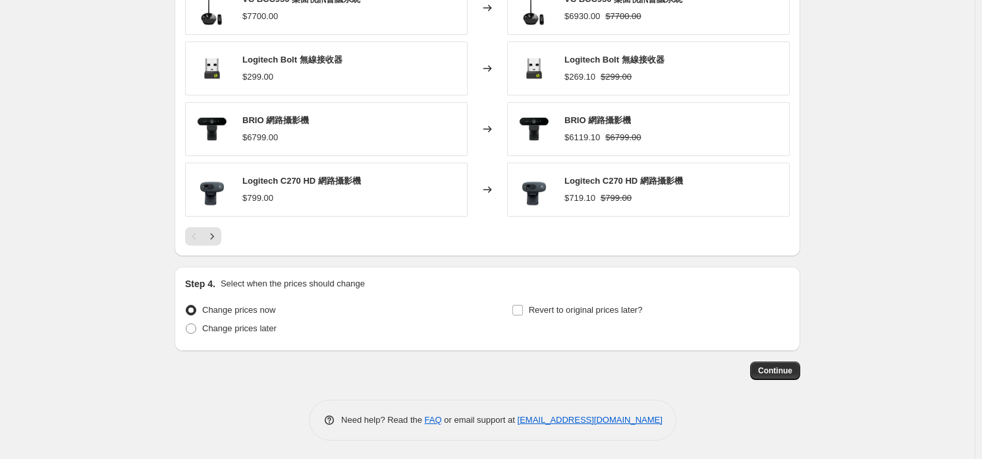
type input "9/1-9/21 短促"
click at [259, 341] on div "Step 4. Select when the prices should change Change prices now Change prices la…" at bounding box center [488, 309] width 626 height 84
click at [258, 331] on span "Change prices later" at bounding box center [239, 328] width 74 height 10
click at [186, 324] on input "Change prices later" at bounding box center [186, 323] width 1 height 1
radio input "true"
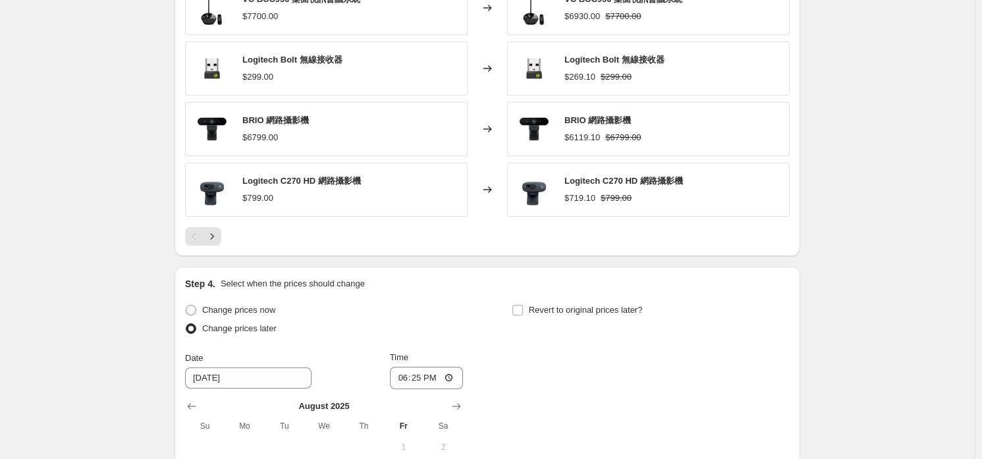
scroll to position [1054, 0]
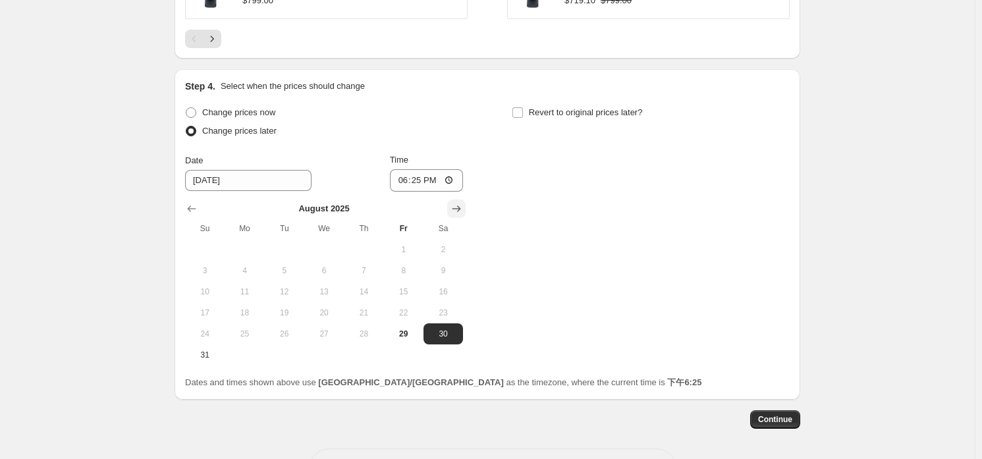
click at [454, 209] on button "Show next month, September 2025" at bounding box center [456, 209] width 18 height 18
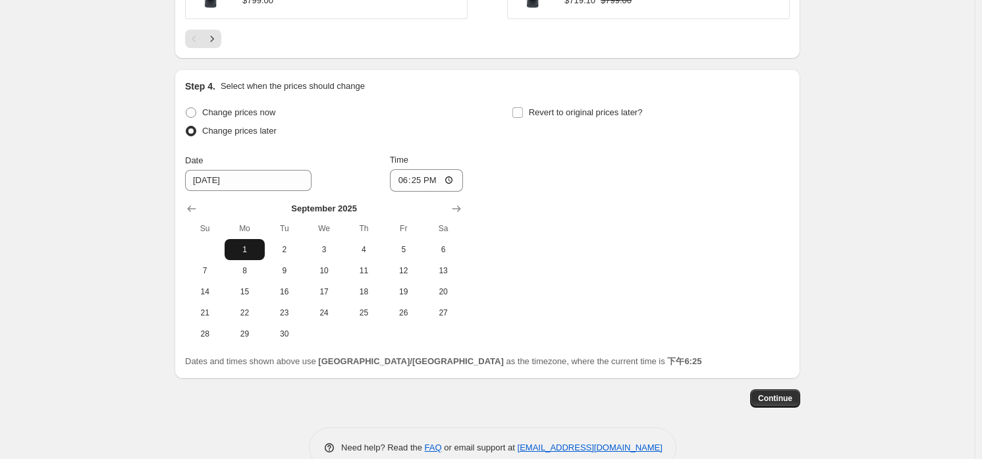
click at [258, 244] on span "1" at bounding box center [244, 249] width 29 height 11
type input "[DATE]"
click at [447, 179] on input "18:25" at bounding box center [427, 180] width 74 height 22
click at [421, 177] on input "06:25" at bounding box center [427, 180] width 74 height 22
type input "00:00"
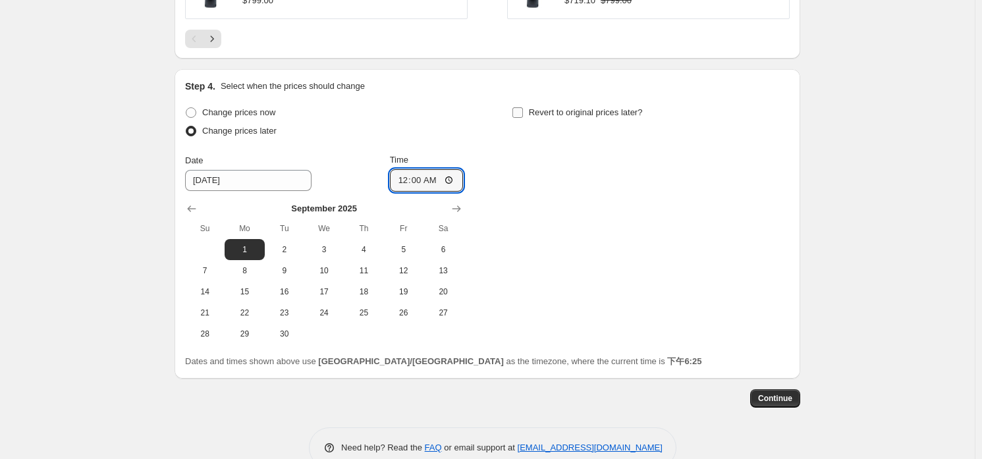
click at [612, 115] on span "Revert to original prices later?" at bounding box center [586, 112] width 114 height 10
click at [523, 115] on input "Revert to original prices later?" at bounding box center [518, 112] width 11 height 11
checkbox input "true"
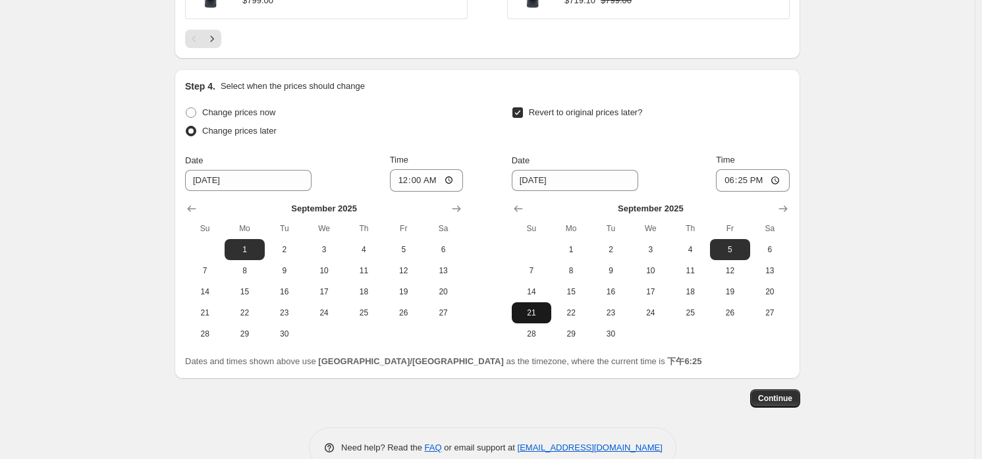
click at [534, 302] on button "21" at bounding box center [532, 312] width 40 height 21
type input "[DATE]"
click at [752, 179] on input "18:25" at bounding box center [753, 180] width 74 height 22
type input "23:59"
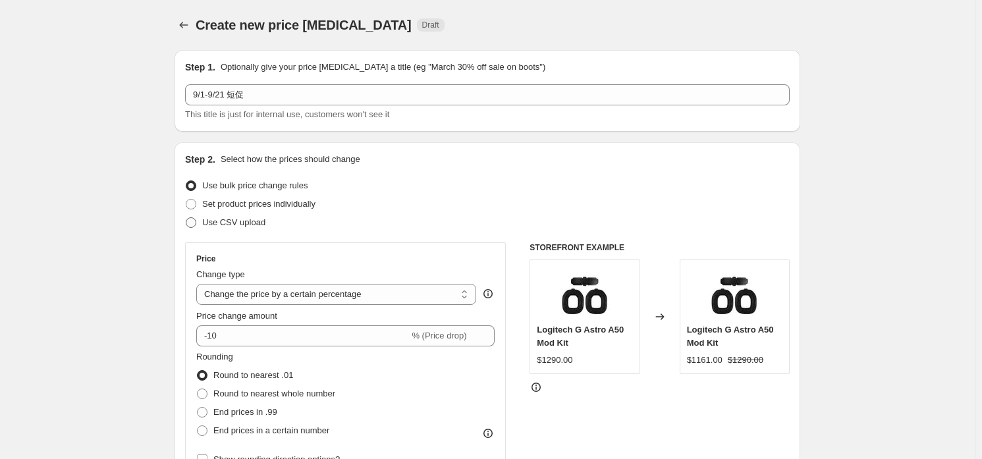
scroll to position [0, 0]
click at [246, 217] on span "Use CSV upload" at bounding box center [233, 222] width 63 height 10
click at [186, 217] on input "Use CSV upload" at bounding box center [186, 217] width 1 height 1
radio input "true"
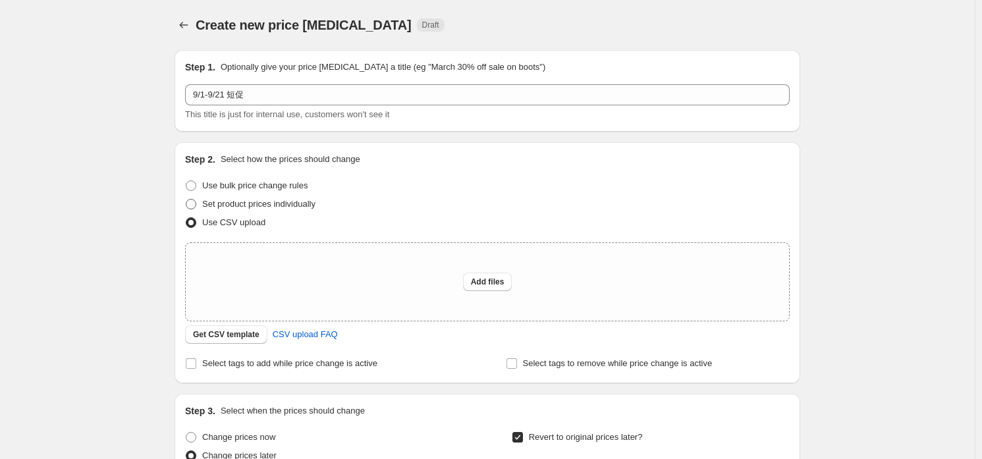
click at [252, 203] on span "Set product prices individually" at bounding box center [258, 204] width 113 height 10
click at [186, 200] on input "Set product prices individually" at bounding box center [186, 199] width 1 height 1
radio input "true"
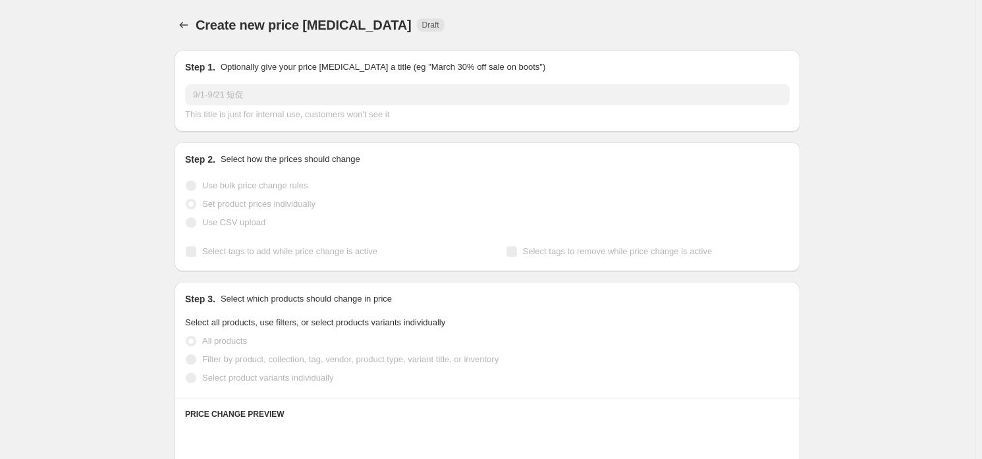
scroll to position [197, 0]
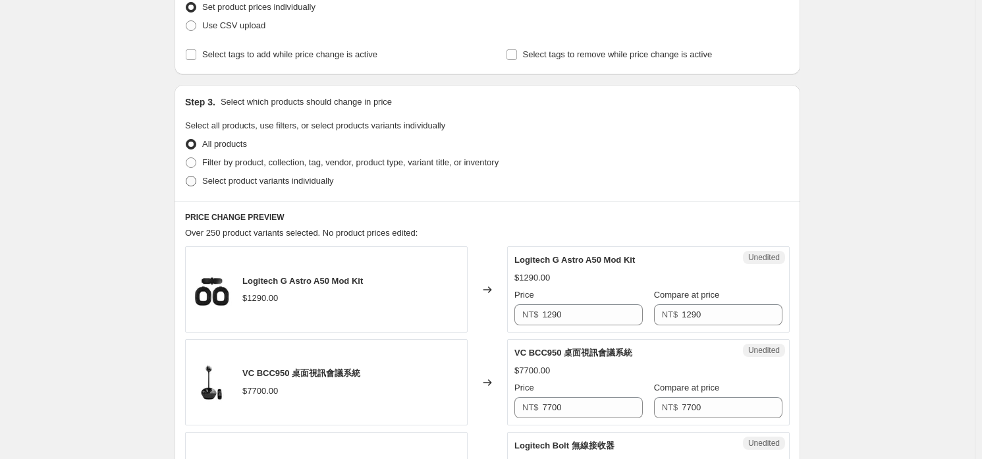
click at [250, 180] on span "Select product variants individually" at bounding box center [267, 181] width 131 height 10
click at [186, 177] on input "Select product variants individually" at bounding box center [186, 176] width 1 height 1
radio input "true"
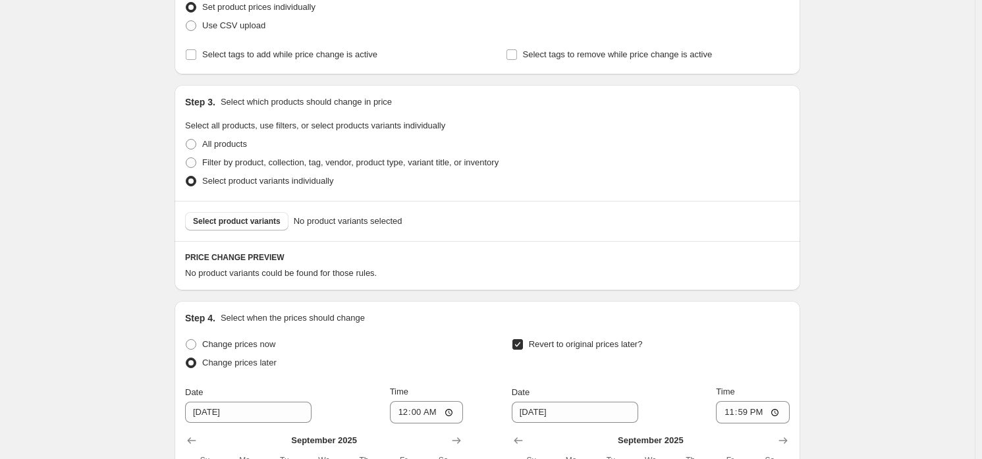
scroll to position [329, 0]
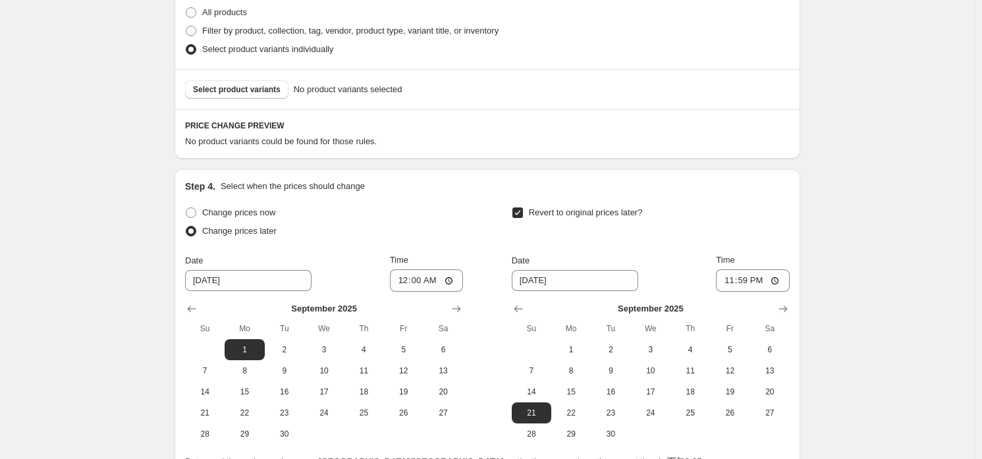
click at [255, 109] on div "PRICE CHANGE PREVIEW No product variants could be found for those rules." at bounding box center [488, 133] width 626 height 49
click at [261, 96] on button "Select product variants" at bounding box center [236, 89] width 103 height 18
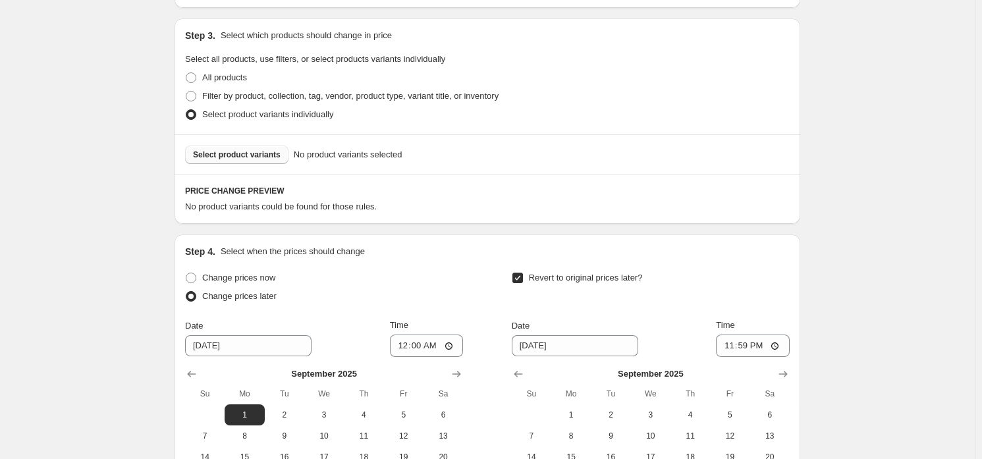
click at [246, 163] on div "Select product variants No product variants selected" at bounding box center [488, 154] width 626 height 40
click at [250, 156] on span "Select product variants" at bounding box center [237, 155] width 88 height 11
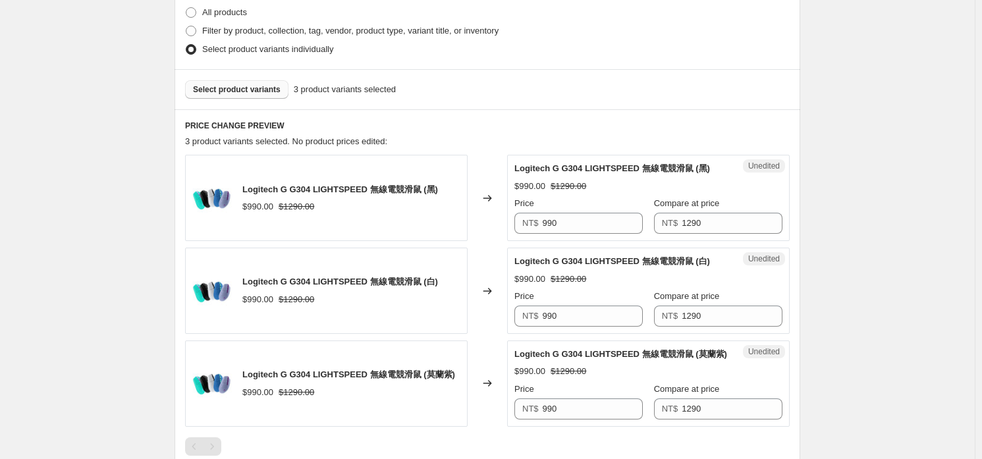
scroll to position [461, 0]
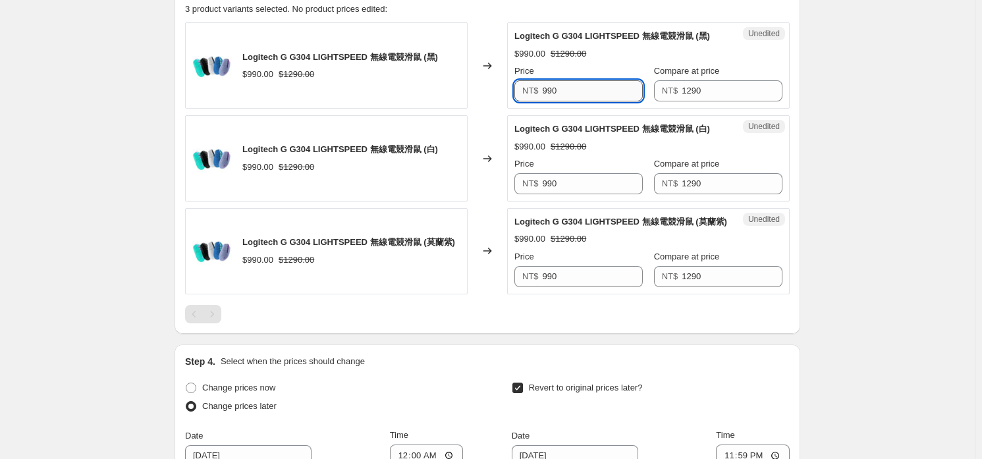
click at [585, 99] on input "990" at bounding box center [593, 90] width 101 height 21
type input "899"
click at [585, 99] on input "899" at bounding box center [593, 90] width 101 height 21
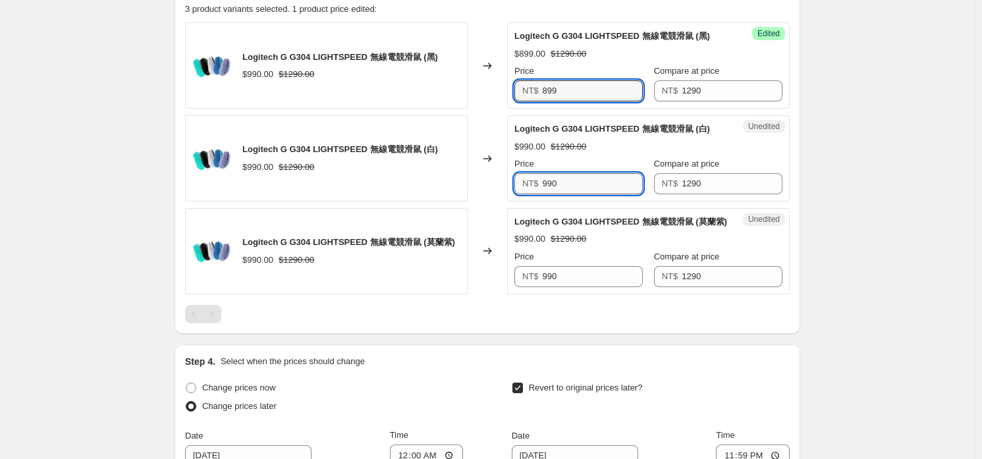
click at [594, 174] on input "990" at bounding box center [593, 183] width 101 height 21
paste input "899"
type input "899"
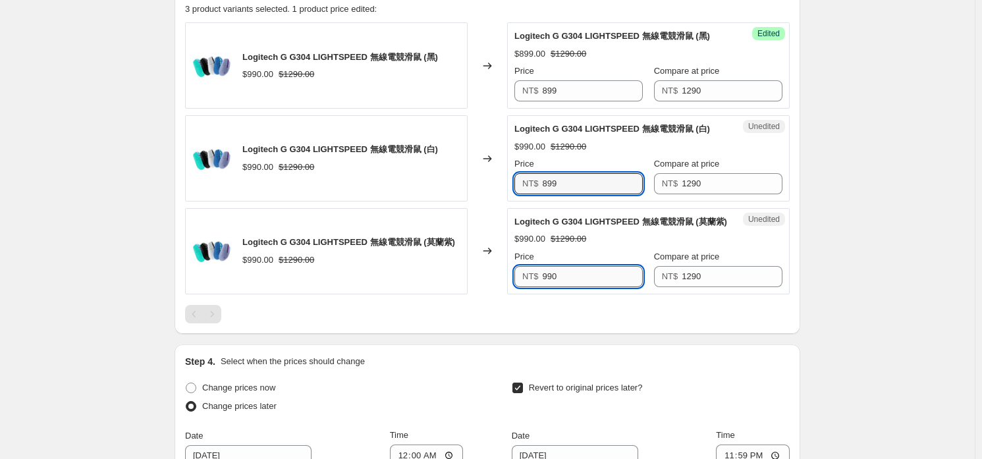
click at [576, 266] on input "990" at bounding box center [593, 276] width 101 height 21
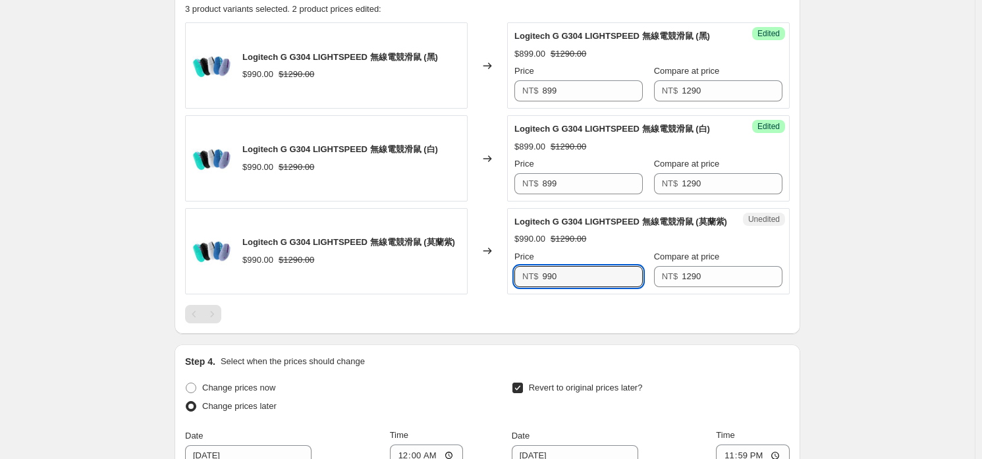
paste input "899"
type input "899"
click at [597, 233] on div "$899.00 $1290.00" at bounding box center [648, 239] width 268 height 13
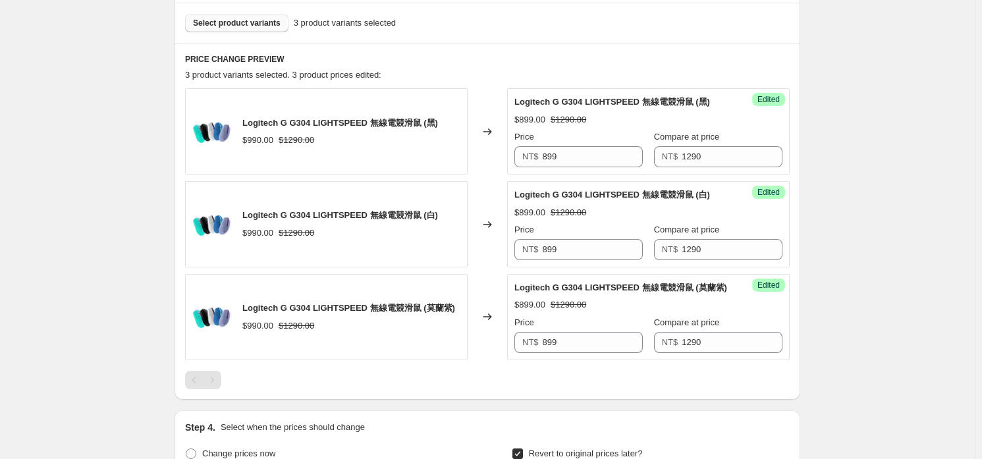
click at [265, 16] on button "Select product variants" at bounding box center [236, 23] width 103 height 18
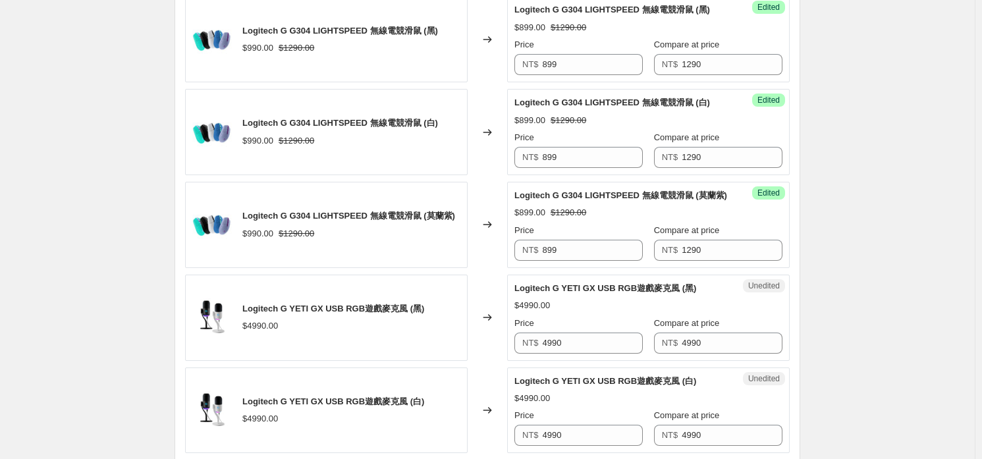
scroll to position [554, 0]
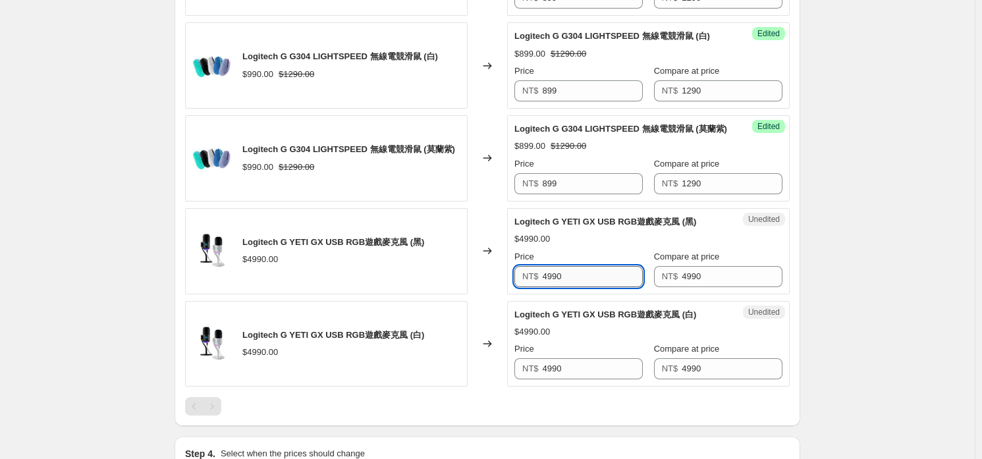
click at [603, 277] on input "4990" at bounding box center [593, 276] width 101 height 21
type input "4690"
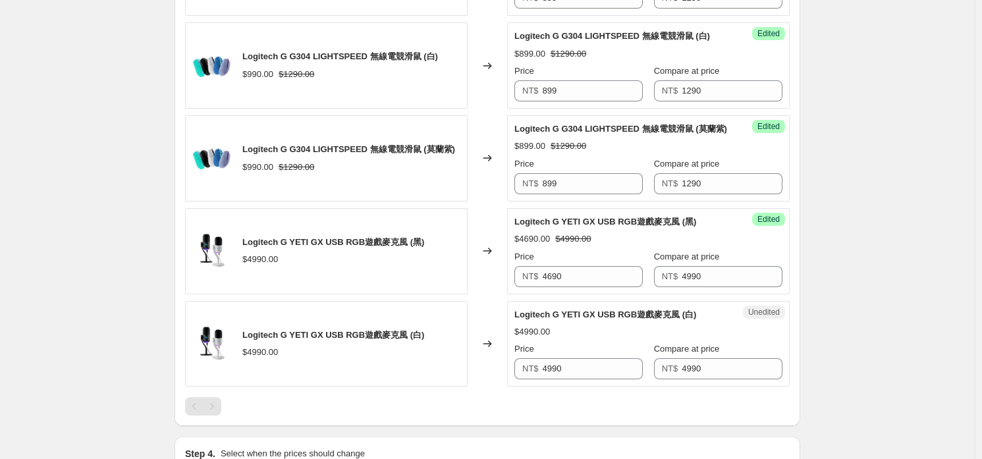
click at [607, 286] on div "Success Edited Logitech G YETI GX USB RGB遊戲麥克風 (黑) $4690.00 $4990.00 Price NT$ …" at bounding box center [648, 251] width 283 height 86
click at [607, 280] on input "4690" at bounding box center [593, 276] width 101 height 21
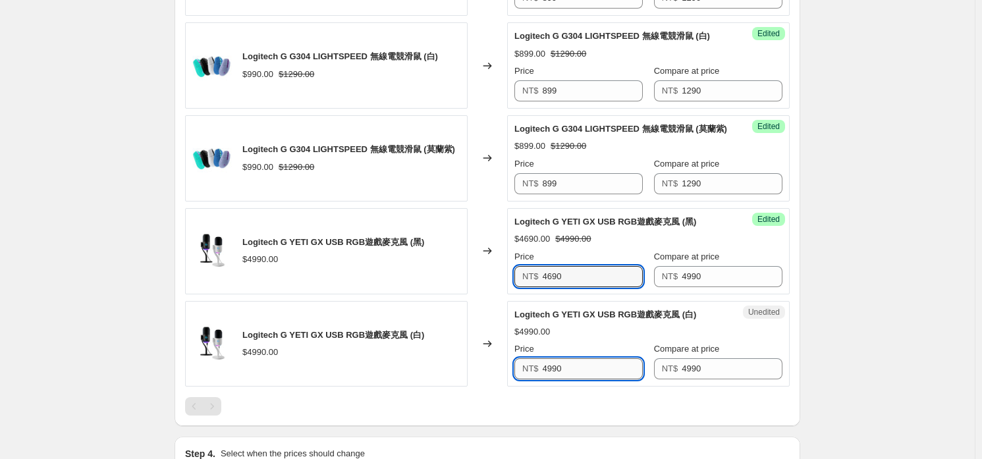
click at [602, 370] on input "4990" at bounding box center [593, 368] width 101 height 21
paste input "6"
type input "4690"
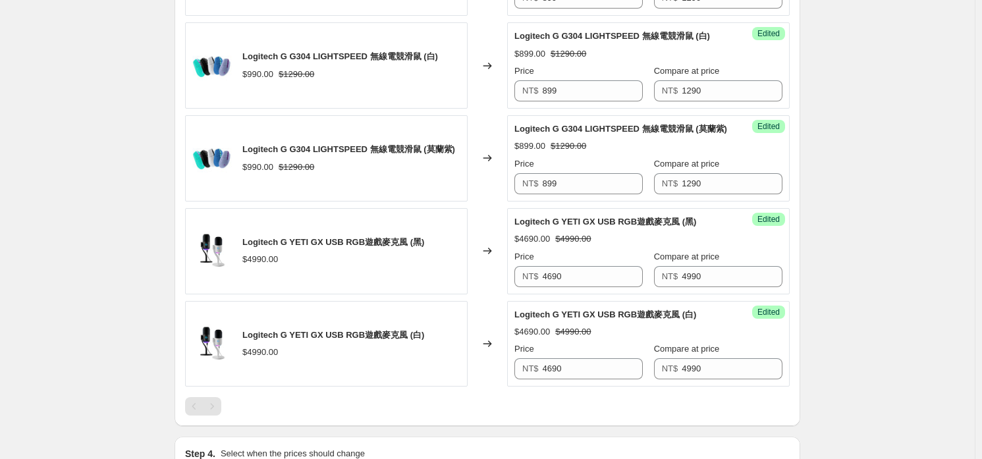
click at [613, 347] on div "Price" at bounding box center [578, 349] width 128 height 13
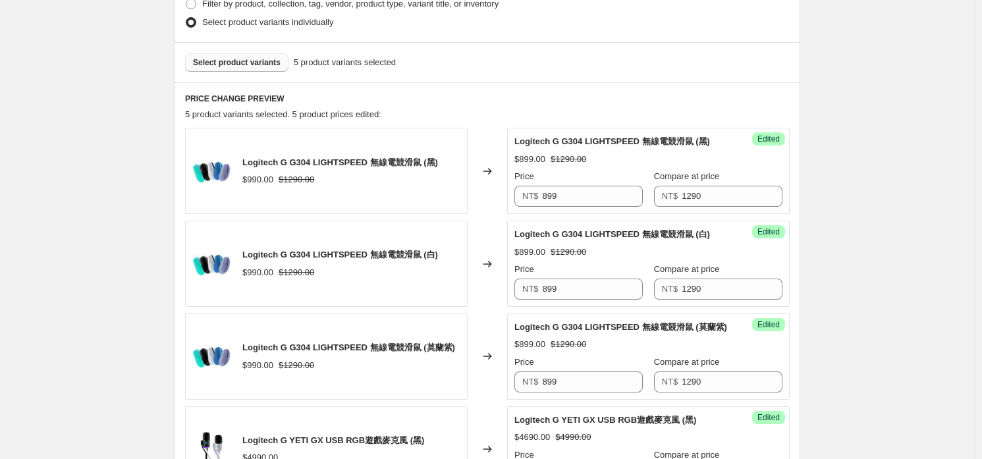
scroll to position [291, 0]
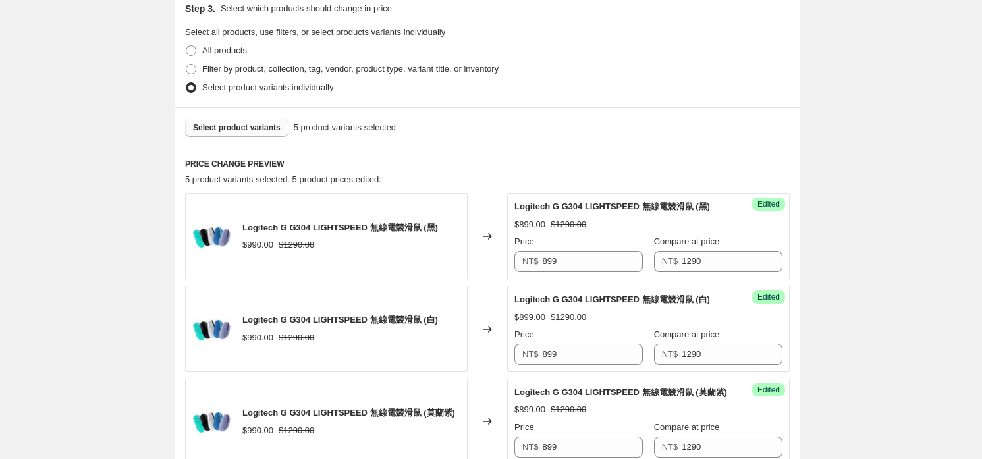
click at [265, 128] on span "Select product variants" at bounding box center [237, 128] width 88 height 11
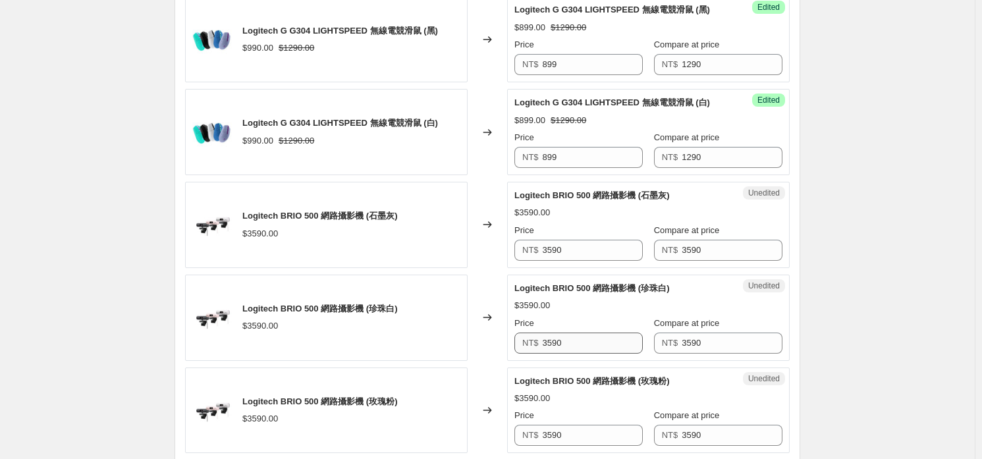
scroll to position [619, 0]
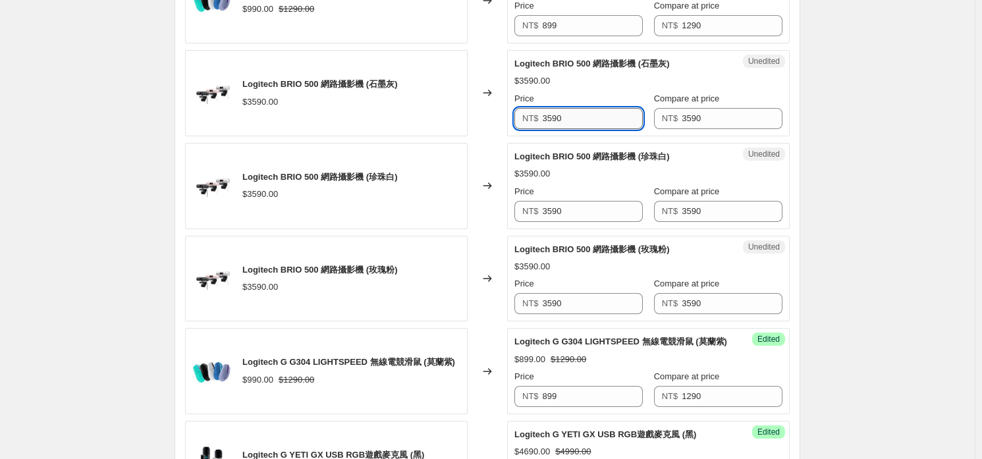
click at [597, 123] on input "3590" at bounding box center [593, 118] width 101 height 21
type input "3190"
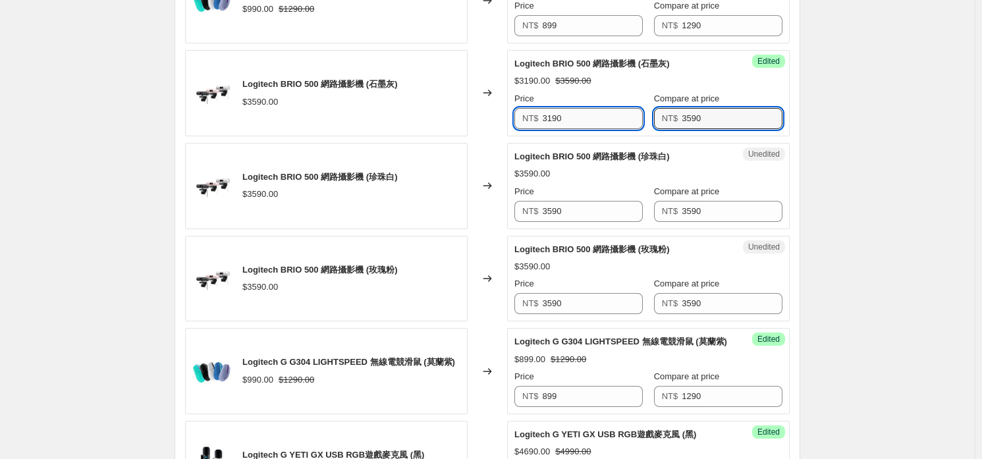
click at [597, 123] on input "3190" at bounding box center [593, 118] width 101 height 21
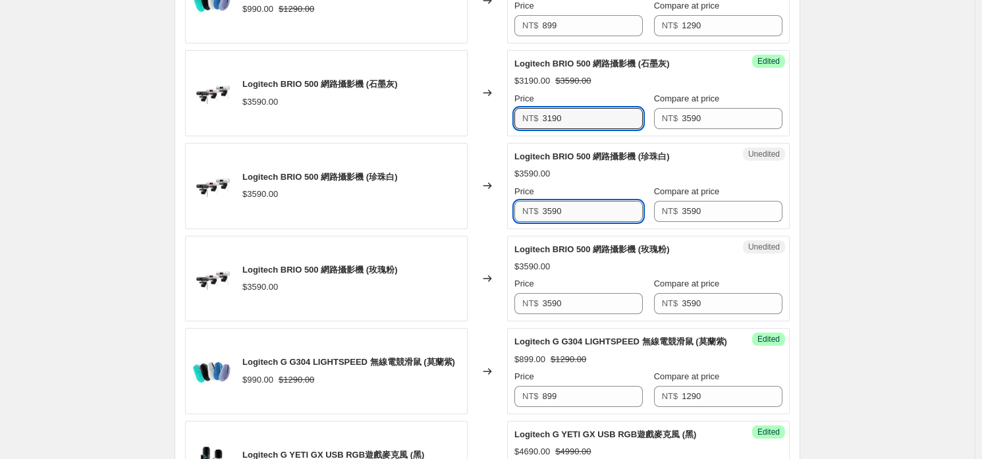
click at [606, 201] on input "3590" at bounding box center [593, 211] width 101 height 21
paste input "1"
type input "3190"
click at [600, 286] on div "Price" at bounding box center [578, 283] width 128 height 13
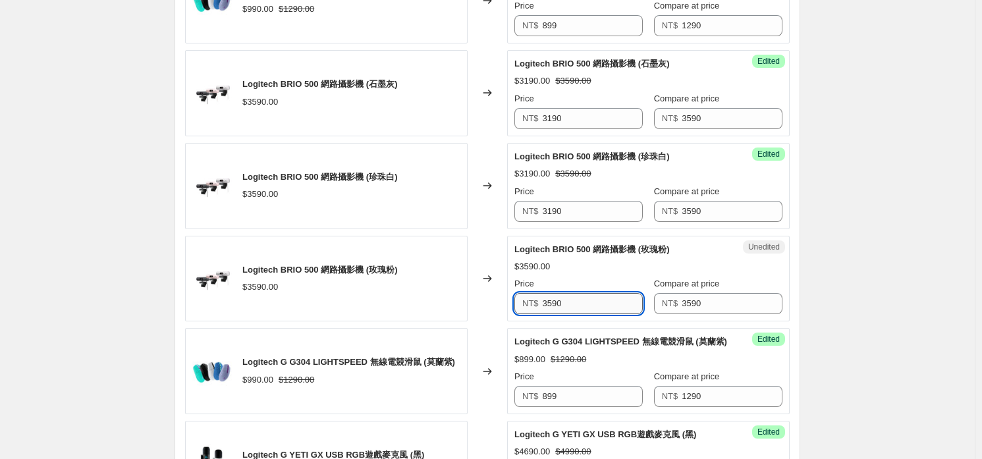
drag, startPoint x: 597, startPoint y: 304, endPoint x: 598, endPoint y: 295, distance: 8.6
click at [598, 300] on input "3590" at bounding box center [593, 303] width 101 height 21
paste input "1"
type input "3190"
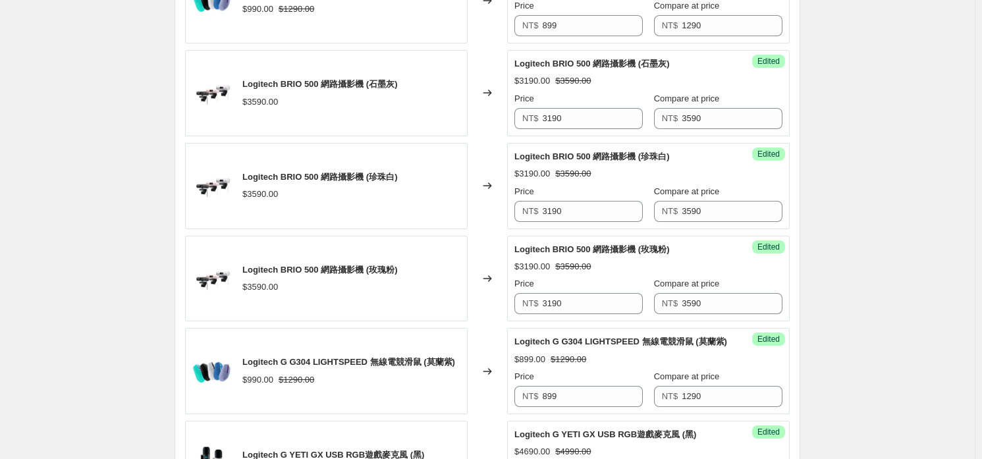
click at [597, 264] on div "$3190.00 $3590.00" at bounding box center [648, 266] width 268 height 13
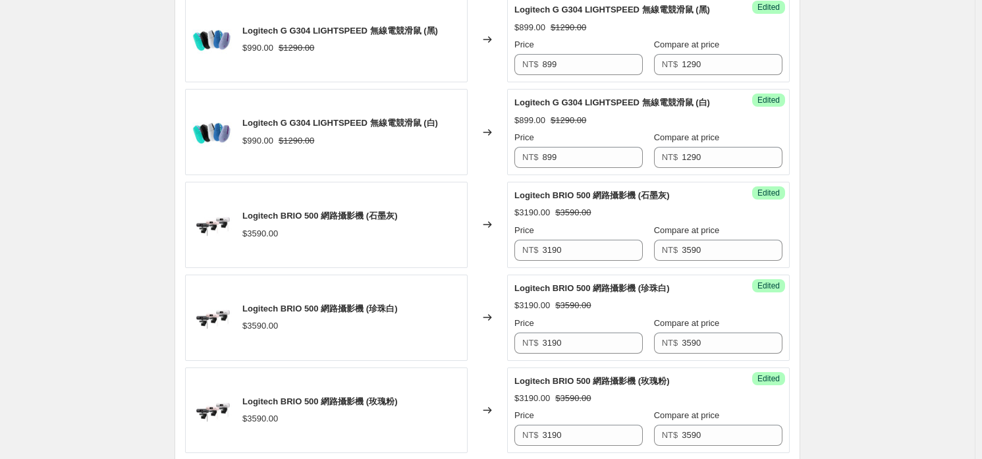
scroll to position [224, 0]
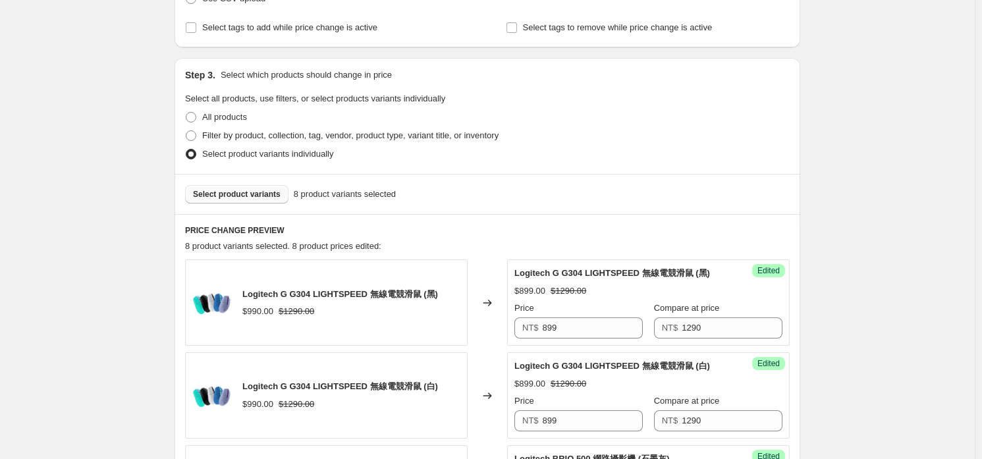
click at [265, 202] on button "Select product variants" at bounding box center [236, 194] width 103 height 18
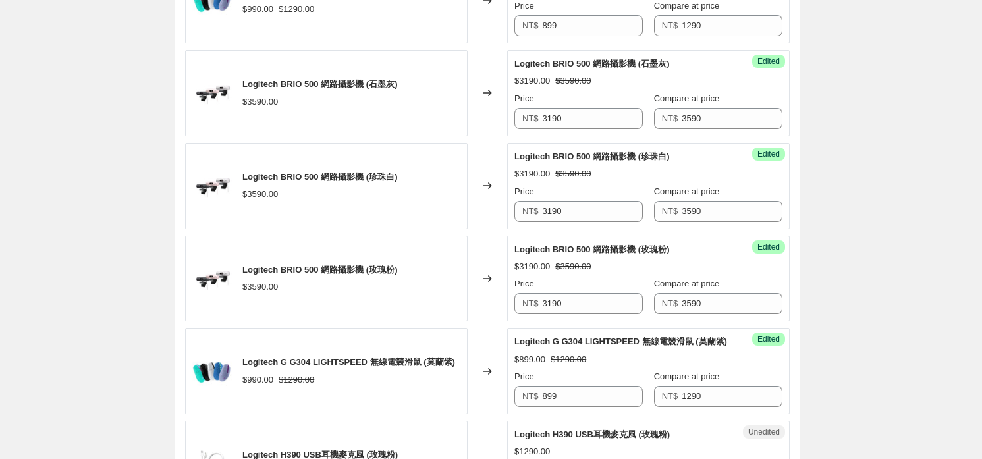
scroll to position [883, 0]
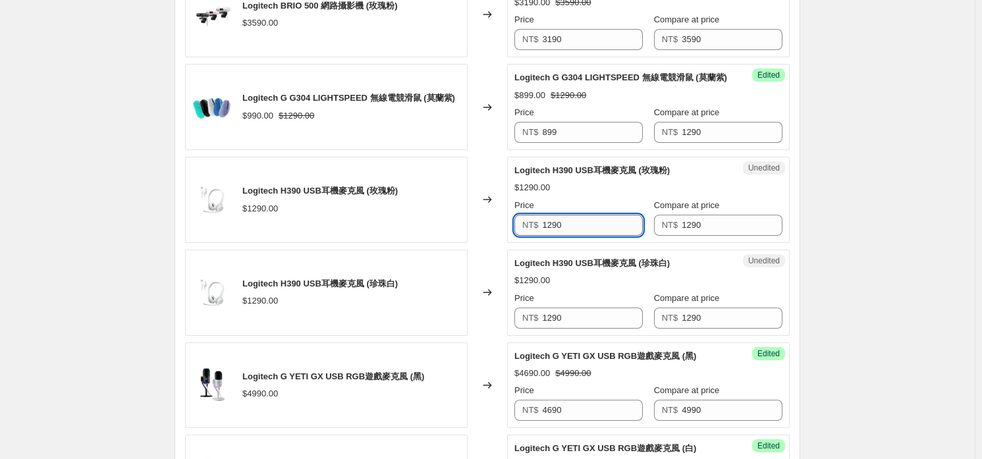
click at [587, 217] on input "1290" at bounding box center [593, 225] width 101 height 21
type input "1090"
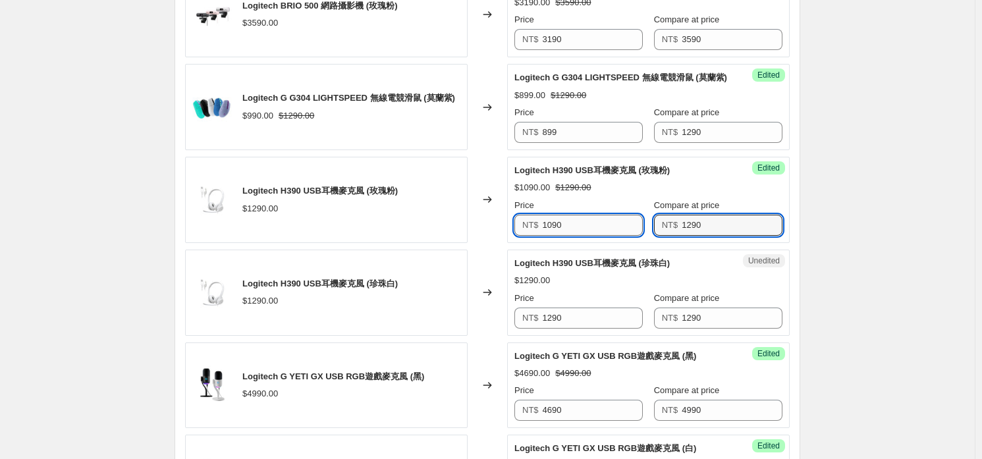
click at [587, 217] on input "1090" at bounding box center [593, 225] width 101 height 21
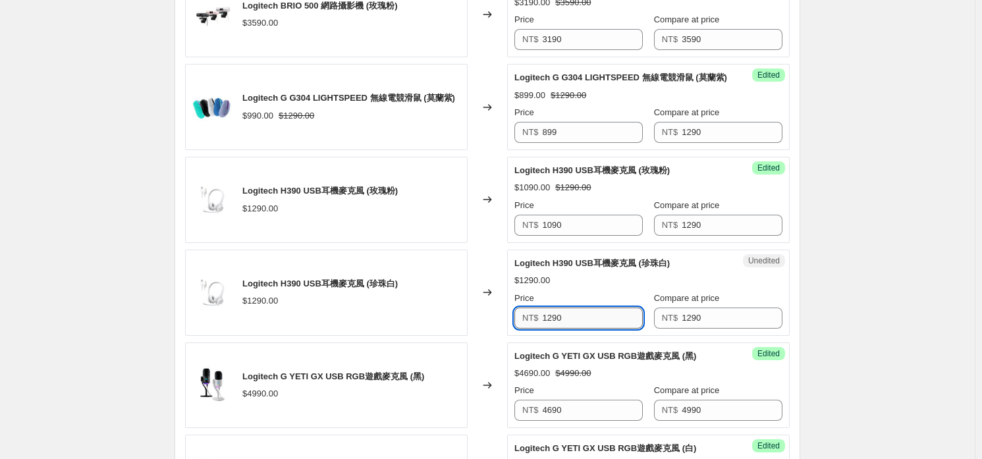
click at [596, 312] on input "1290" at bounding box center [593, 318] width 101 height 21
paste input "0"
type input "1090"
click at [611, 288] on div "Logitech H390 USB耳機麥克風 (珍珠白) $1290.00 Price NT$ 1090 Compare at price NT$ 1290" at bounding box center [648, 293] width 268 height 72
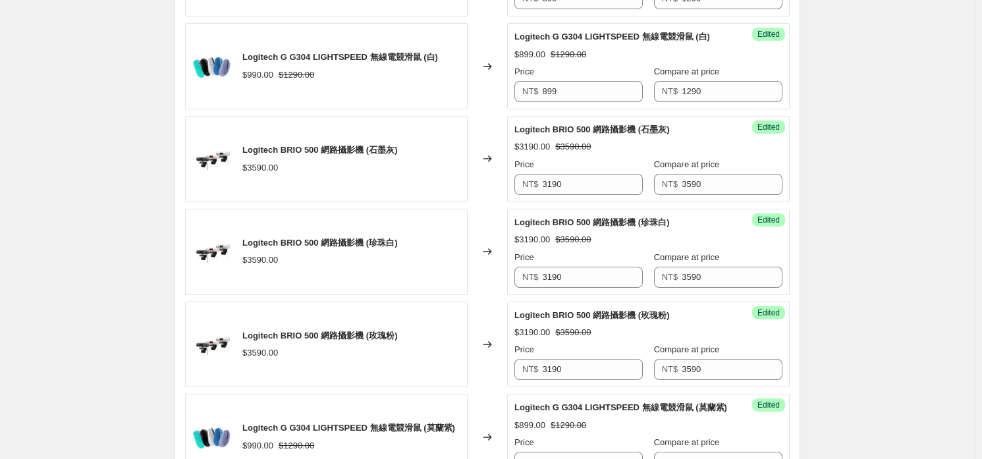
scroll to position [291, 0]
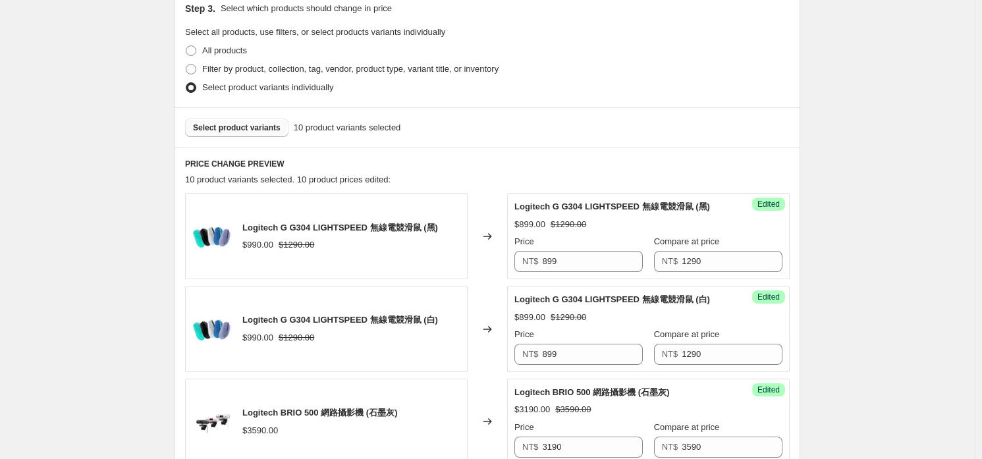
click at [264, 126] on span "Select product variants" at bounding box center [237, 128] width 88 height 11
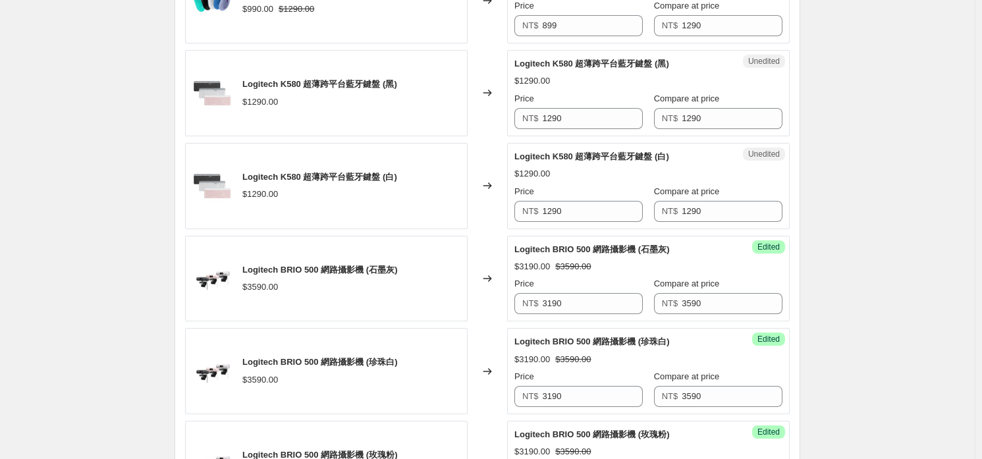
scroll to position [553, 0]
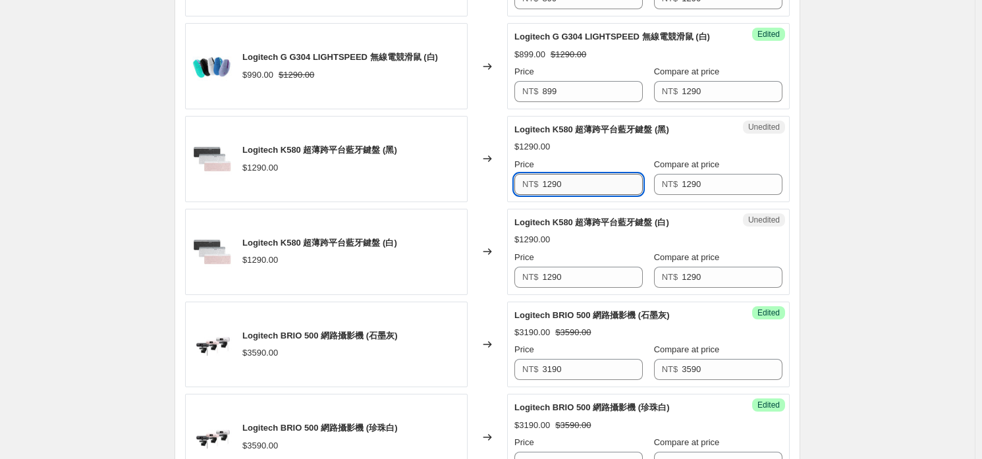
click at [600, 180] on input "1290" at bounding box center [593, 184] width 101 height 21
type input "1090"
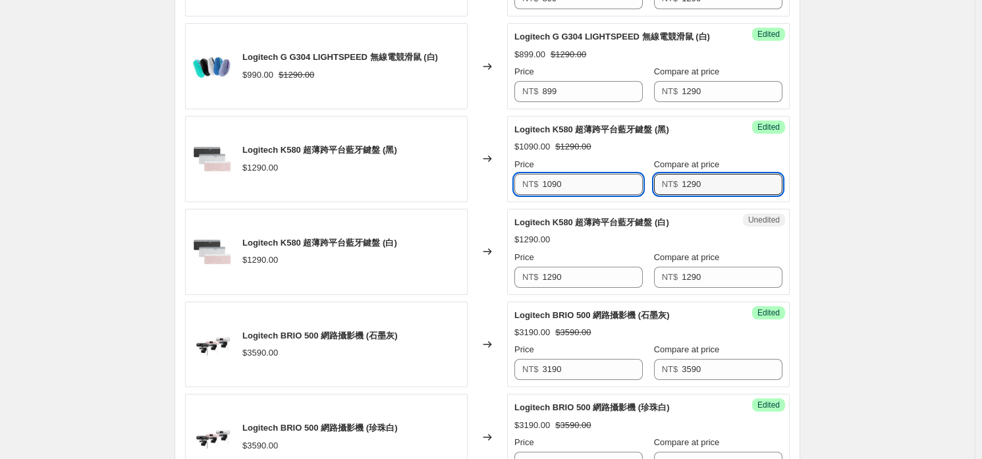
click at [600, 181] on input "1090" at bounding box center [593, 184] width 101 height 21
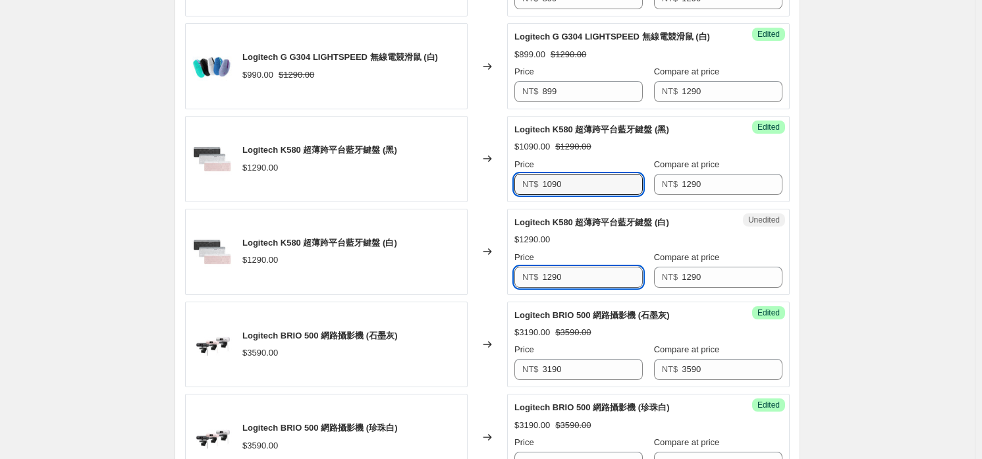
click at [615, 267] on input "1290" at bounding box center [593, 277] width 101 height 21
click at [610, 275] on input "1290" at bounding box center [593, 277] width 101 height 21
paste input "0"
type input "1090"
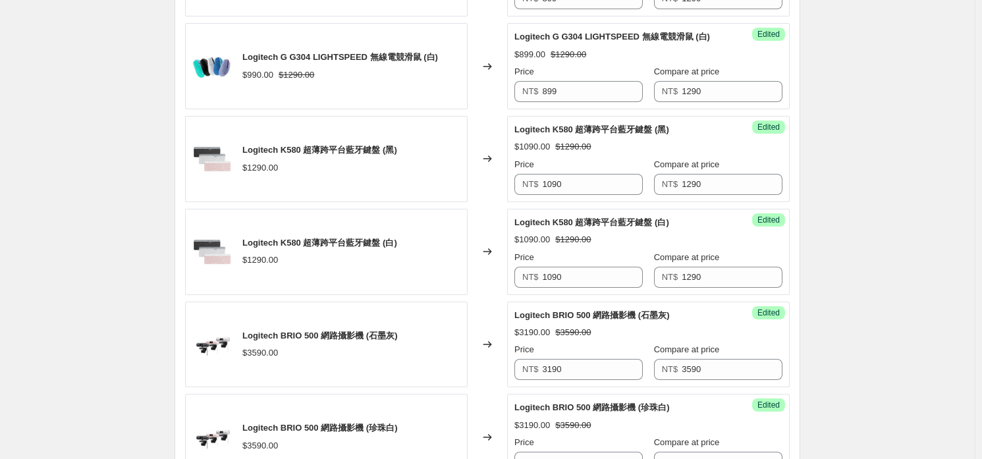
click at [622, 233] on div "$1090.00 $1290.00" at bounding box center [648, 239] width 268 height 13
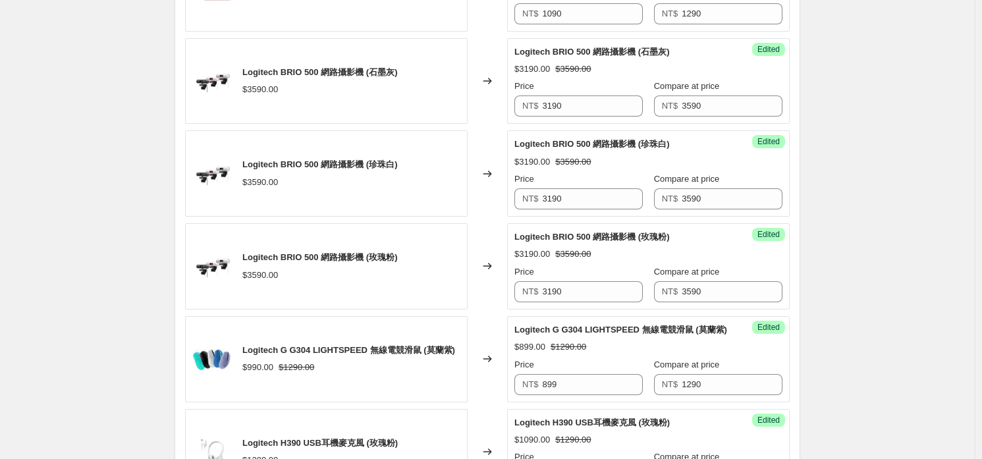
scroll to position [1081, 0]
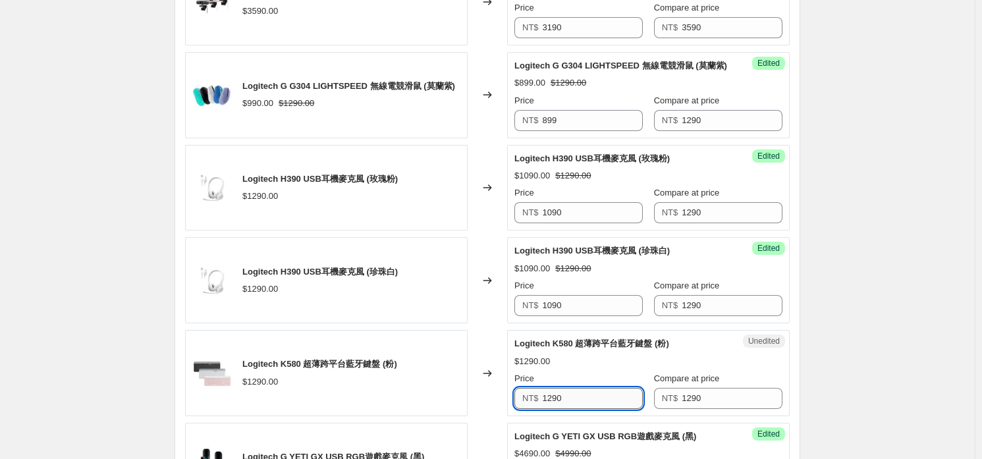
click at [596, 393] on input "1290" at bounding box center [593, 398] width 101 height 21
paste input "0"
type input "1090"
click at [616, 355] on div "$1290.00" at bounding box center [648, 361] width 268 height 13
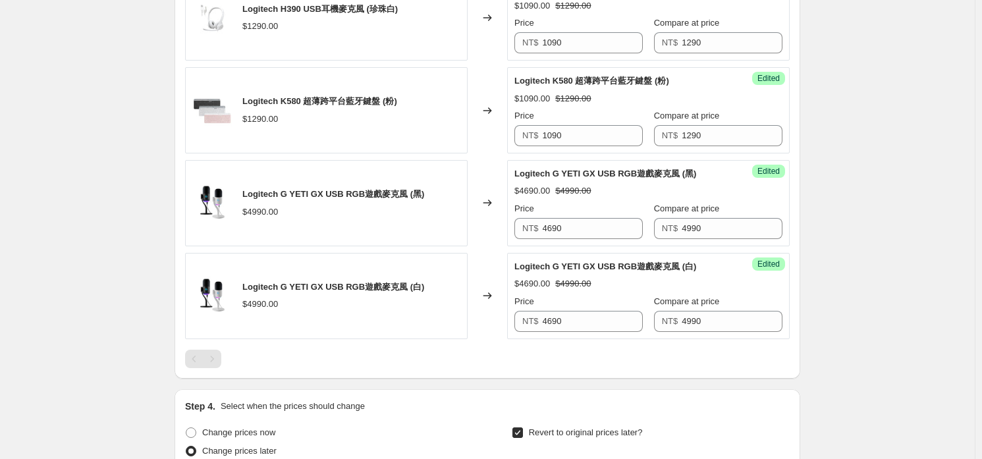
scroll to position [1689, 0]
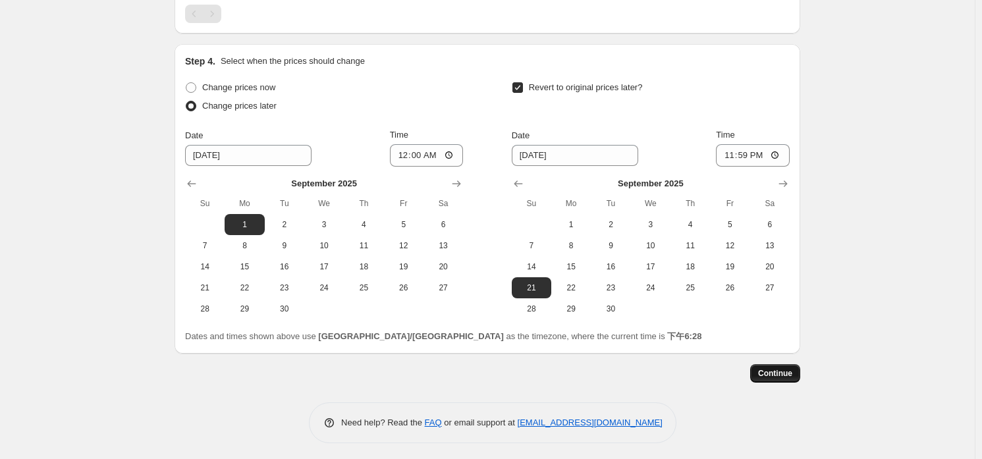
click at [785, 368] on span "Continue" at bounding box center [775, 373] width 34 height 11
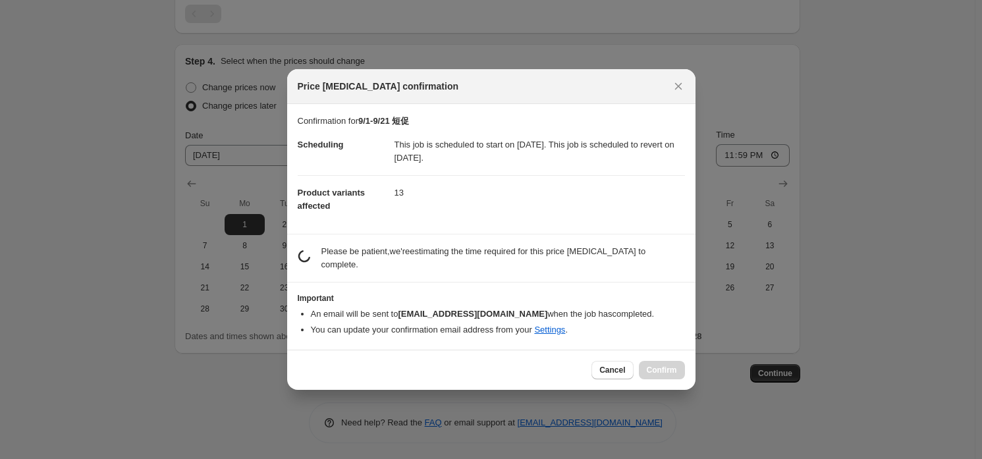
scroll to position [9, 0]
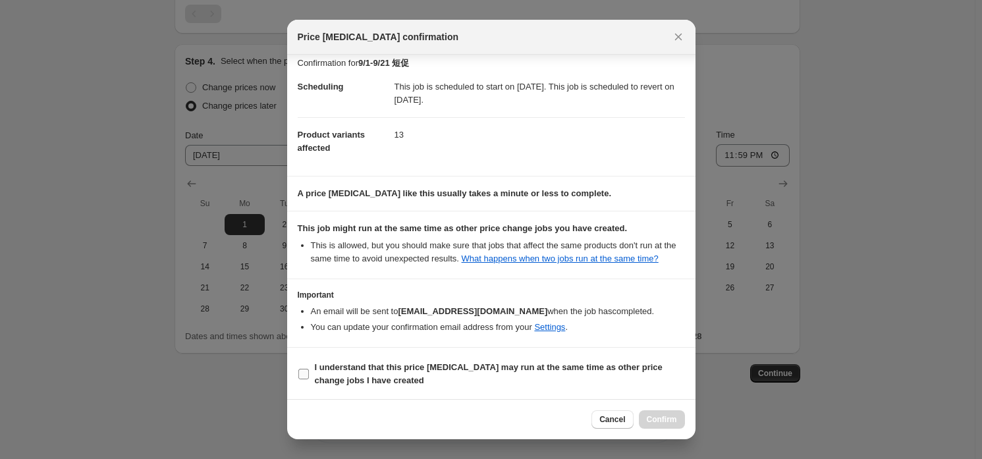
click at [385, 373] on b "I understand that this price [MEDICAL_DATA] may run at the same time as other p…" at bounding box center [489, 373] width 348 height 23
click at [309, 373] on input "I understand that this price [MEDICAL_DATA] may run at the same time as other p…" at bounding box center [303, 374] width 11 height 11
checkbox input "true"
click at [628, 418] on button "Cancel" at bounding box center [613, 419] width 42 height 18
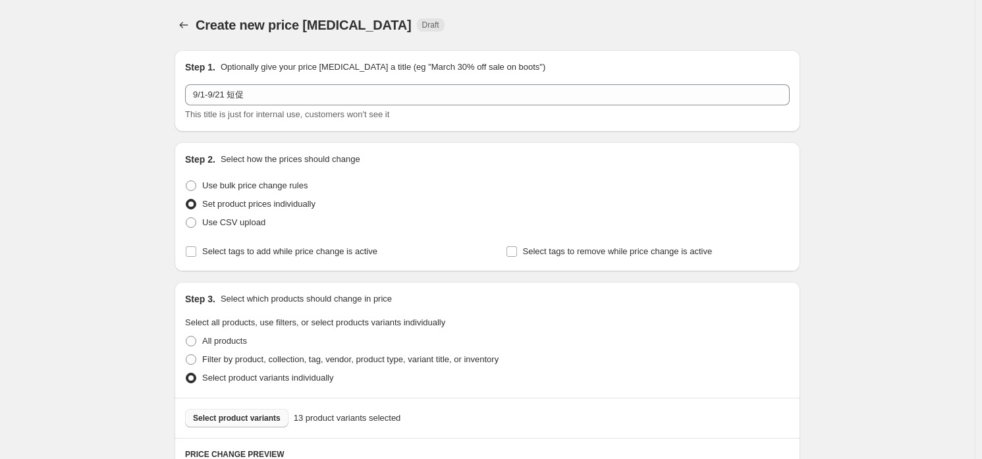
scroll to position [1689, 0]
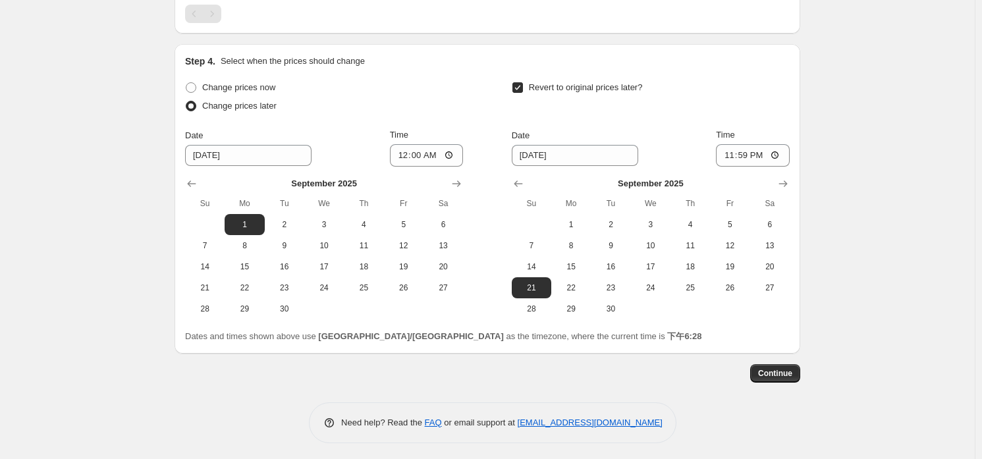
click at [791, 372] on span "Continue" at bounding box center [775, 373] width 34 height 11
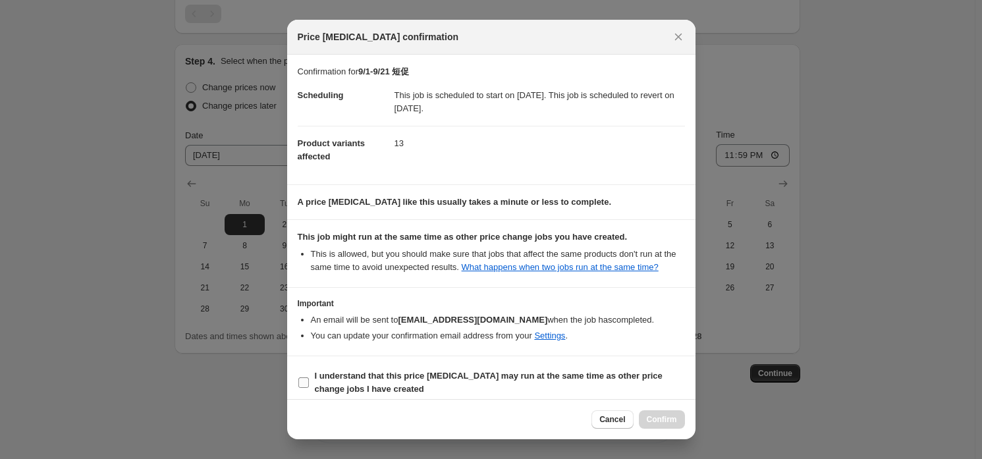
scroll to position [9, 0]
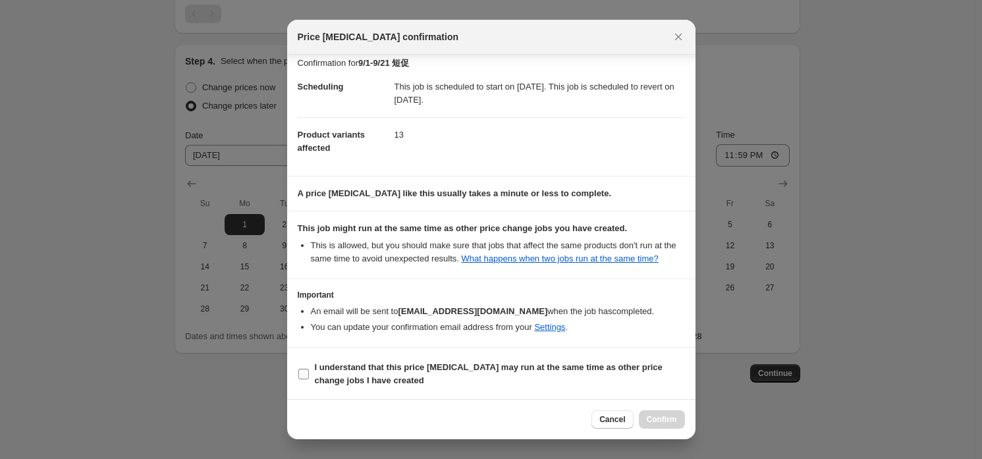
click at [377, 370] on b "I understand that this price [MEDICAL_DATA] may run at the same time as other p…" at bounding box center [489, 373] width 348 height 23
click at [309, 370] on input "I understand that this price [MEDICAL_DATA] may run at the same time as other p…" at bounding box center [303, 374] width 11 height 11
click at [377, 370] on b "I understand that this price [MEDICAL_DATA] may run at the same time as other p…" at bounding box center [489, 373] width 348 height 23
click at [309, 370] on input "I understand that this price [MEDICAL_DATA] may run at the same time as other p…" at bounding box center [303, 374] width 11 height 11
click at [474, 379] on span "I understand that this price [MEDICAL_DATA] may run at the same time as other p…" at bounding box center [500, 374] width 370 height 26
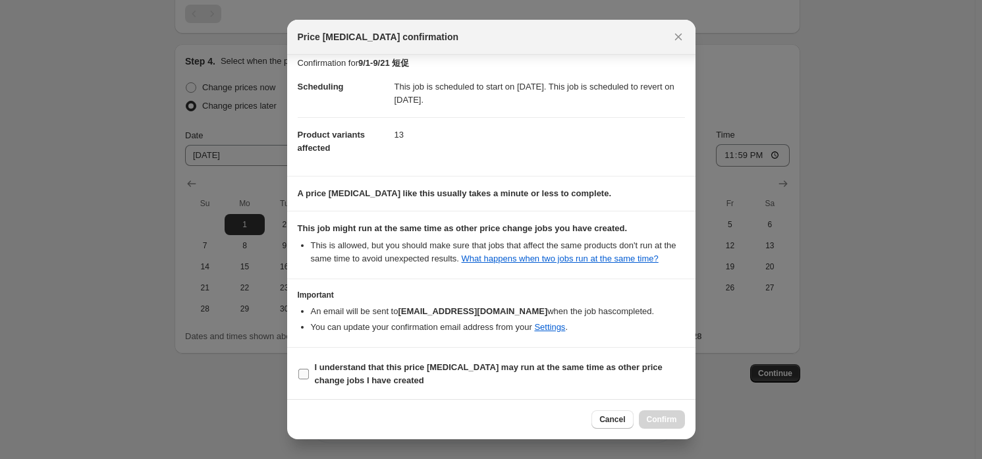
click at [309, 379] on input "I understand that this price [MEDICAL_DATA] may run at the same time as other p…" at bounding box center [303, 374] width 11 height 11
checkbox input "true"
click at [669, 410] on button "Confirm" at bounding box center [662, 419] width 46 height 18
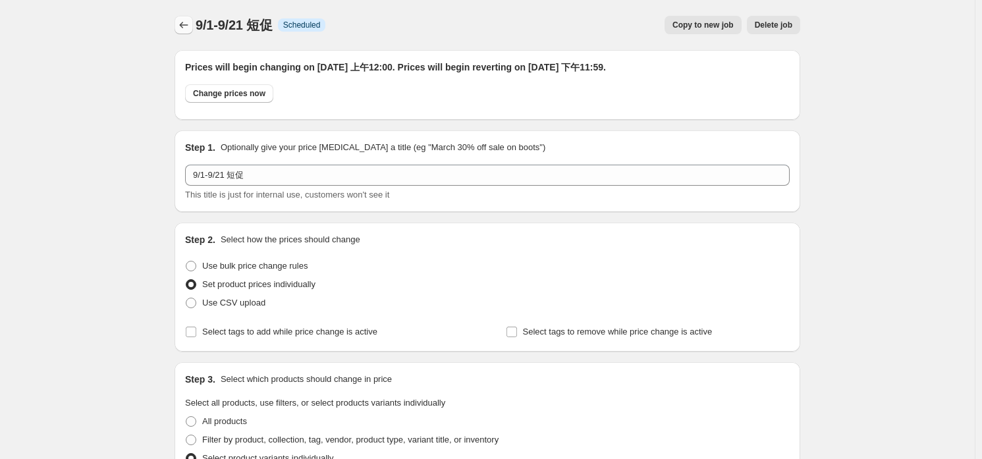
click at [190, 22] on icon "Price change jobs" at bounding box center [183, 24] width 13 height 13
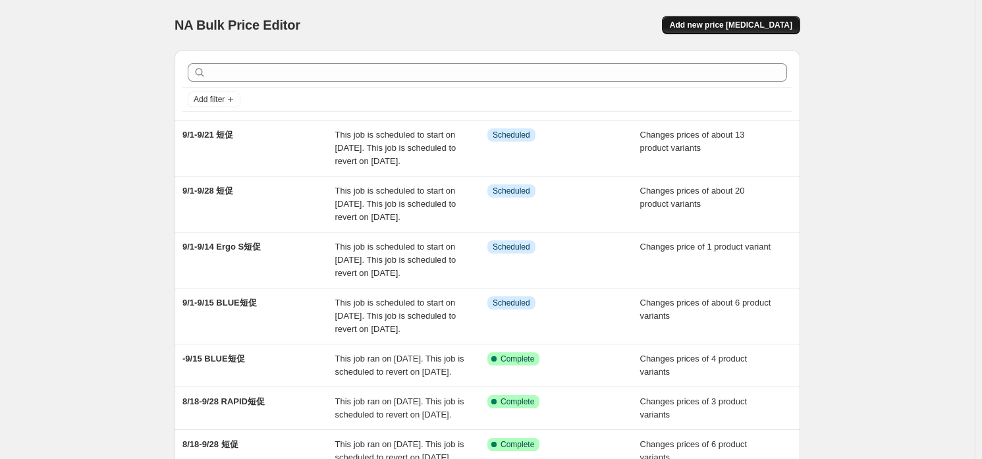
click at [763, 21] on span "Add new price [MEDICAL_DATA]" at bounding box center [731, 25] width 123 height 11
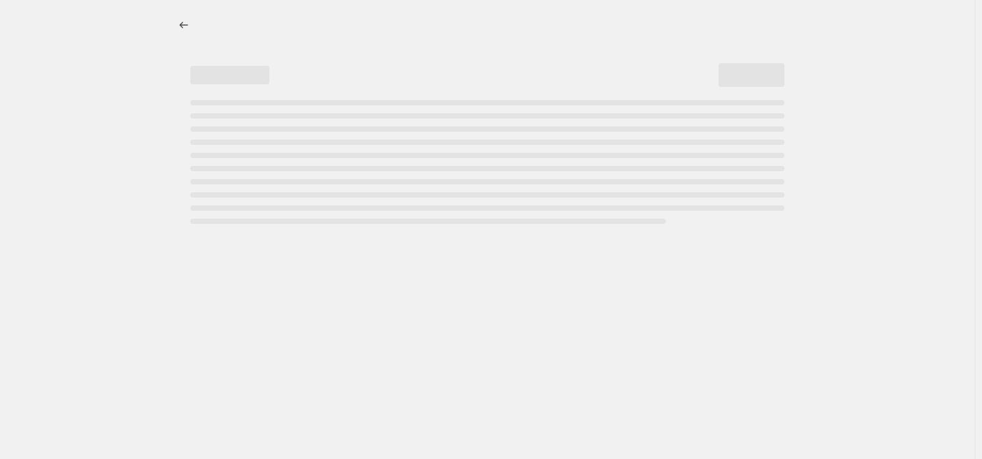
select select "percentage"
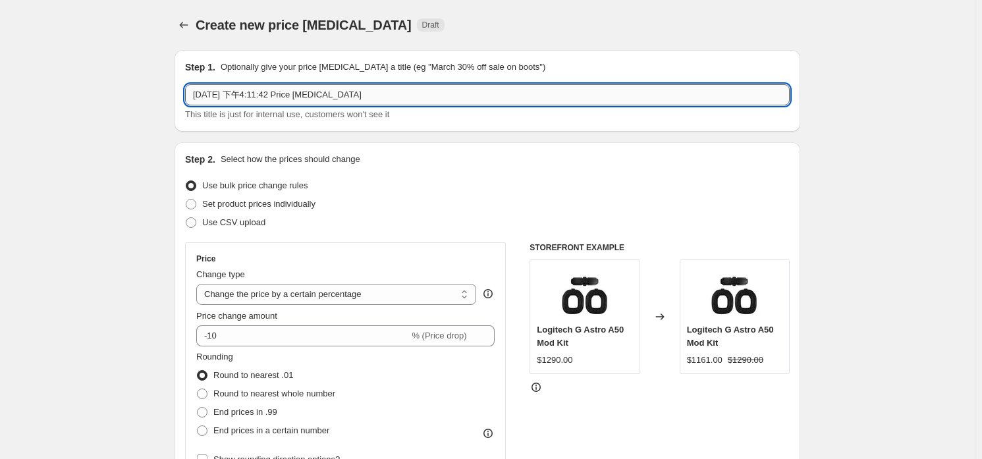
click at [409, 93] on input "[DATE] 下午4:11:42 Price [MEDICAL_DATA]" at bounding box center [487, 94] width 605 height 21
type input "9/8-9/28 短促"
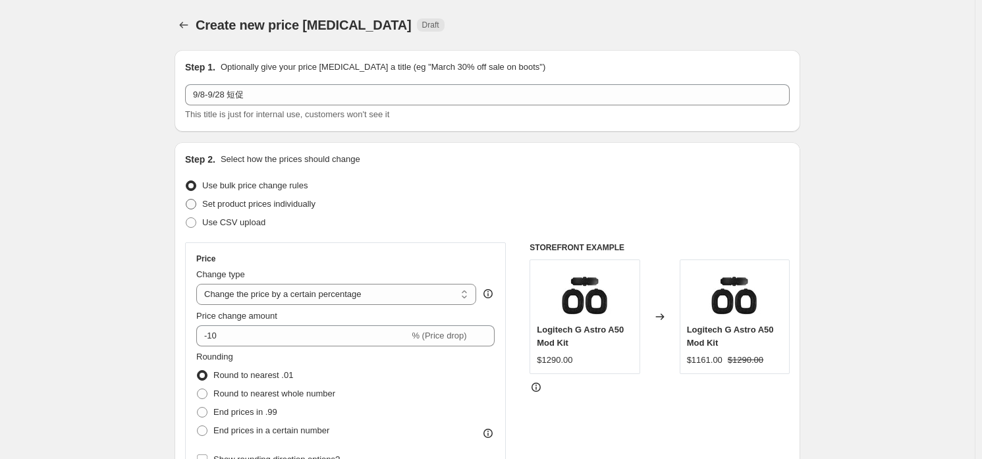
click at [312, 203] on span "Set product prices individually" at bounding box center [258, 204] width 113 height 10
click at [186, 200] on input "Set product prices individually" at bounding box center [186, 199] width 1 height 1
radio input "true"
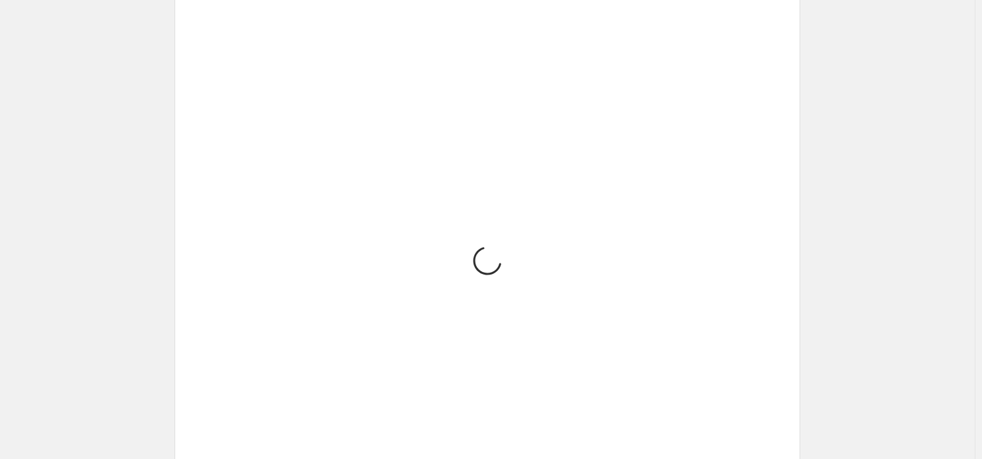
scroll to position [2072, 0]
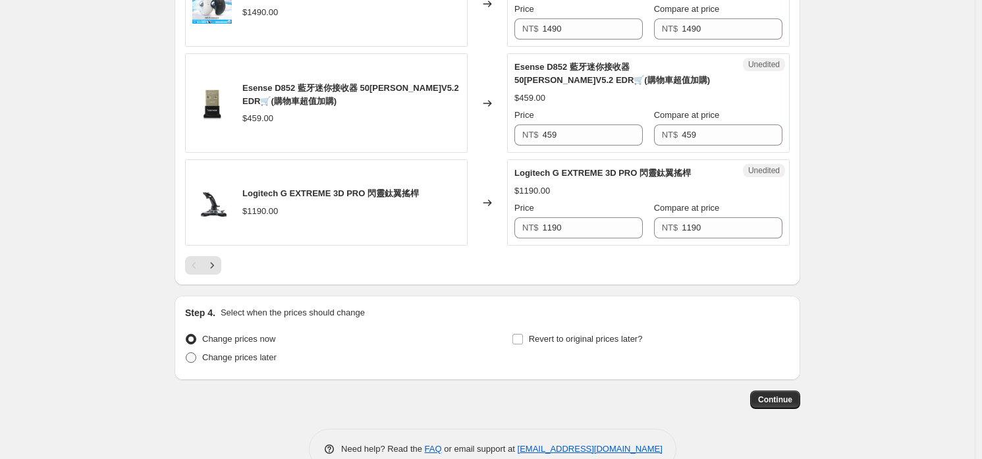
click at [263, 354] on span "Change prices later" at bounding box center [239, 357] width 74 height 10
click at [186, 353] on input "Change prices later" at bounding box center [186, 352] width 1 height 1
radio input "true"
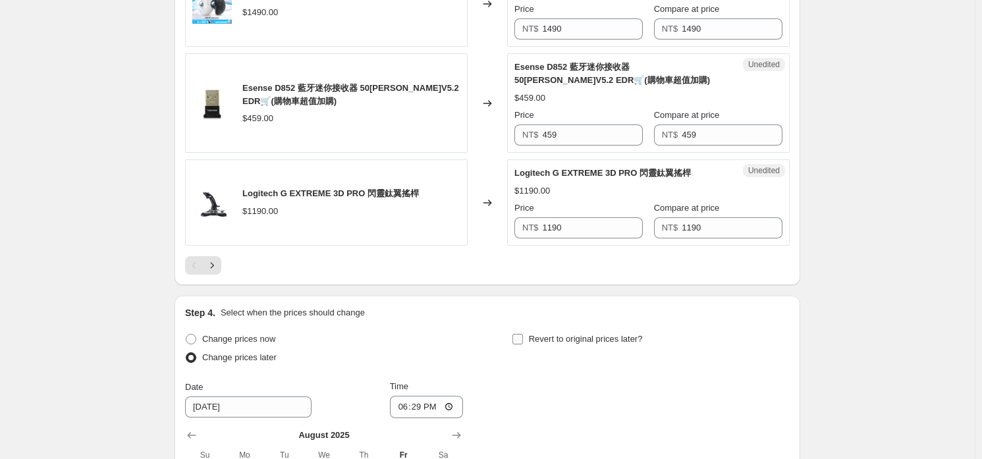
click at [572, 334] on span "Revert to original prices later?" at bounding box center [586, 339] width 114 height 10
click at [523, 334] on input "Revert to original prices later?" at bounding box center [518, 339] width 11 height 11
checkbox input "true"
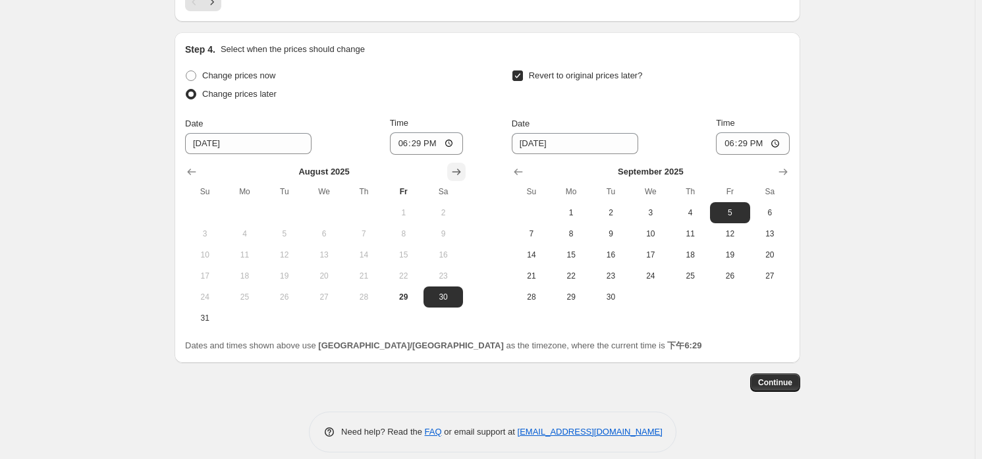
click at [455, 165] on icon "Show next month, September 2025" at bounding box center [456, 171] width 13 height 13
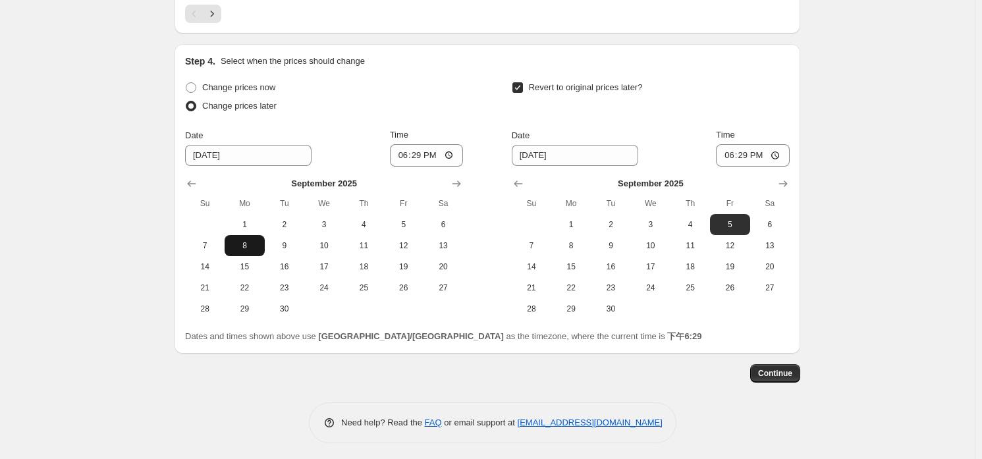
click at [255, 240] on span "8" at bounding box center [244, 245] width 29 height 11
type input "[DATE]"
click at [423, 152] on input "18:29" at bounding box center [427, 155] width 74 height 22
click at [457, 152] on input "12:00" at bounding box center [427, 155] width 74 height 22
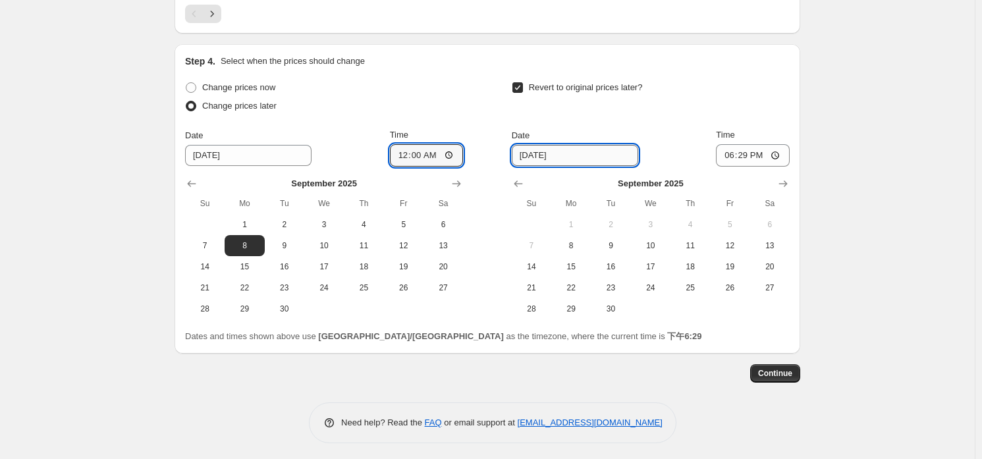
type input "00:00"
click at [548, 151] on input "[DATE]" at bounding box center [575, 155] width 126 height 21
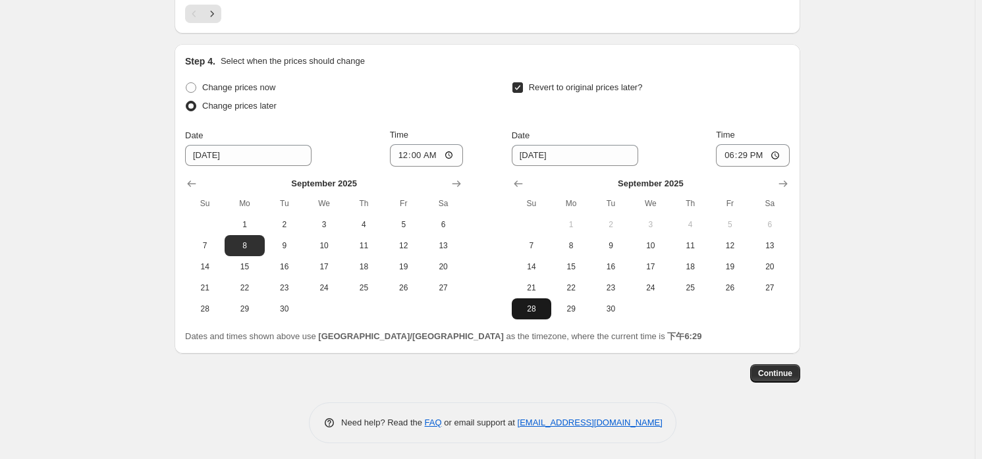
click at [543, 308] on span "28" at bounding box center [531, 309] width 29 height 11
type input "[DATE]"
click at [748, 148] on input "18:29" at bounding box center [753, 155] width 74 height 22
type input "23:59"
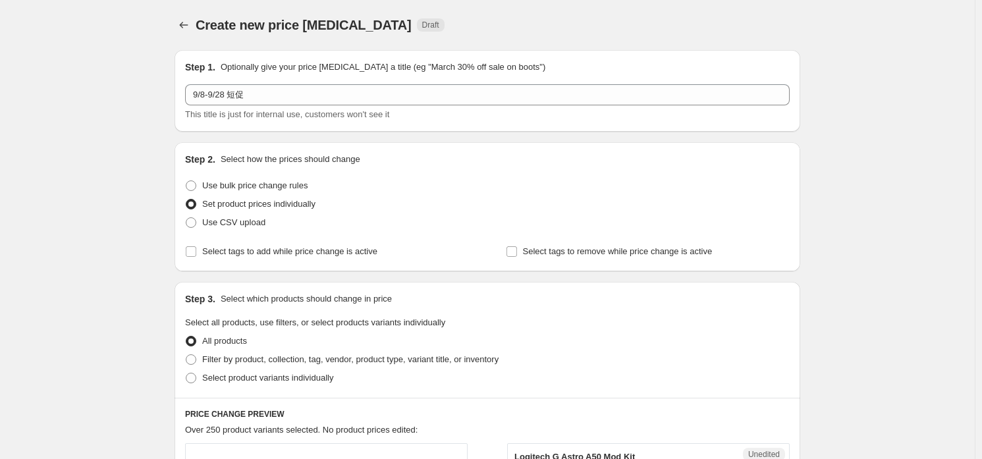
scroll to position [197, 0]
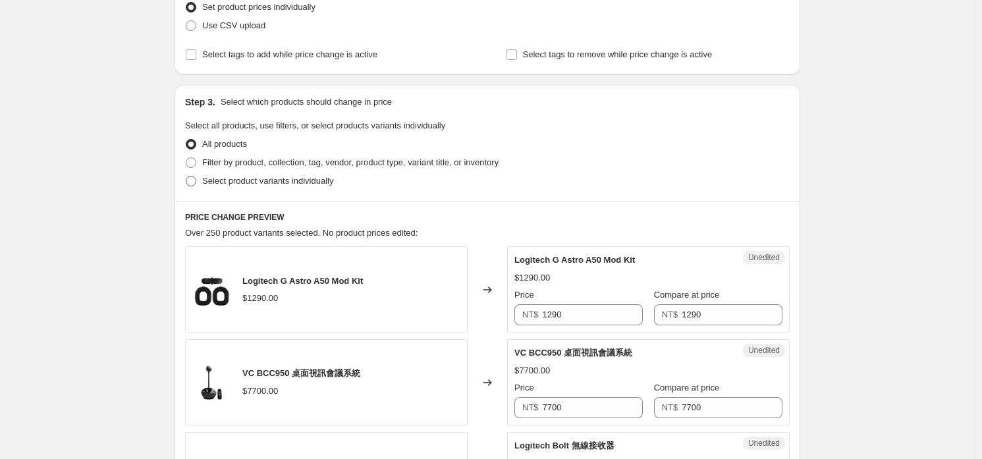
click at [279, 186] on label "Select product variants individually" at bounding box center [259, 181] width 148 height 18
click at [186, 177] on input "Select product variants individually" at bounding box center [186, 176] width 1 height 1
radio input "true"
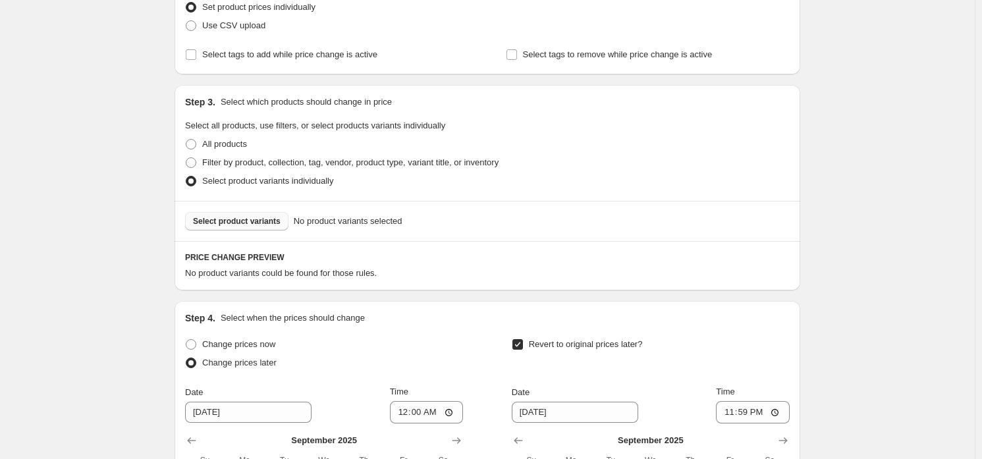
click at [257, 221] on span "Select product variants" at bounding box center [237, 221] width 88 height 11
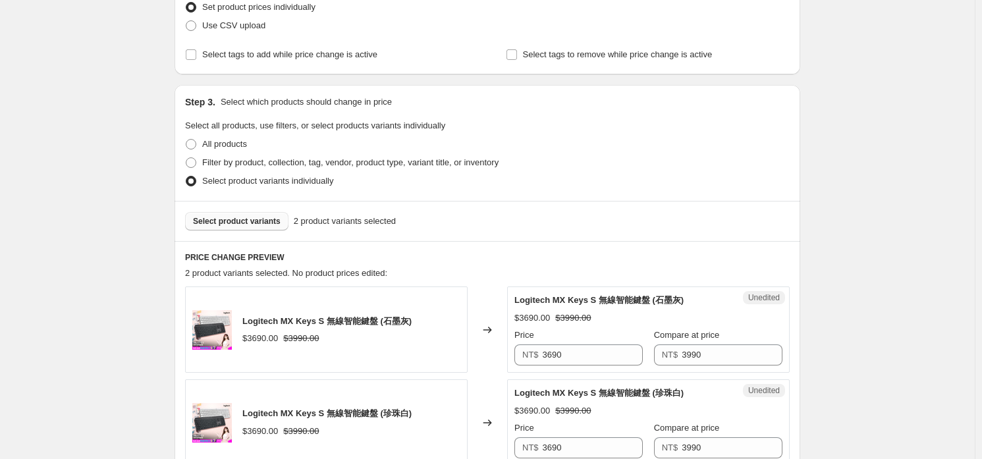
scroll to position [461, 0]
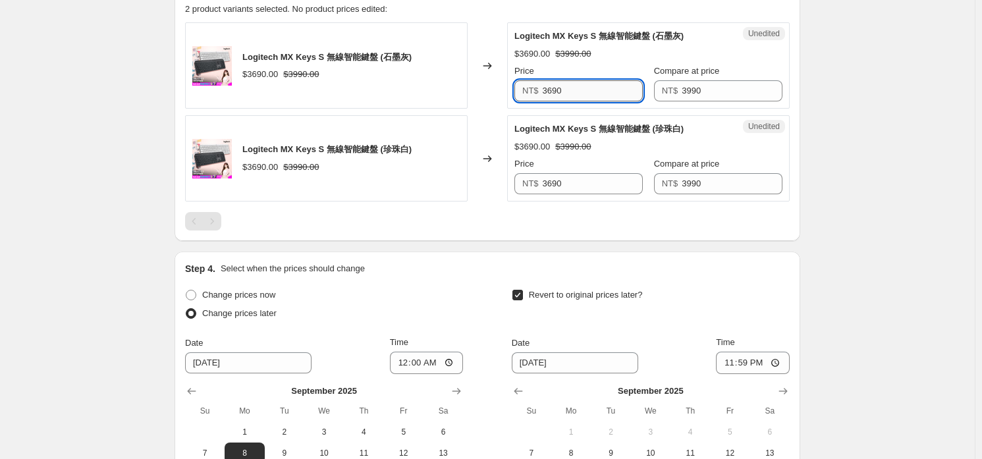
click at [597, 99] on input "3690" at bounding box center [593, 90] width 101 height 21
type input "3390"
click at [597, 97] on input "3390" at bounding box center [593, 90] width 101 height 21
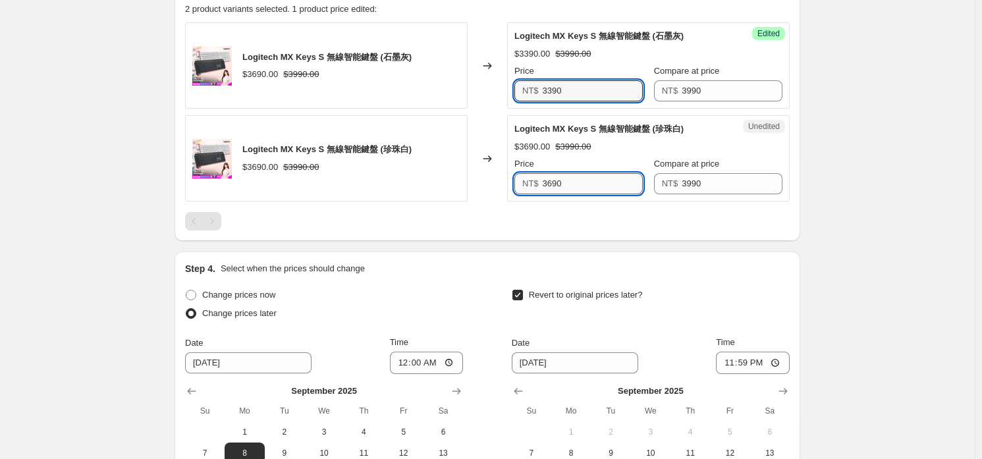
click at [596, 180] on input "3690" at bounding box center [593, 183] width 101 height 21
paste input "3"
type input "3390"
click at [608, 132] on span "Logitech MX Keys S 無線智能鍵盤 (珍珠白)" at bounding box center [598, 129] width 169 height 10
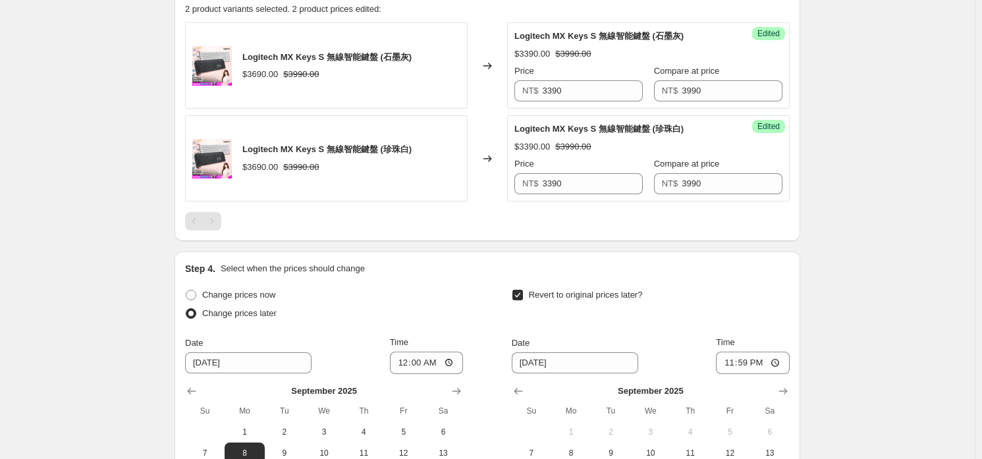
scroll to position [329, 0]
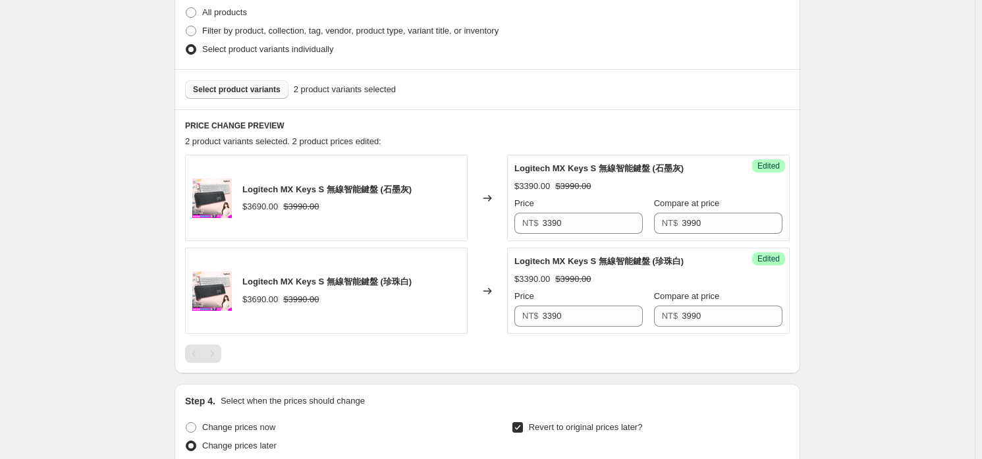
click at [276, 90] on span "Select product variants" at bounding box center [237, 89] width 88 height 11
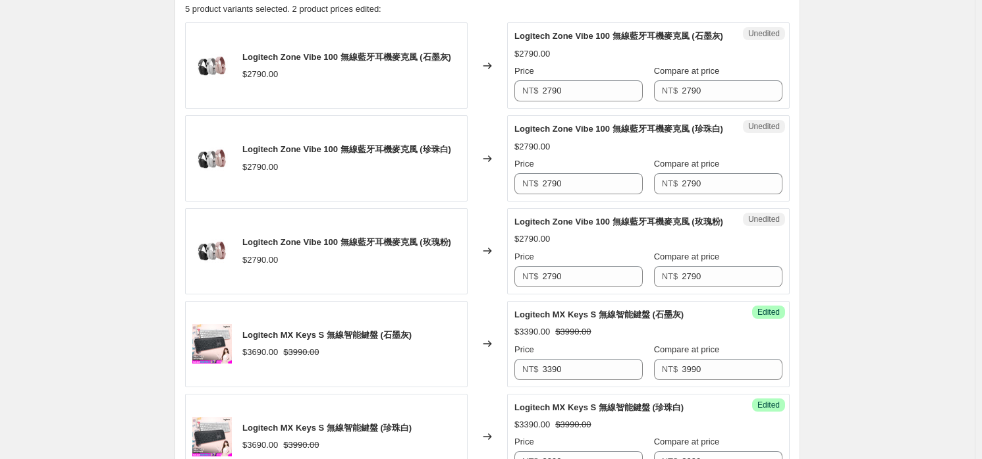
scroll to position [395, 0]
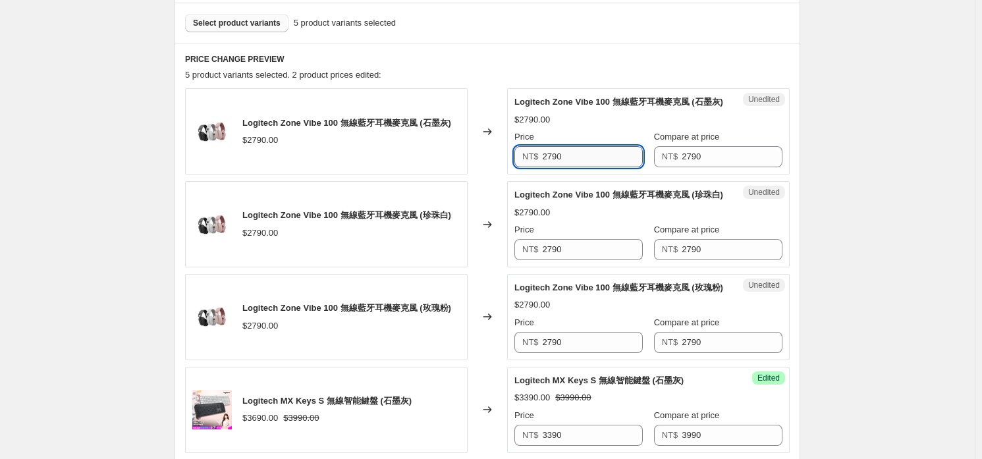
click at [583, 162] on input "2790" at bounding box center [593, 156] width 101 height 21
type input "2490"
click at [583, 162] on input "2490" at bounding box center [593, 156] width 101 height 21
click at [604, 245] on input "2790" at bounding box center [593, 249] width 101 height 21
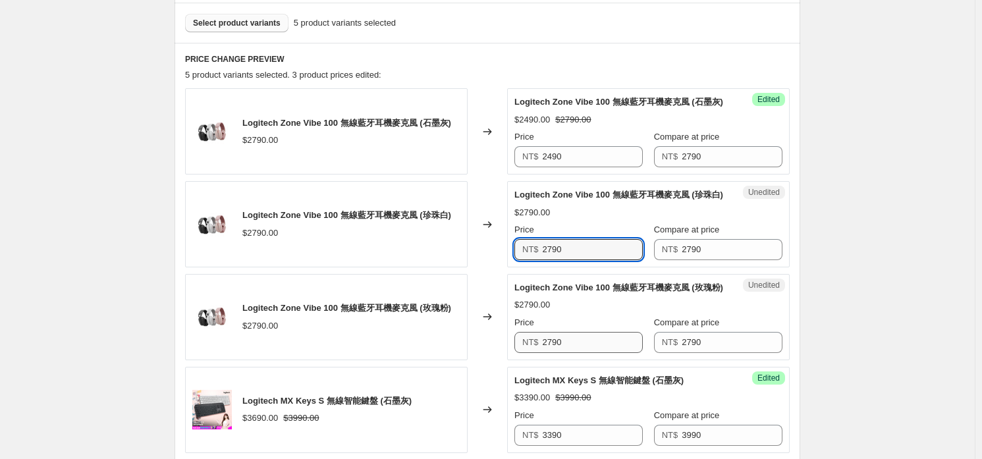
paste input "4"
type input "2490"
click at [599, 347] on input "2790" at bounding box center [593, 342] width 101 height 21
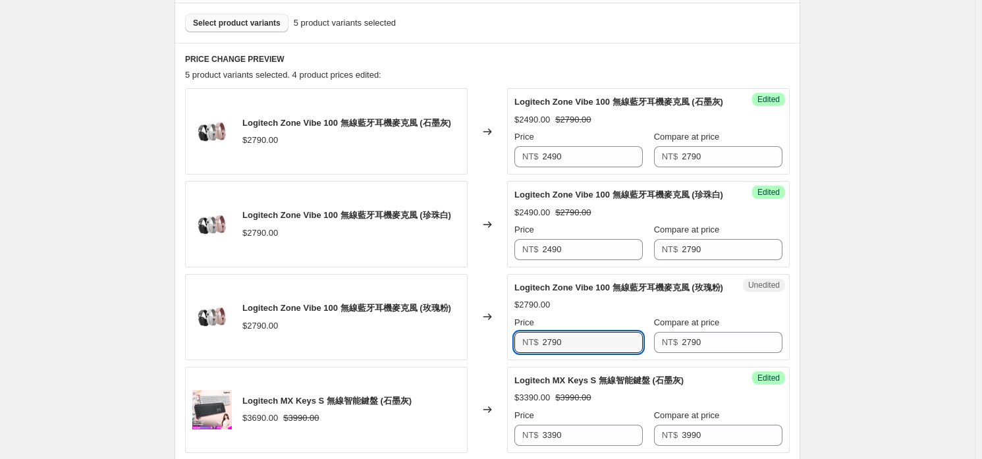
paste input "4"
type input "2490"
click at [602, 306] on div "$2490.00 $2790.00" at bounding box center [648, 304] width 268 height 13
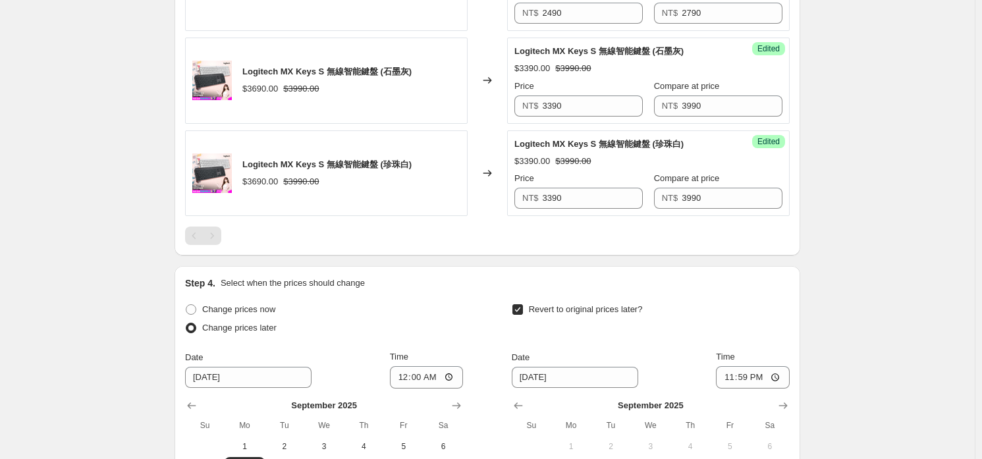
scroll to position [949, 0]
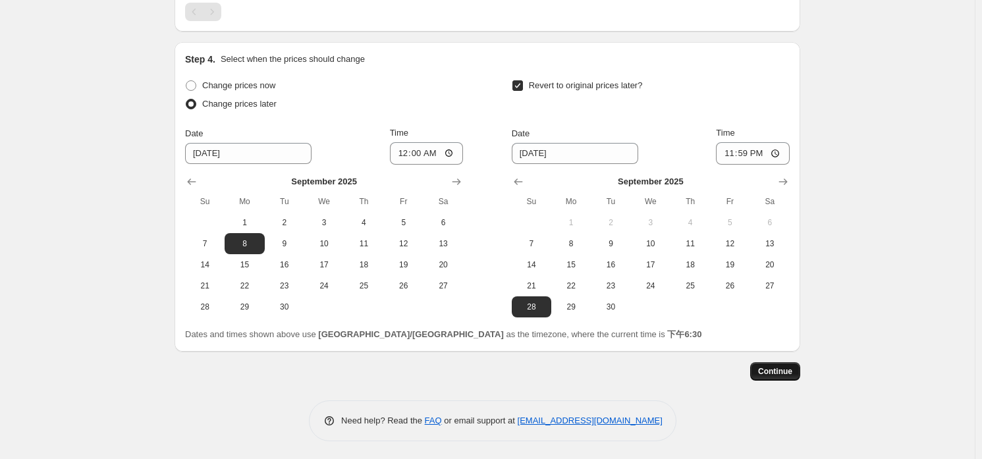
click at [765, 371] on span "Continue" at bounding box center [775, 371] width 34 height 11
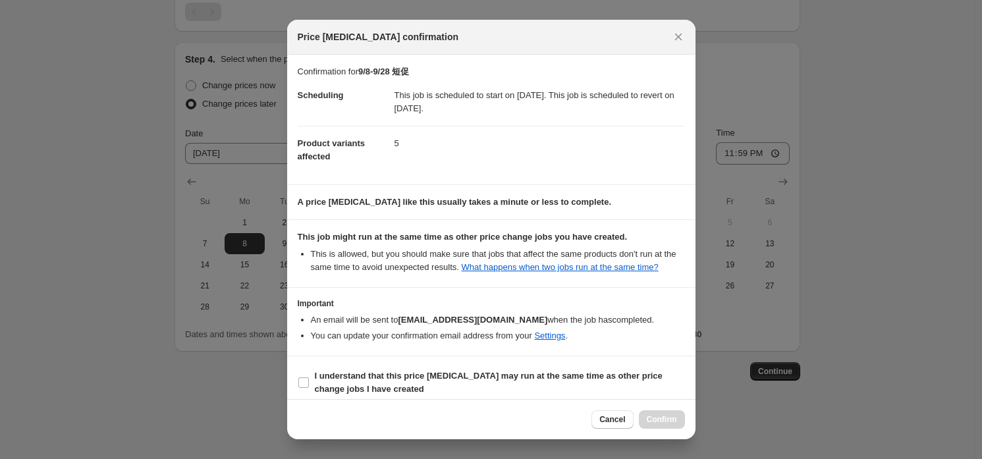
scroll to position [9, 0]
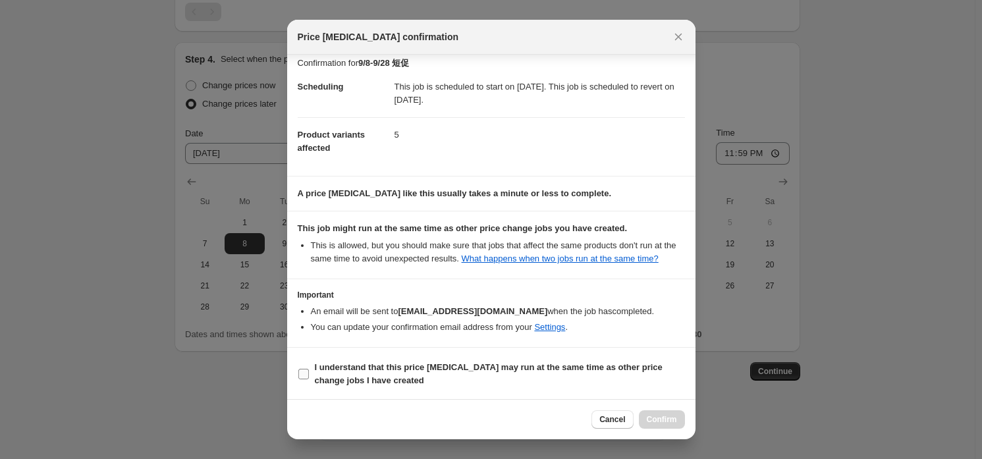
click at [360, 362] on b "I understand that this price [MEDICAL_DATA] may run at the same time as other p…" at bounding box center [489, 373] width 348 height 23
click at [309, 369] on input "I understand that this price [MEDICAL_DATA] may run at the same time as other p…" at bounding box center [303, 374] width 11 height 11
checkbox input "true"
click at [647, 413] on button "Confirm" at bounding box center [662, 419] width 46 height 18
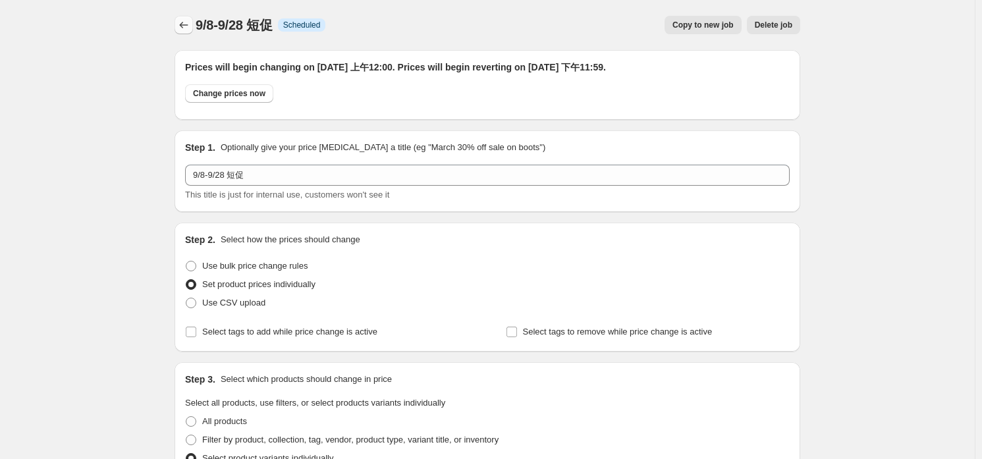
click at [196, 23] on div "9/8-9/28 短促 Info Scheduled Copy to new job Delete job More actions Copy to new …" at bounding box center [488, 25] width 626 height 18
click at [189, 24] on icon "Price change jobs" at bounding box center [183, 24] width 13 height 13
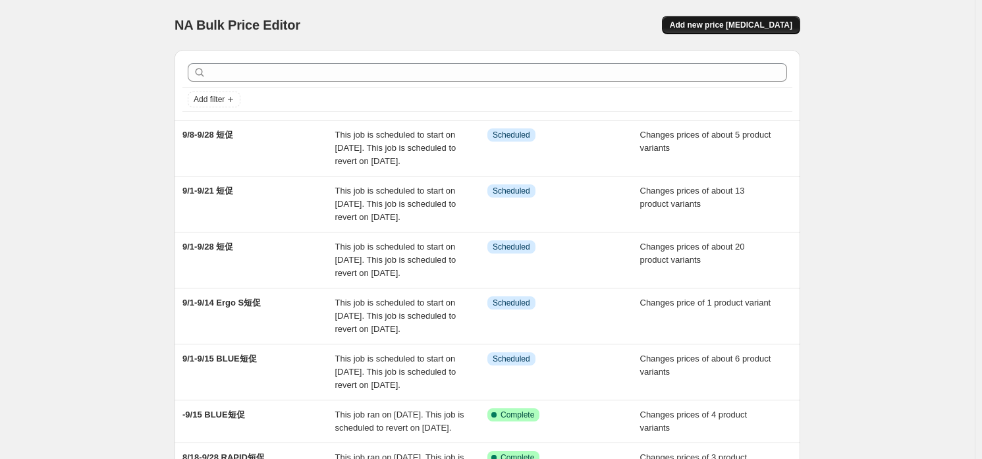
click at [763, 25] on span "Add new price [MEDICAL_DATA]" at bounding box center [731, 25] width 123 height 11
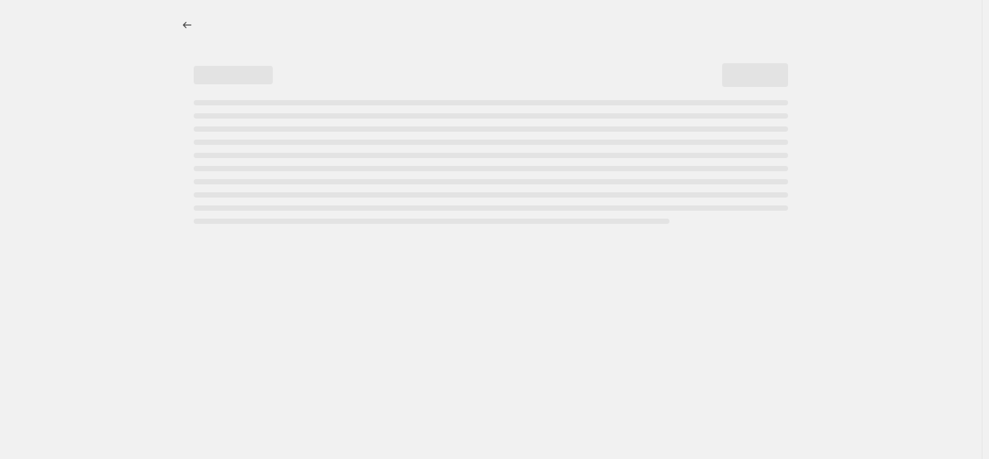
select select "percentage"
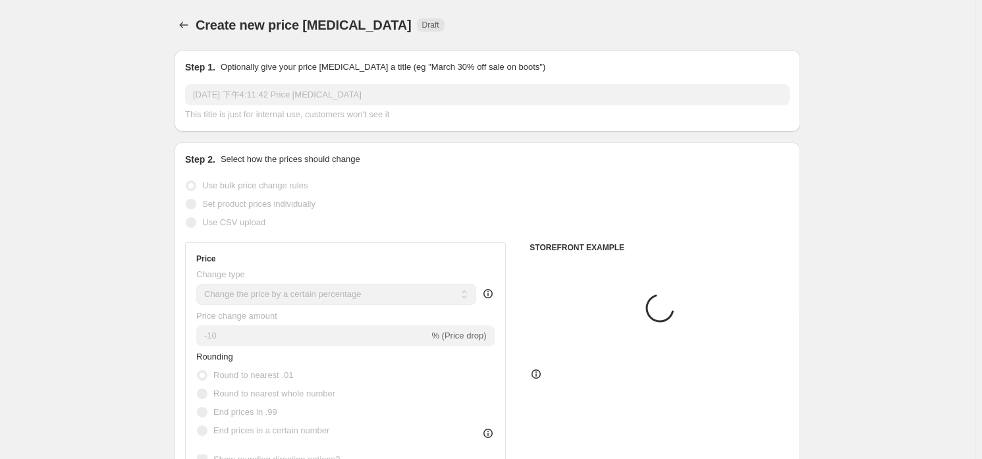
click at [447, 97] on input "[DATE] 下午4:11:42 Price [MEDICAL_DATA]" at bounding box center [487, 94] width 605 height 21
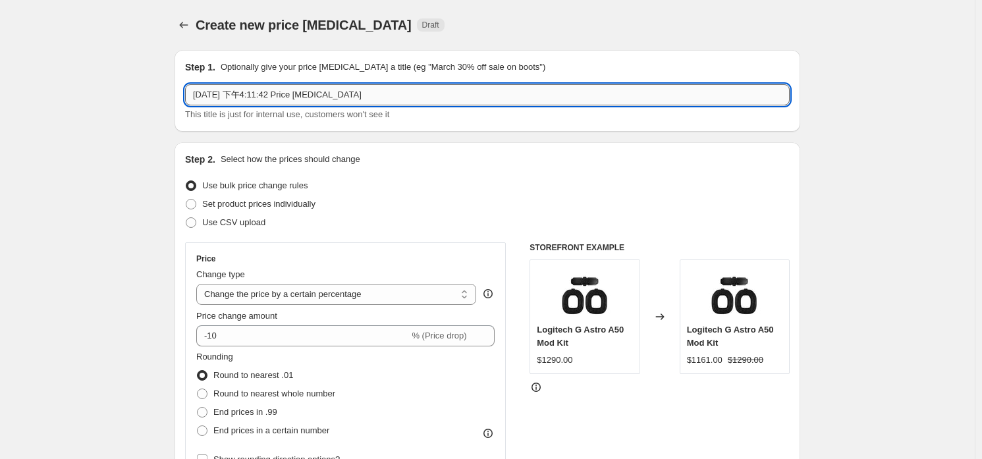
click at [441, 97] on input "[DATE] 下午4:11:42 Price [MEDICAL_DATA]" at bounding box center [487, 94] width 605 height 21
type input "9/9-9/23 短促"
click at [300, 198] on label "Set product prices individually" at bounding box center [250, 204] width 130 height 18
click at [186, 199] on input "Set product prices individually" at bounding box center [186, 199] width 1 height 1
radio input "true"
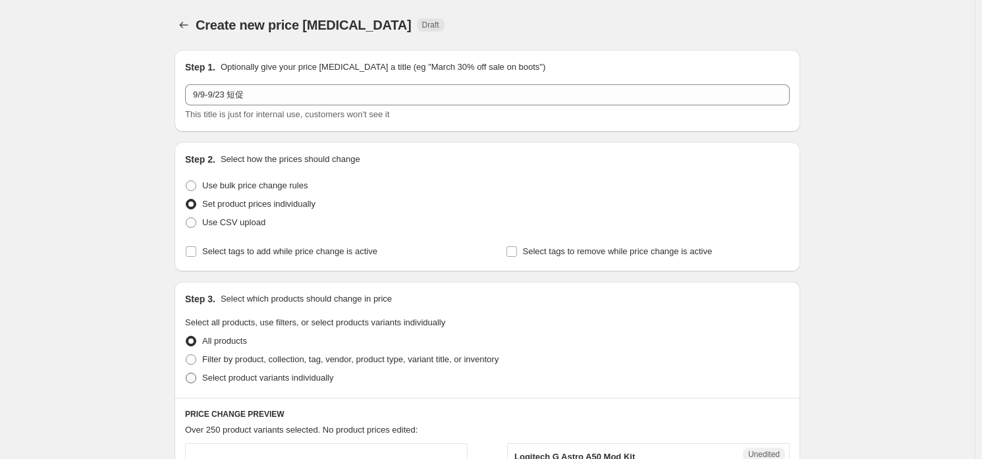
click at [271, 380] on span "Select product variants individually" at bounding box center [267, 378] width 131 height 10
click at [186, 374] on input "Select product variants individually" at bounding box center [186, 373] width 1 height 1
radio input "true"
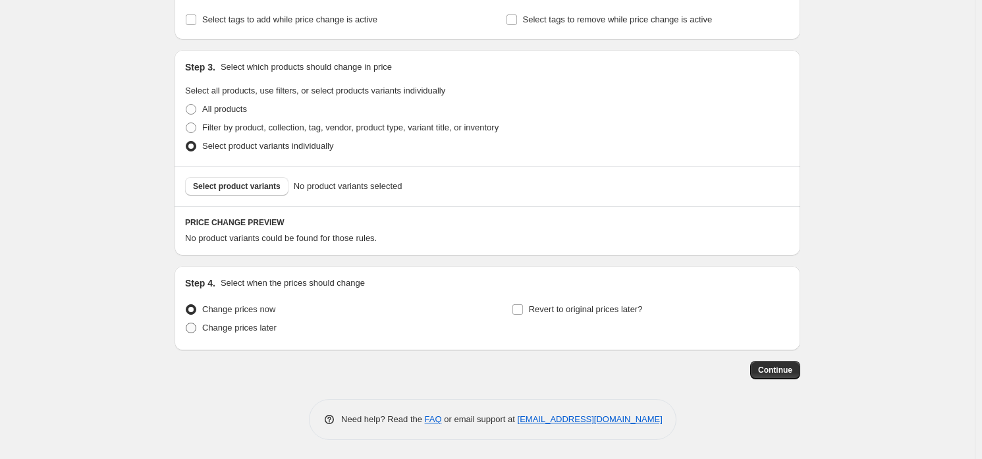
click at [269, 325] on span "Change prices later" at bounding box center [239, 328] width 74 height 10
click at [186, 323] on input "Change prices later" at bounding box center [186, 323] width 1 height 1
radio input "true"
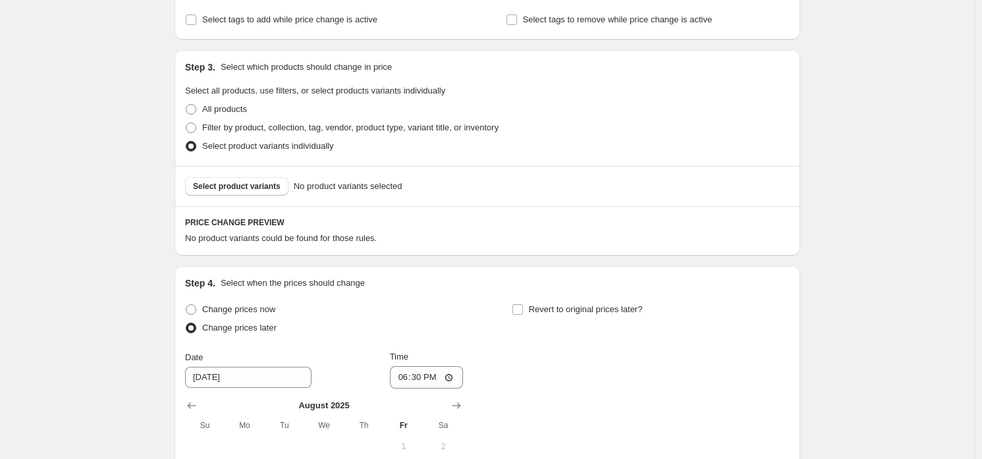
scroll to position [430, 0]
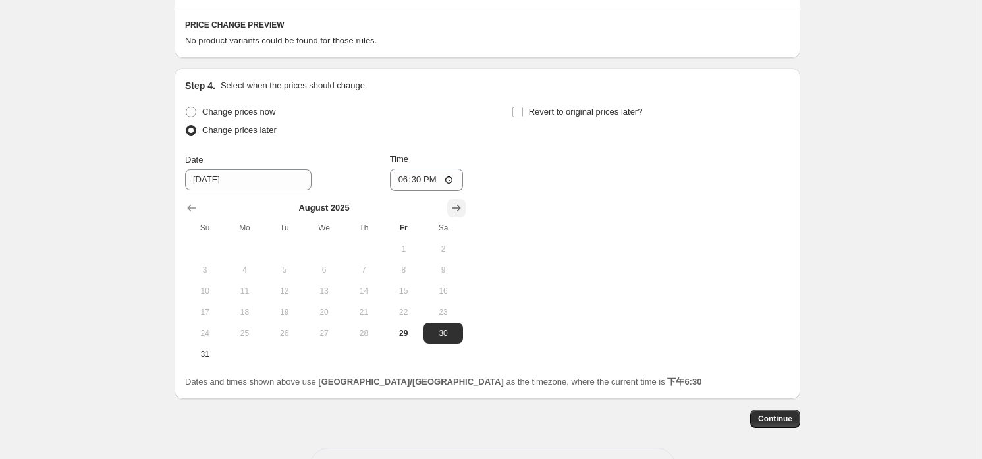
click at [455, 211] on icon "Show next month, September 2025" at bounding box center [456, 208] width 13 height 13
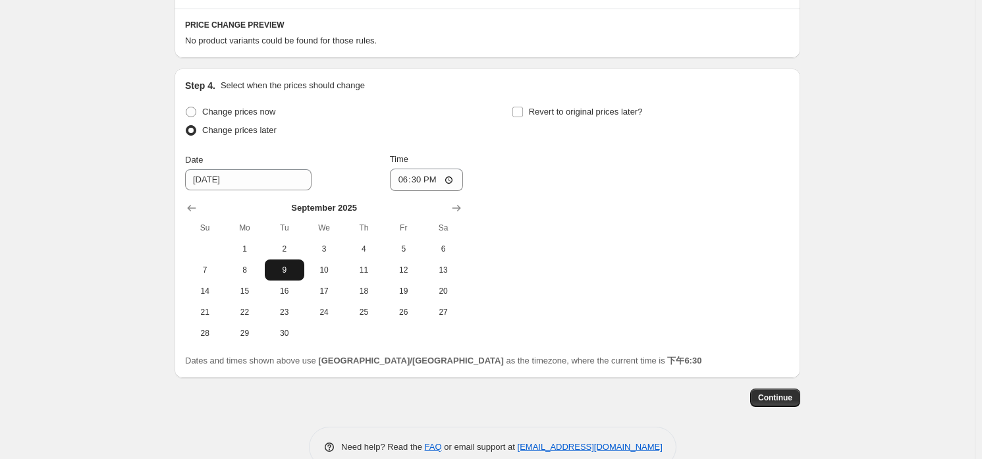
drag, startPoint x: 277, startPoint y: 268, endPoint x: 287, endPoint y: 262, distance: 11.3
click at [277, 268] on span "9" at bounding box center [284, 270] width 29 height 11
type input "[DATE]"
click at [421, 169] on input "18:30" at bounding box center [427, 180] width 74 height 22
click at [426, 176] on input "18:30" at bounding box center [427, 180] width 74 height 22
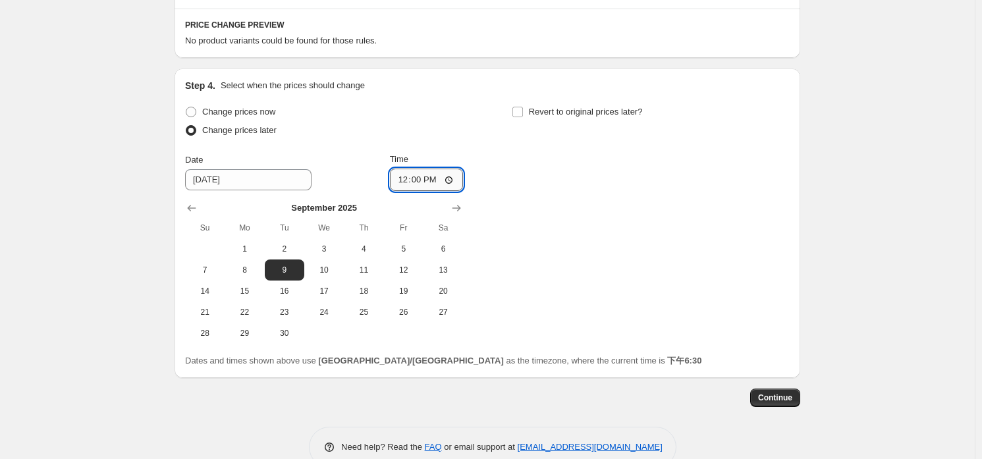
click at [453, 180] on input "12:00" at bounding box center [427, 180] width 74 height 22
type input "00:00"
click at [556, 180] on div "Change prices now Change prices later Date [DATE] Time 00:00 [DATE] Su Mo Tu We…" at bounding box center [487, 223] width 605 height 241
click at [569, 116] on span "Revert to original prices later?" at bounding box center [586, 112] width 114 height 10
click at [523, 116] on input "Revert to original prices later?" at bounding box center [518, 112] width 11 height 11
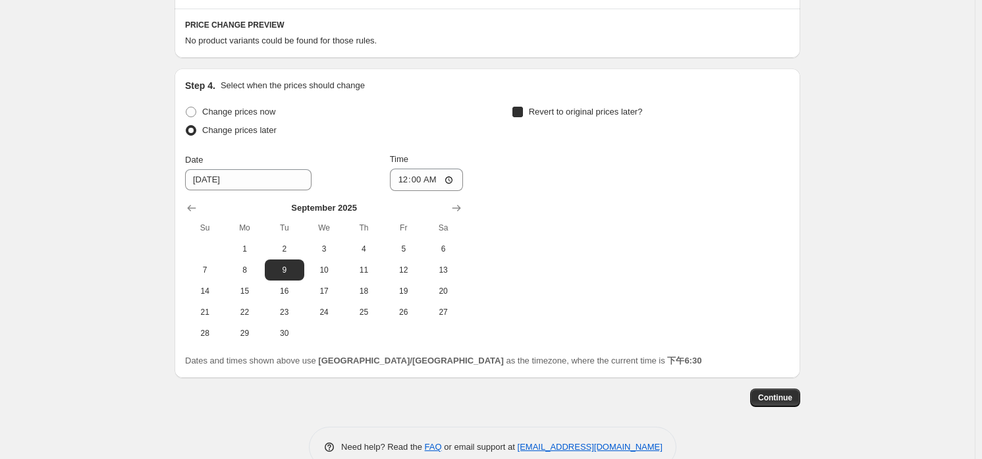
checkbox input "true"
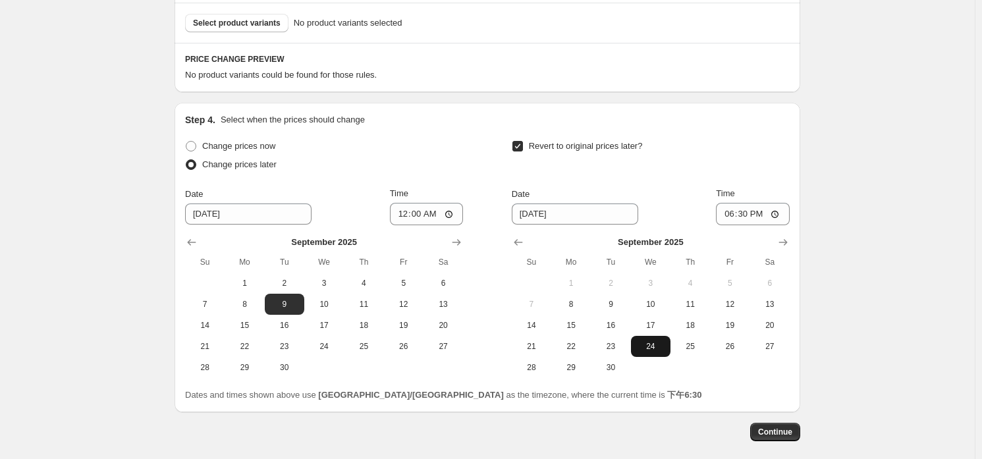
scroll to position [457, 0]
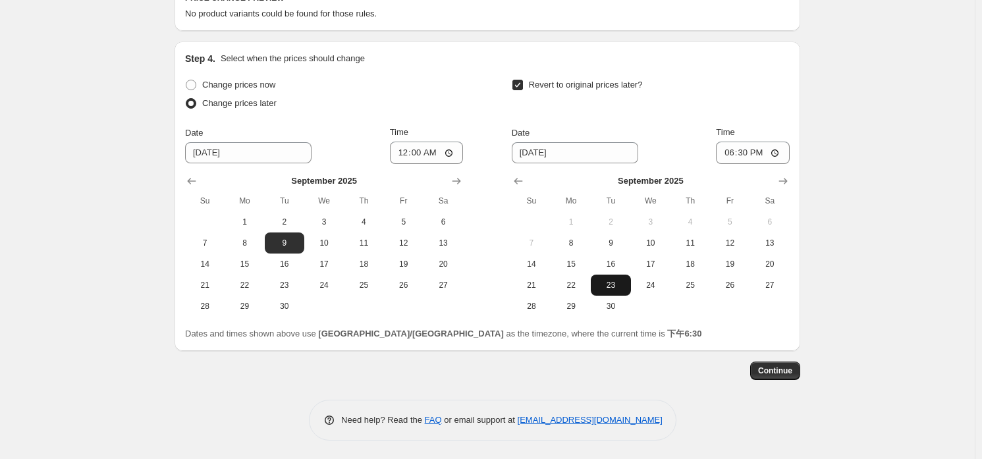
click at [612, 285] on span "23" at bounding box center [610, 285] width 29 height 11
type input "[DATE]"
click at [746, 158] on input "18:30" at bounding box center [753, 153] width 74 height 22
type input "23:59"
click at [785, 98] on div "Revert to original prices later?" at bounding box center [651, 96] width 278 height 40
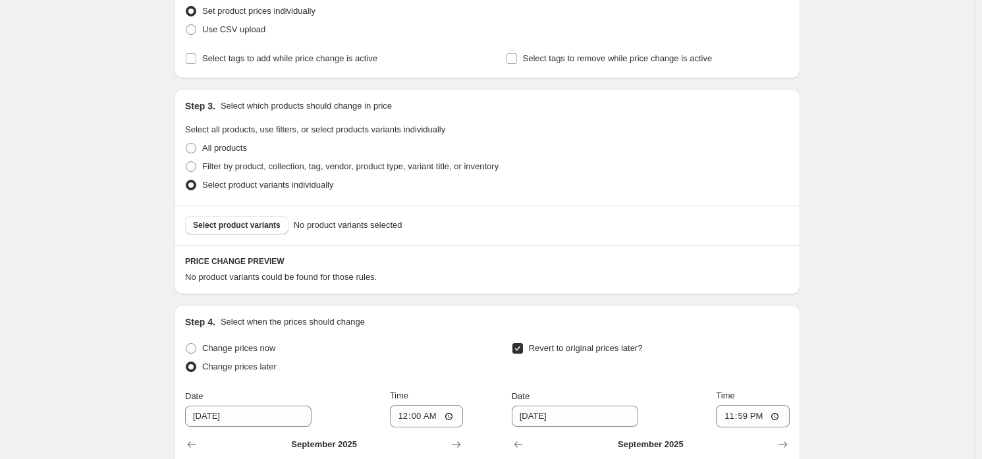
scroll to position [127, 0]
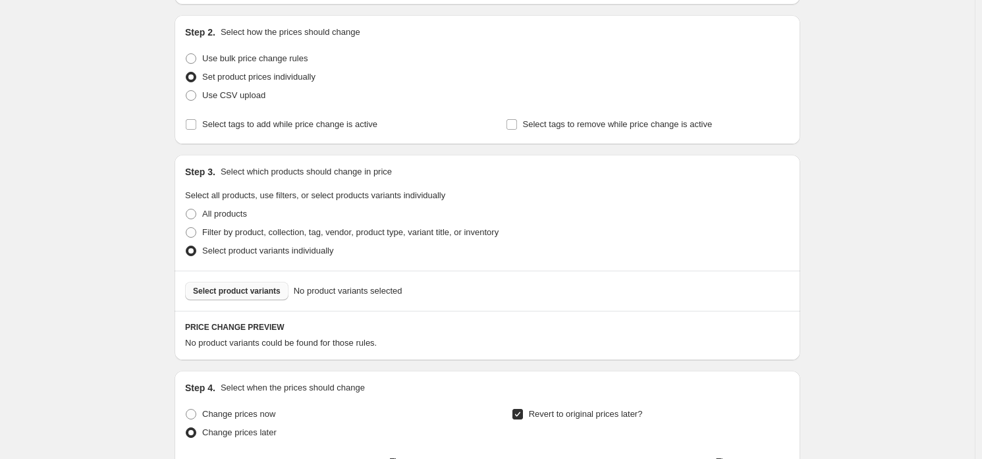
click at [255, 293] on span "Select product variants" at bounding box center [237, 291] width 88 height 11
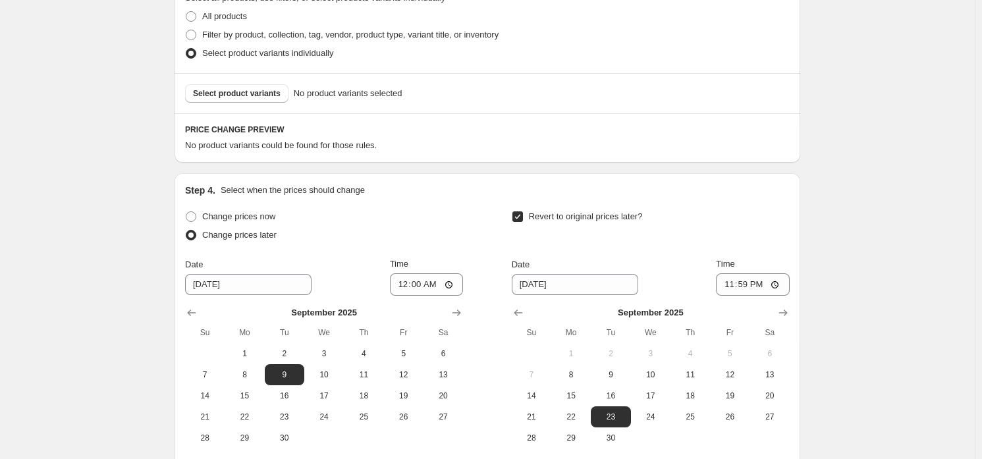
scroll to position [61, 0]
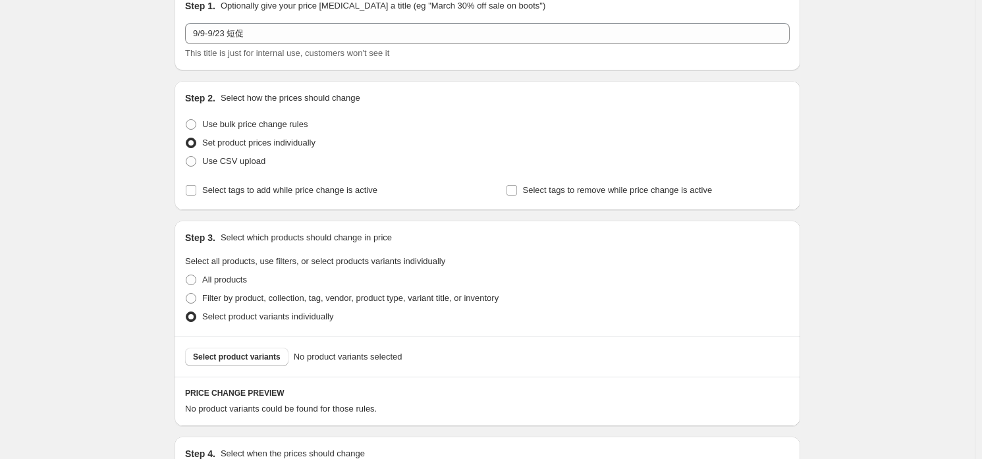
click at [259, 342] on div "Select product variants No product variants selected" at bounding box center [488, 357] width 626 height 40
click at [257, 352] on span "Select product variants" at bounding box center [237, 357] width 88 height 11
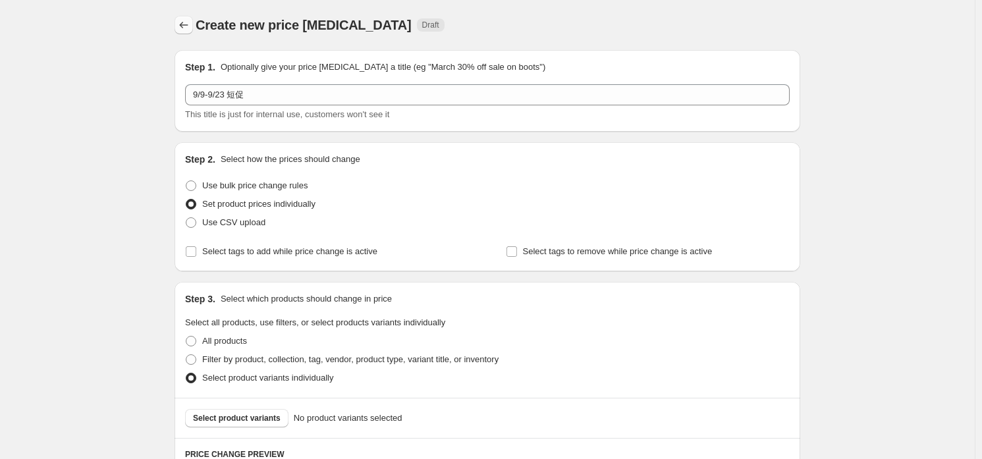
click at [189, 28] on icon "Price change jobs" at bounding box center [183, 24] width 13 height 13
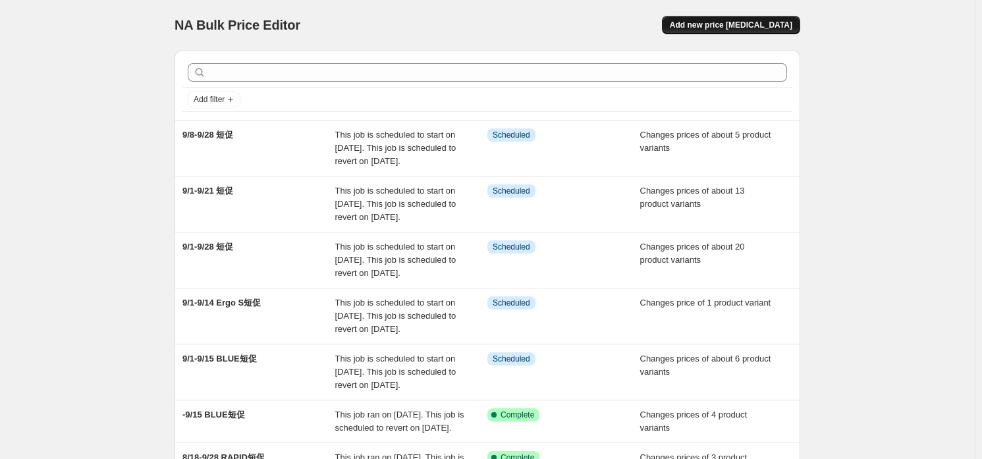
click at [732, 32] on button "Add new price [MEDICAL_DATA]" at bounding box center [731, 25] width 138 height 18
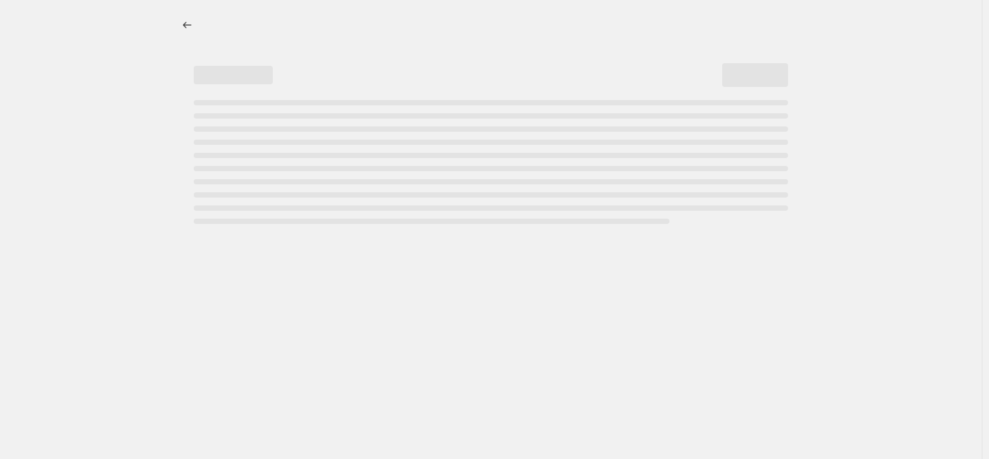
select select "percentage"
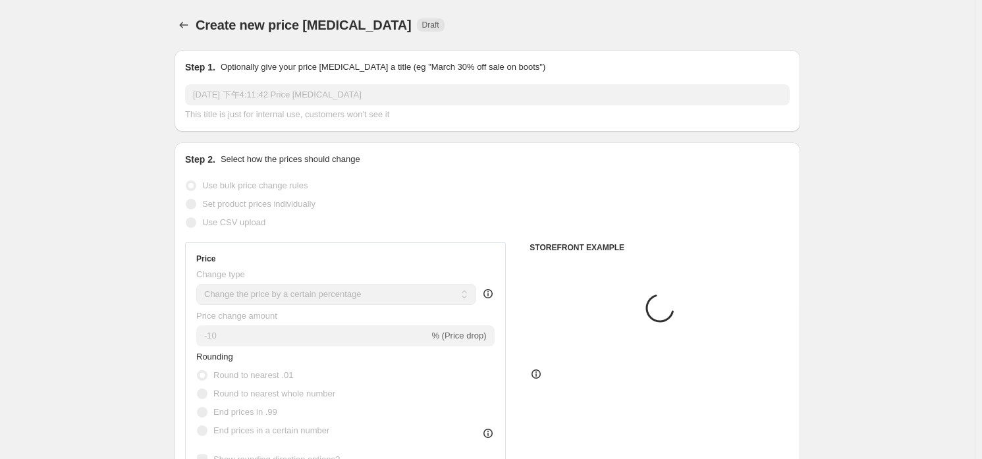
click at [433, 101] on input "[DATE] 下午4:11:42 Price [MEDICAL_DATA]" at bounding box center [487, 94] width 605 height 21
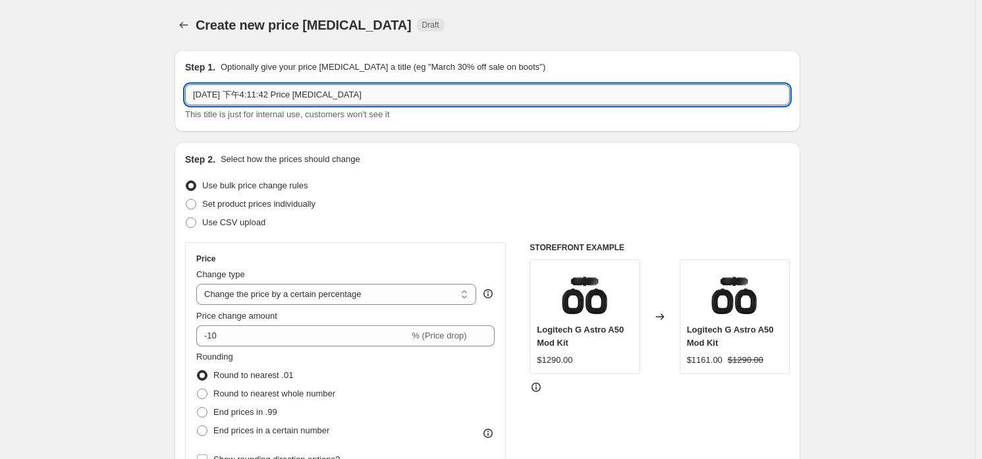
click at [428, 97] on input "[DATE] 下午4:11:42 Price [MEDICAL_DATA]" at bounding box center [487, 94] width 605 height 21
type input "9/15-9/28 短促"
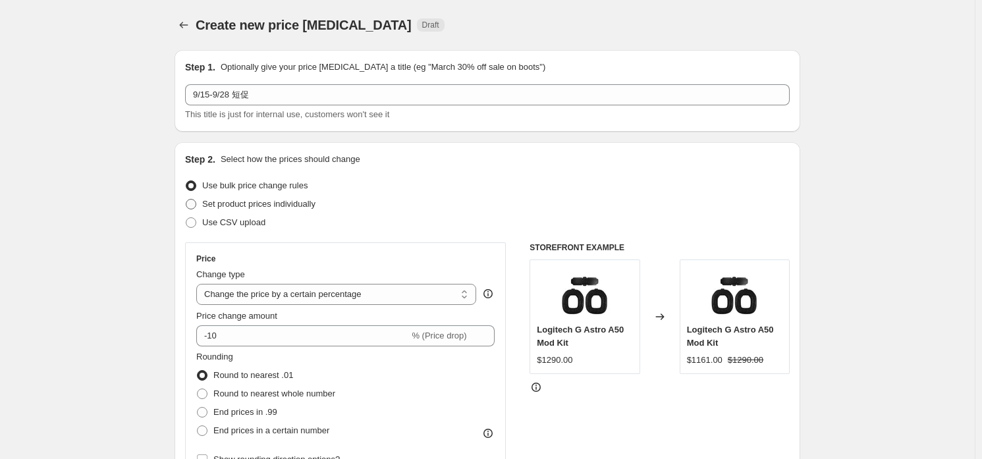
click at [294, 206] on span "Set product prices individually" at bounding box center [258, 204] width 113 height 10
click at [186, 200] on input "Set product prices individually" at bounding box center [186, 199] width 1 height 1
radio input "true"
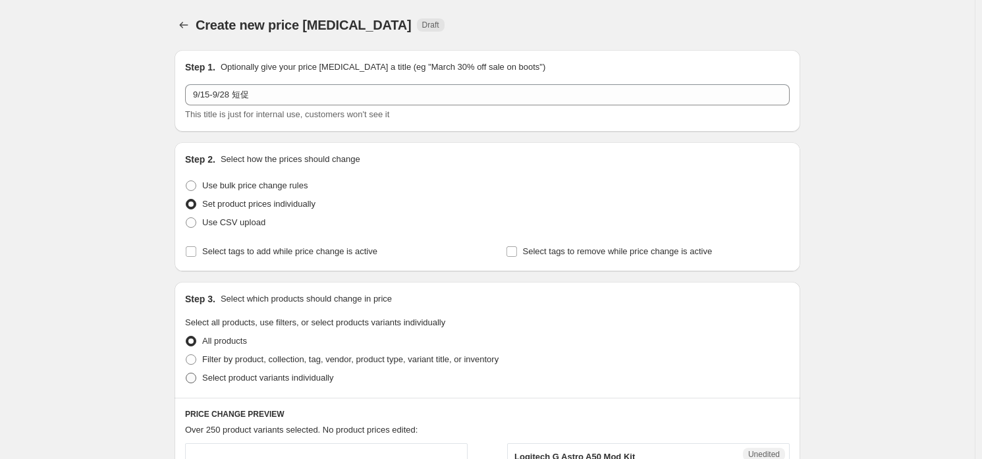
click at [284, 375] on span "Select product variants individually" at bounding box center [267, 378] width 131 height 10
click at [186, 374] on input "Select product variants individually" at bounding box center [186, 373] width 1 height 1
radio input "true"
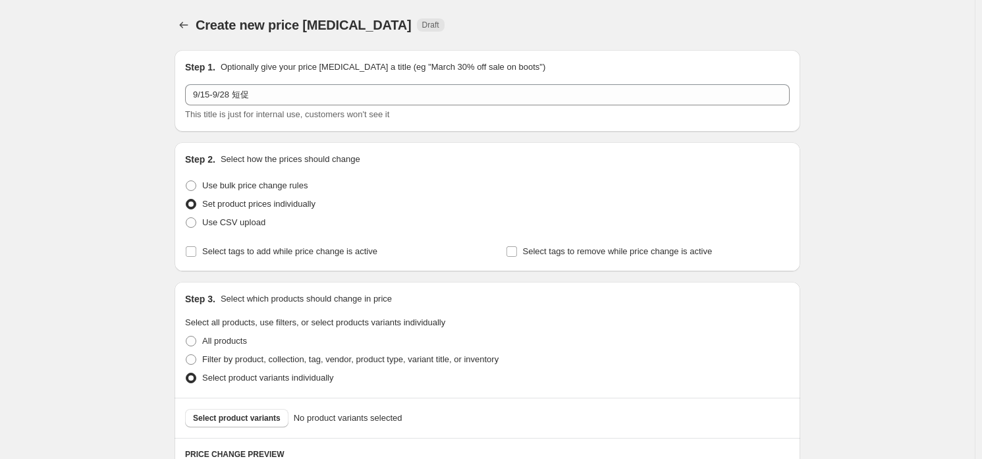
scroll to position [232, 0]
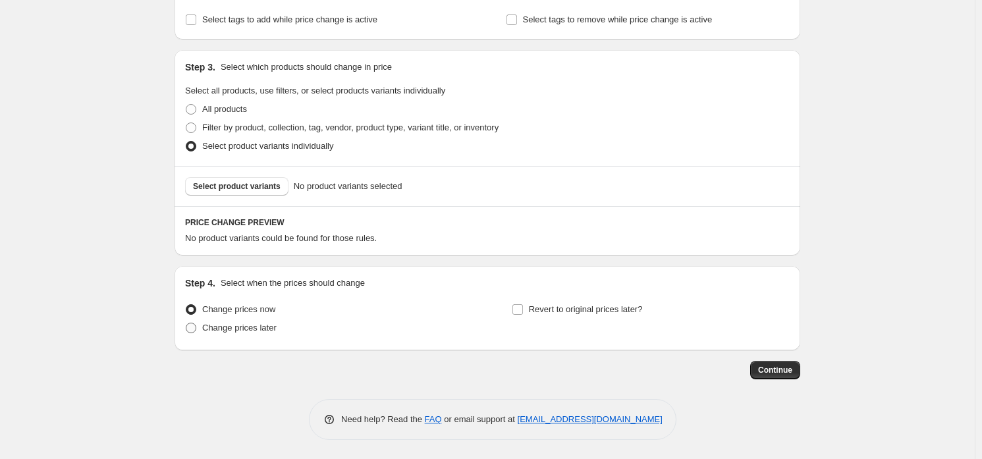
click at [277, 325] on span "Change prices later" at bounding box center [239, 328] width 74 height 10
click at [186, 323] on input "Change prices later" at bounding box center [186, 323] width 1 height 1
radio input "true"
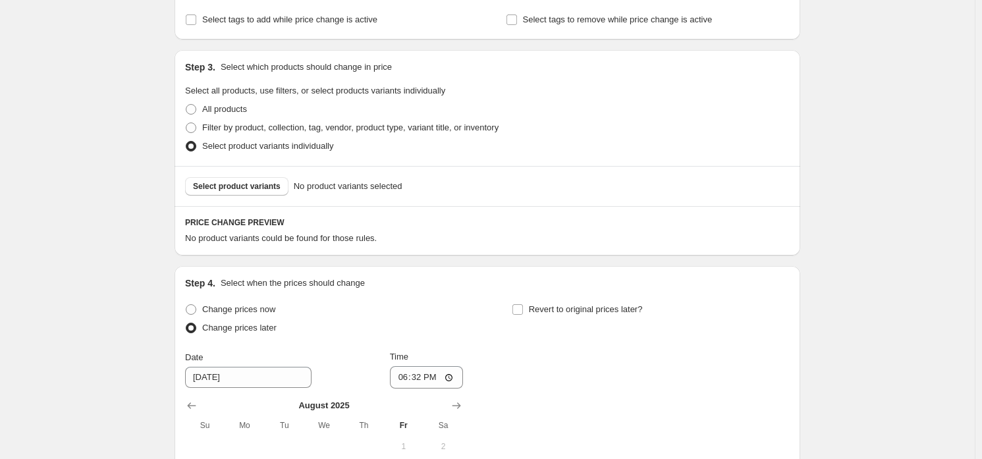
scroll to position [478, 0]
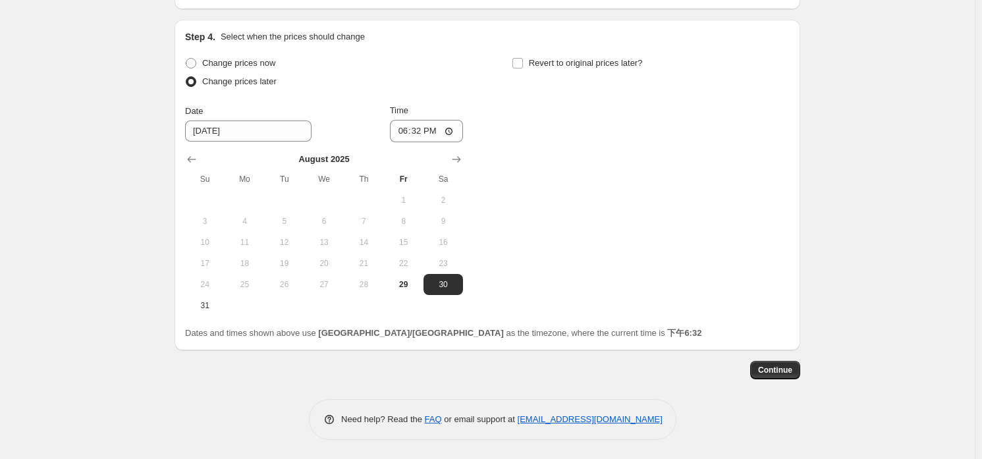
click at [466, 160] on button "Show next month, September 2025" at bounding box center [456, 159] width 18 height 18
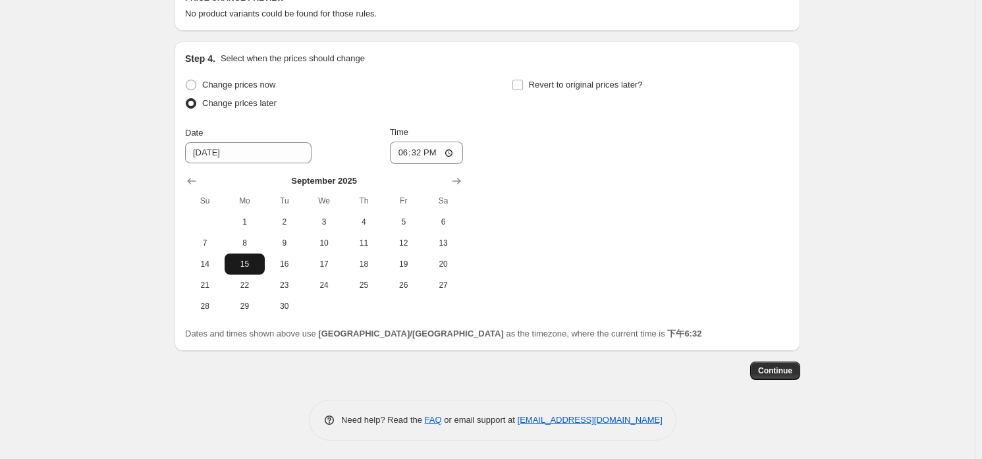
click at [247, 262] on span "15" at bounding box center [244, 264] width 29 height 11
type input "[DATE]"
click at [424, 153] on input "18:32" at bounding box center [427, 153] width 74 height 22
click at [449, 157] on input "12:00" at bounding box center [427, 153] width 74 height 22
type input "00:00"
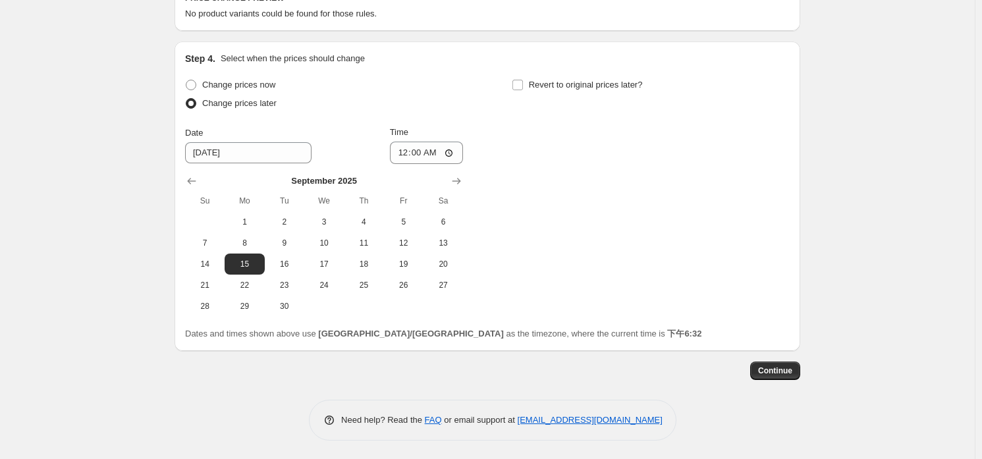
click at [575, 119] on div "Change prices now Change prices later Date [DATE] Time 00:00 [DATE] Su Mo Tu We…" at bounding box center [487, 196] width 605 height 241
drag, startPoint x: 588, startPoint y: 98, endPoint x: 596, endPoint y: 91, distance: 11.2
click at [588, 97] on div "Revert to original prices later?" at bounding box center [651, 96] width 278 height 40
click at [596, 91] on label "Revert to original prices later?" at bounding box center [577, 85] width 131 height 18
click at [523, 90] on input "Revert to original prices later?" at bounding box center [518, 85] width 11 height 11
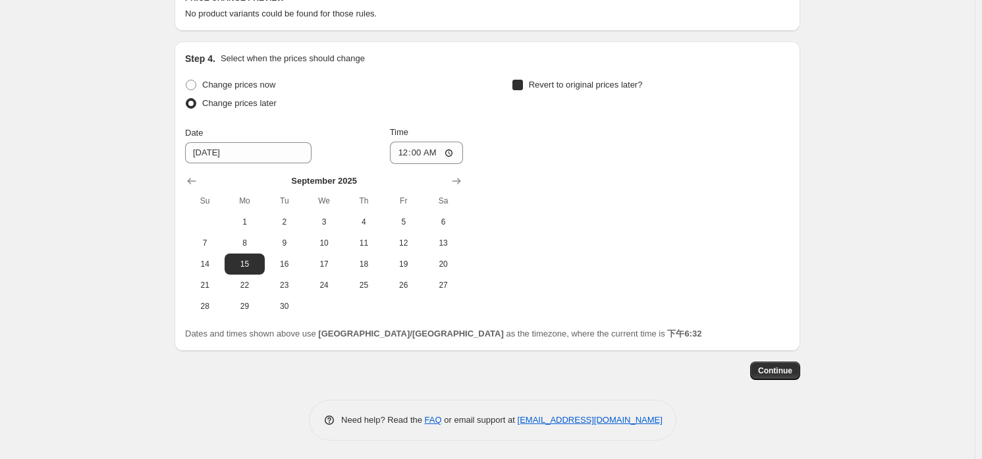
checkbox input "true"
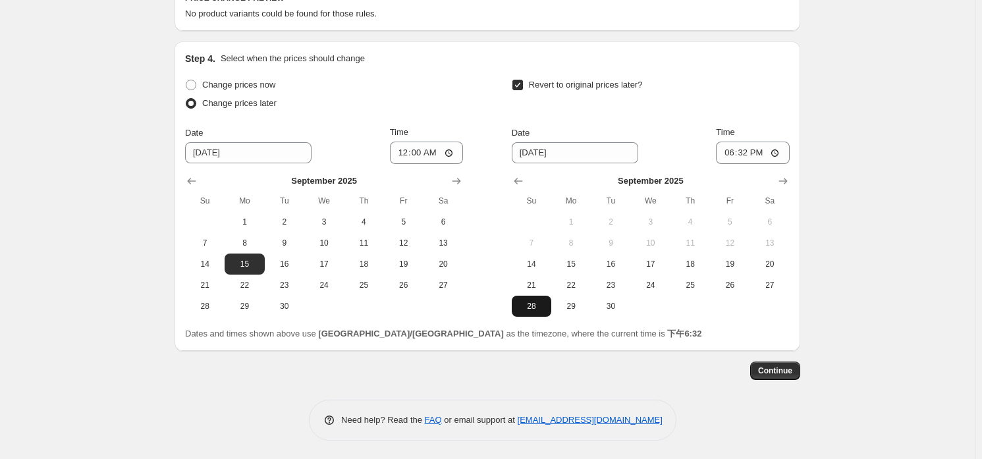
click at [532, 301] on span "28" at bounding box center [531, 306] width 29 height 11
type input "[DATE]"
click at [748, 156] on input "18:32" at bounding box center [753, 153] width 74 height 22
type input "23:59"
drag, startPoint x: 906, startPoint y: 111, endPoint x: 897, endPoint y: 115, distance: 9.4
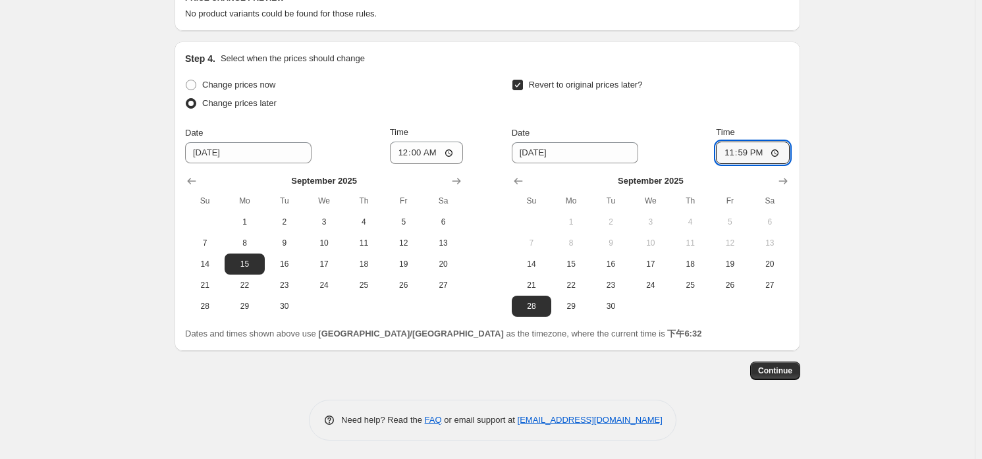
click at [908, 109] on div "Create new price [MEDICAL_DATA]. This page is ready Create new price [MEDICAL_D…" at bounding box center [487, 1] width 975 height 917
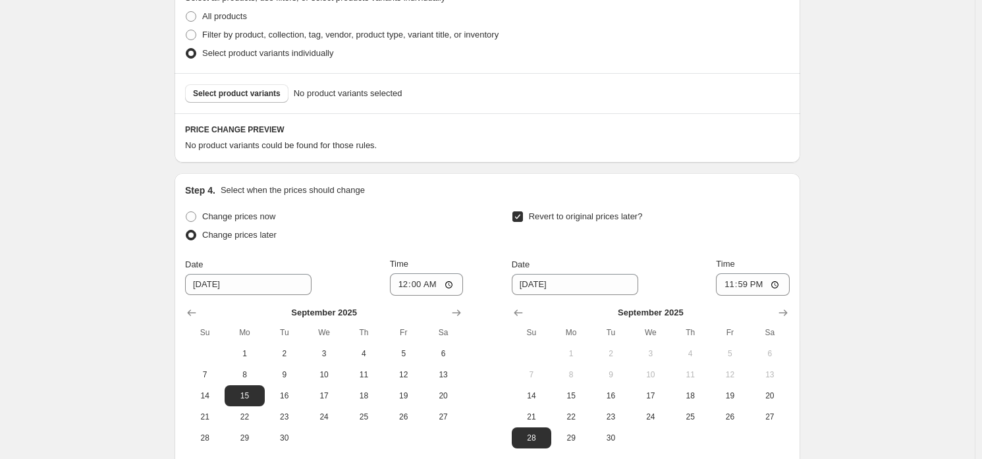
scroll to position [259, 0]
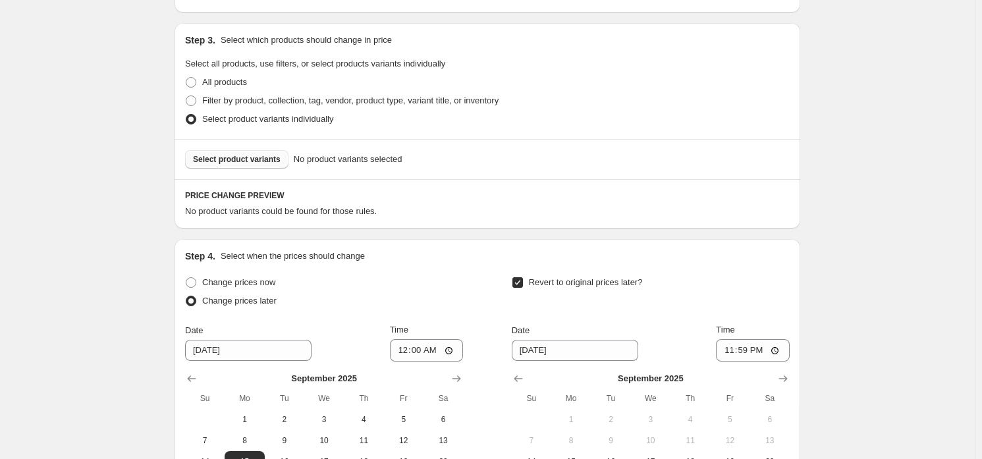
click at [267, 161] on span "Select product variants" at bounding box center [237, 159] width 88 height 11
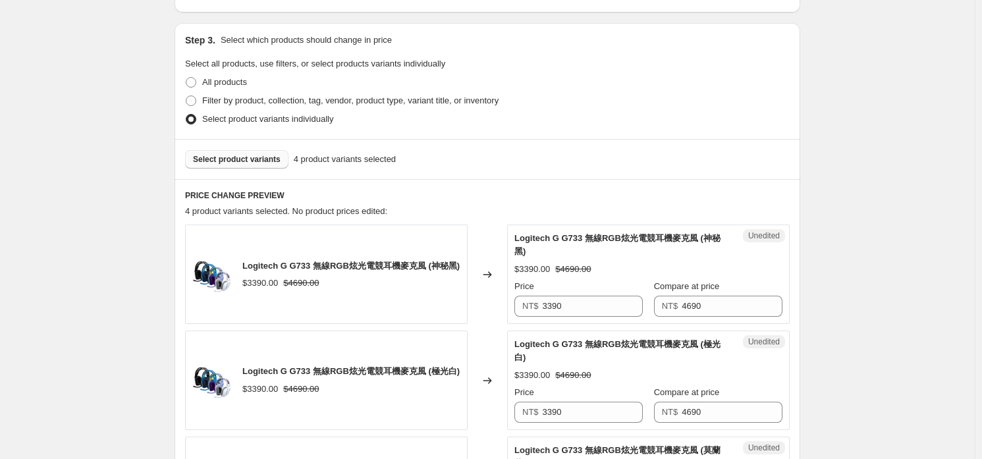
scroll to position [457, 0]
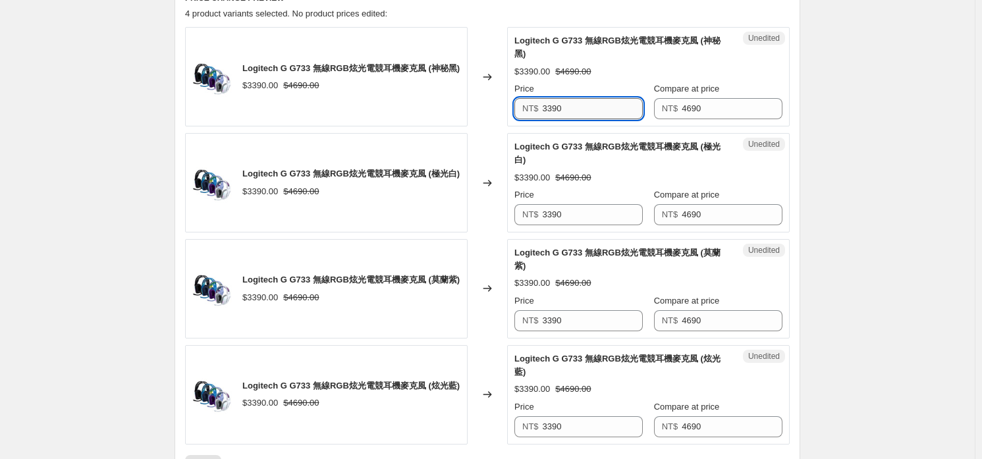
click at [600, 98] on input "3390" at bounding box center [593, 108] width 101 height 21
type input "2990"
click at [600, 98] on input "2990" at bounding box center [593, 108] width 101 height 21
click at [604, 204] on input "3390" at bounding box center [593, 214] width 101 height 21
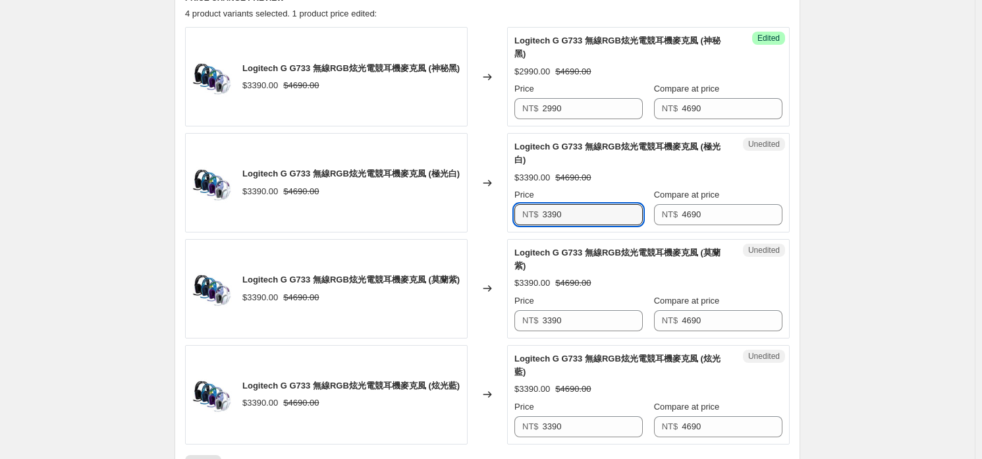
paste input "29"
type input "2990"
click at [591, 296] on div "Unedited Logitech G G733 無線RGB炫光電競耳機麥克風 (莫蘭紫) $3390.00 $4690.00 Price NT$ 3390 …" at bounding box center [648, 288] width 283 height 99
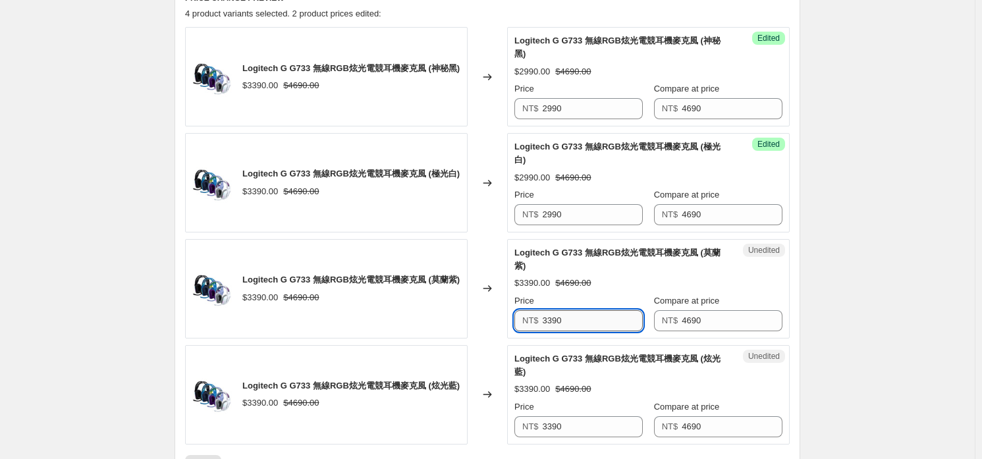
click at [598, 310] on input "3390" at bounding box center [593, 320] width 101 height 21
paste input "29"
type input "2990"
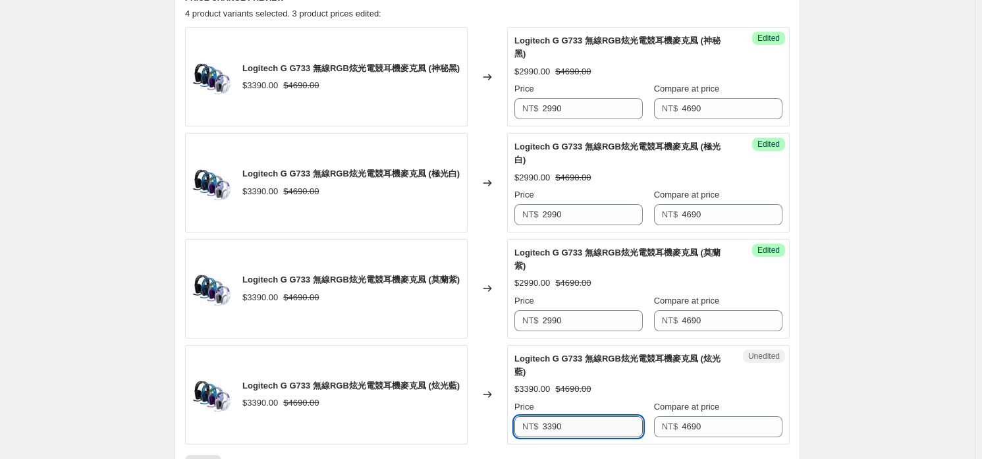
click at [600, 416] on input "3390" at bounding box center [593, 426] width 101 height 21
paste input "29"
type input "2990"
click at [606, 352] on div "Logitech G G733 無線RGB炫光電競耳機麥克風 (炫光藍) $3390.00 $4690.00 Price NT$ 2990 Compare a…" at bounding box center [648, 394] width 268 height 85
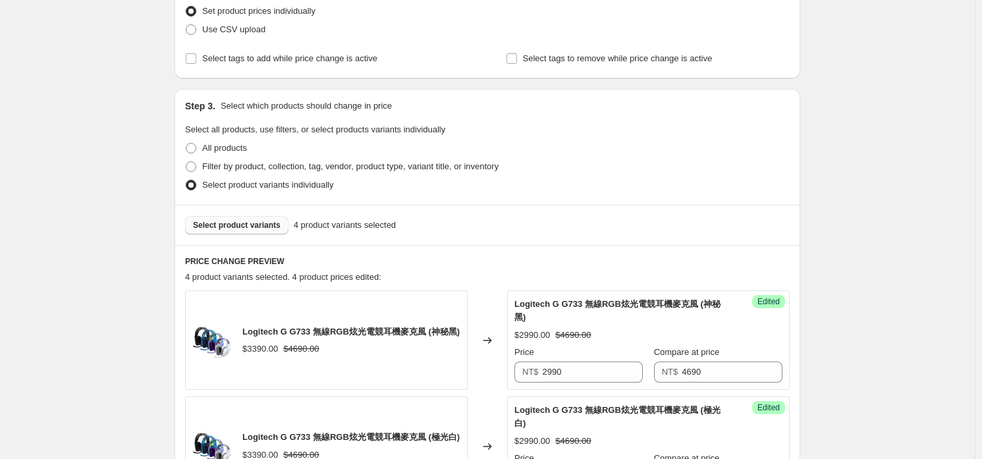
click at [263, 230] on button "Select product variants" at bounding box center [236, 225] width 103 height 18
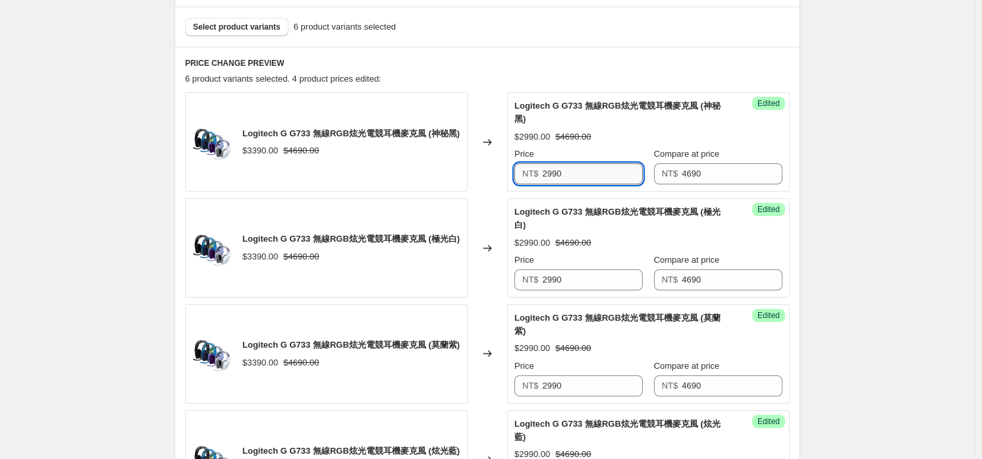
click at [594, 163] on input "2990" at bounding box center [593, 173] width 101 height 21
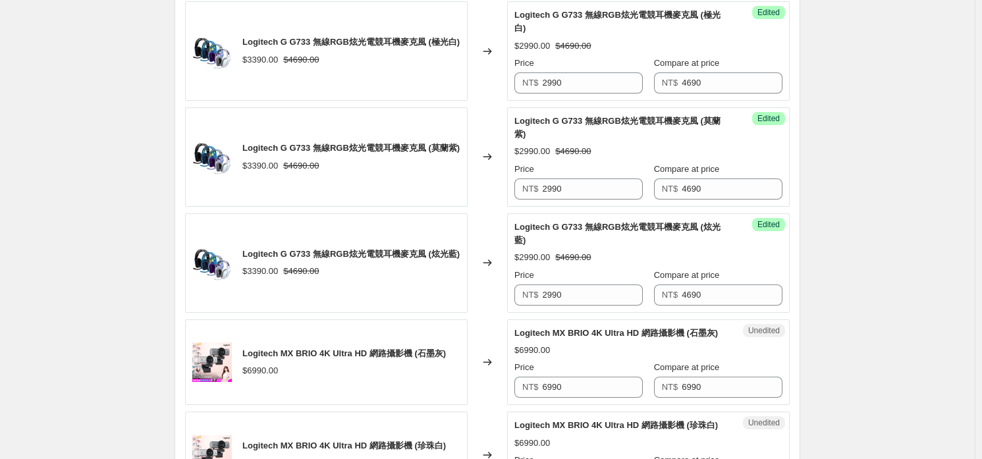
scroll to position [721, 0]
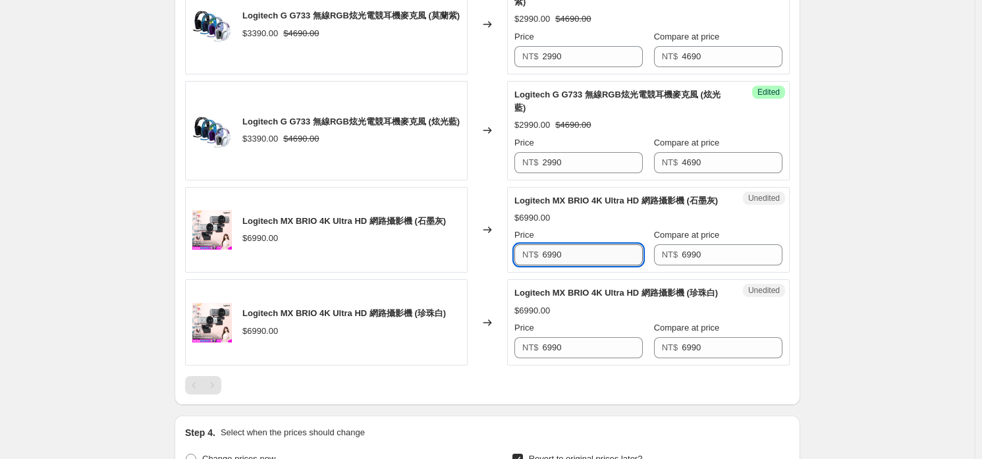
click at [580, 244] on input "6990" at bounding box center [593, 254] width 101 height 21
type input "6490"
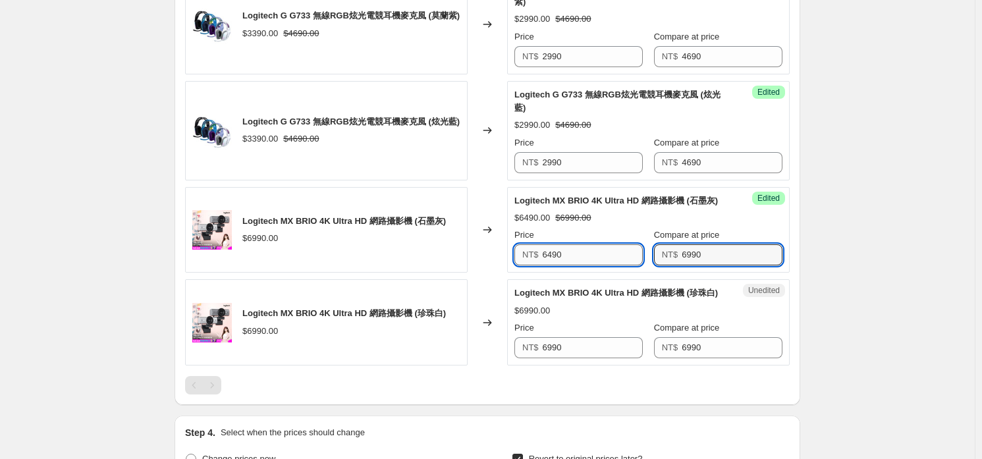
click at [594, 244] on input "6490" at bounding box center [593, 254] width 101 height 21
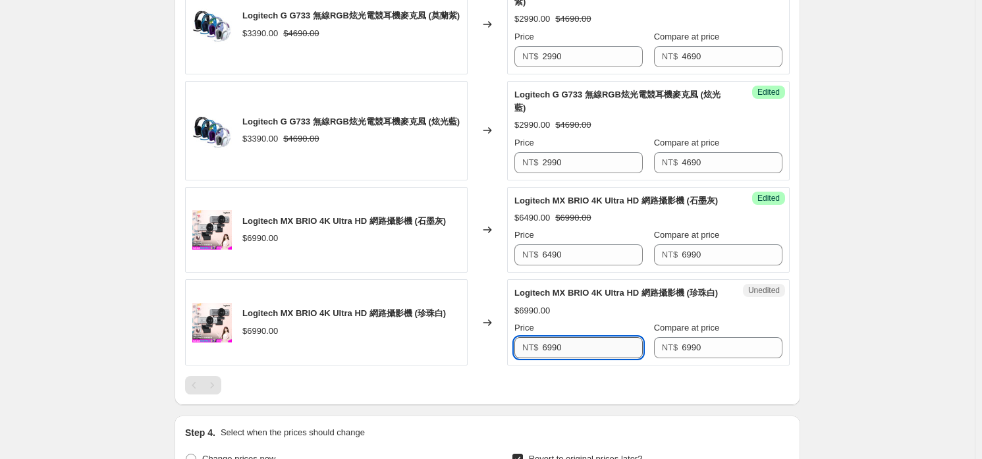
click at [575, 337] on input "6990" at bounding box center [593, 347] width 101 height 21
paste input "4"
type input "6490"
click at [612, 287] on div "Logitech MX BRIO 4K Ultra HD 網路攝影機 (珍珠白) $6990.00 Price NT$ 6490 Compare at pri…" at bounding box center [648, 323] width 268 height 72
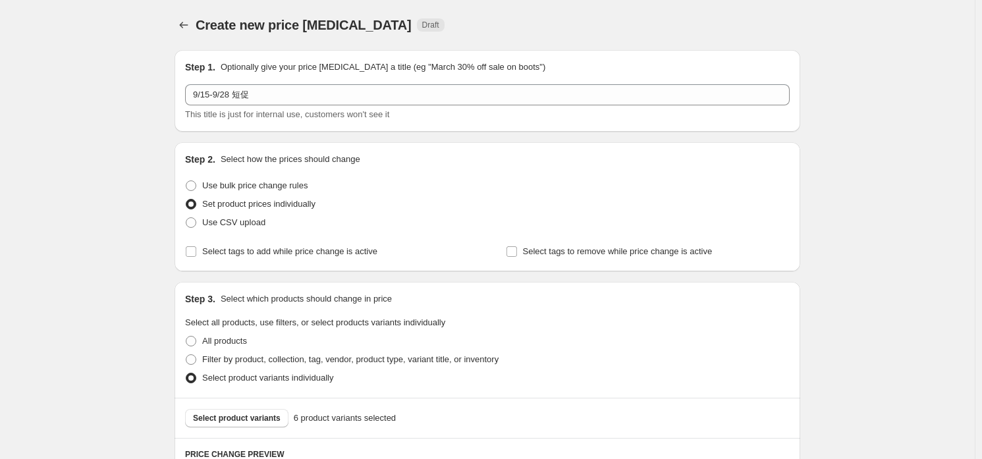
scroll to position [1041, 0]
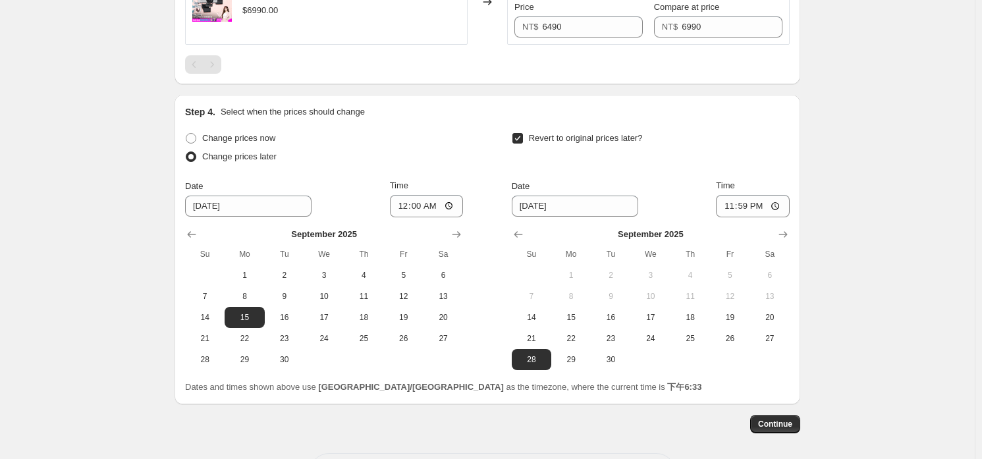
click at [791, 419] on span "Continue" at bounding box center [775, 424] width 34 height 11
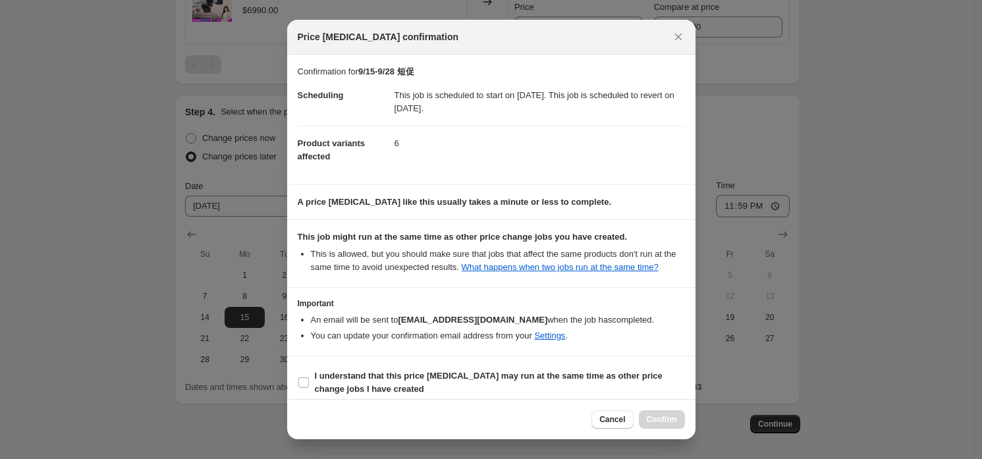
scroll to position [9, 0]
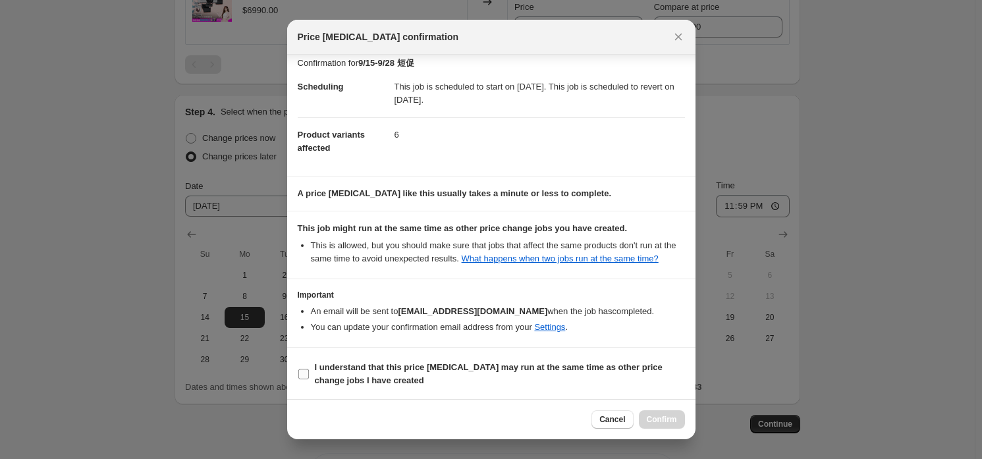
click at [372, 364] on b "I understand that this price [MEDICAL_DATA] may run at the same time as other p…" at bounding box center [489, 373] width 348 height 23
click at [309, 369] on input "I understand that this price [MEDICAL_DATA] may run at the same time as other p…" at bounding box center [303, 374] width 11 height 11
checkbox input "true"
click at [657, 420] on span "Confirm" at bounding box center [662, 419] width 30 height 11
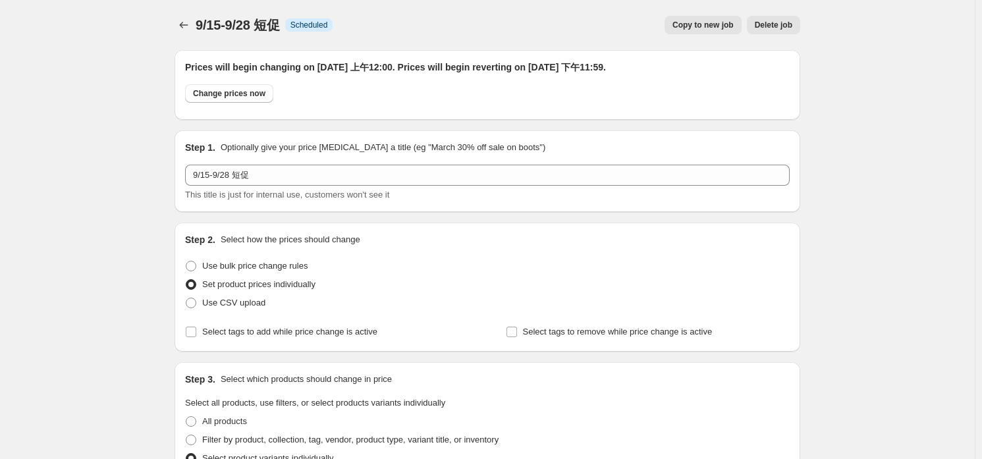
scroll to position [1041, 0]
